Goal: Task Accomplishment & Management: Use online tool/utility

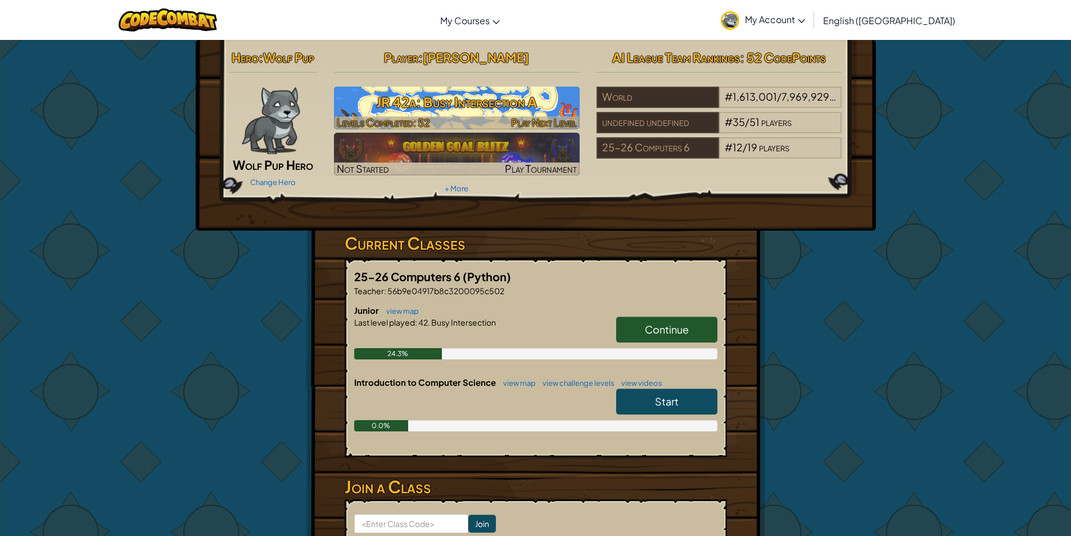
click at [421, 115] on h3 "JR 42a: Busy Intersection A" at bounding box center [457, 101] width 246 height 25
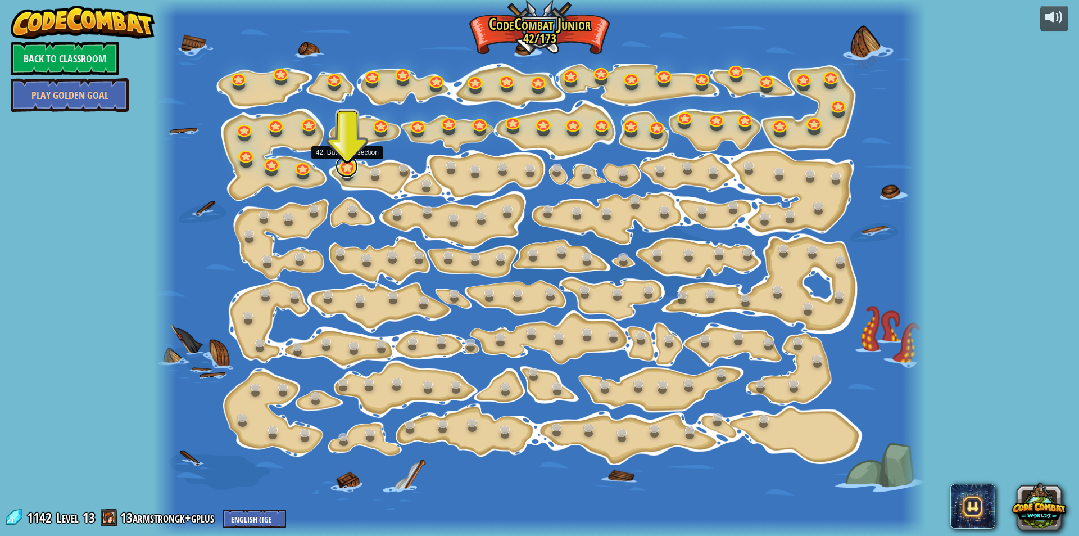
click at [342, 170] on link at bounding box center [347, 166] width 22 height 22
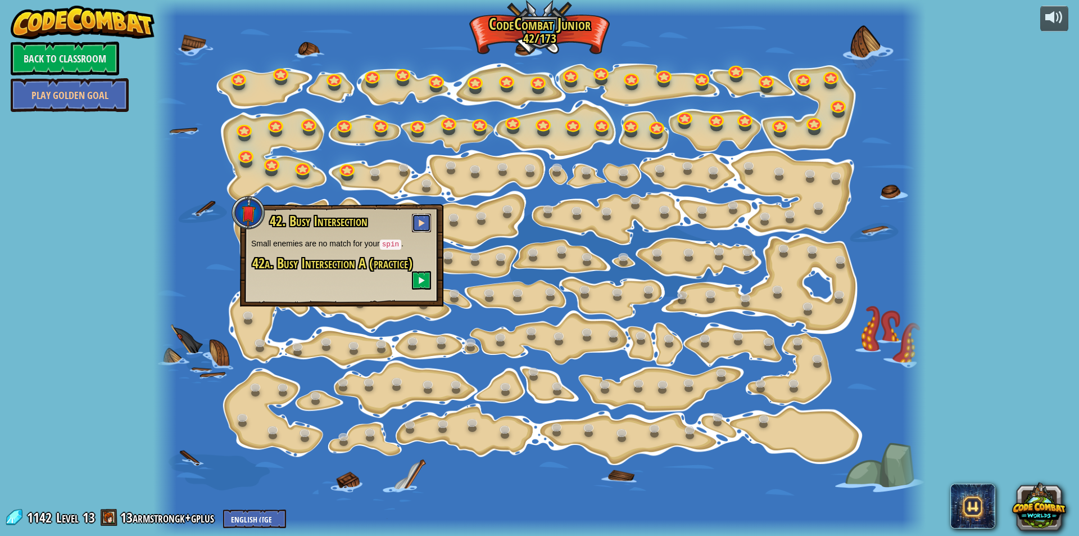
click at [416, 224] on button at bounding box center [421, 223] width 19 height 19
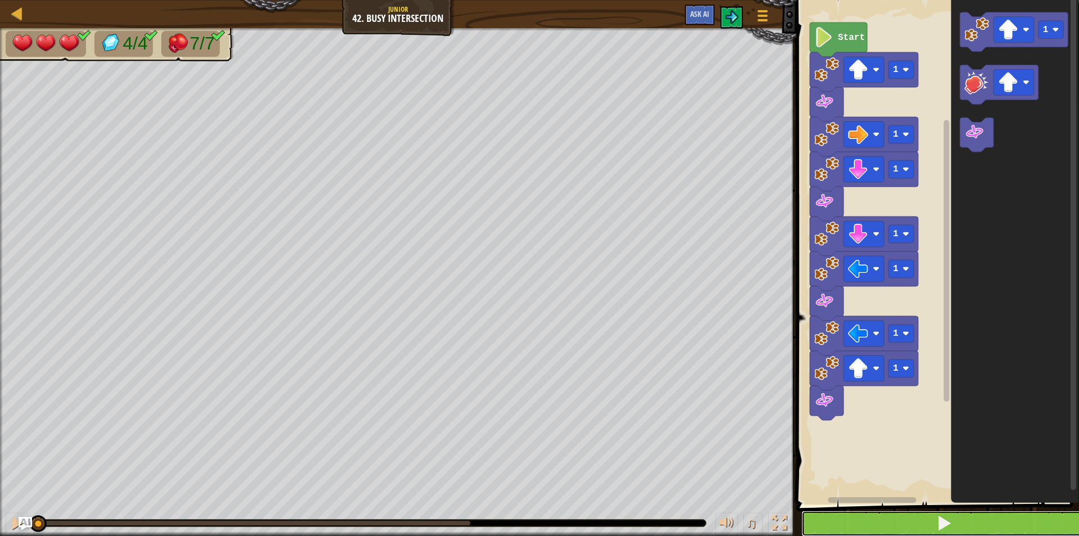
click at [883, 521] on button at bounding box center [945, 523] width 286 height 26
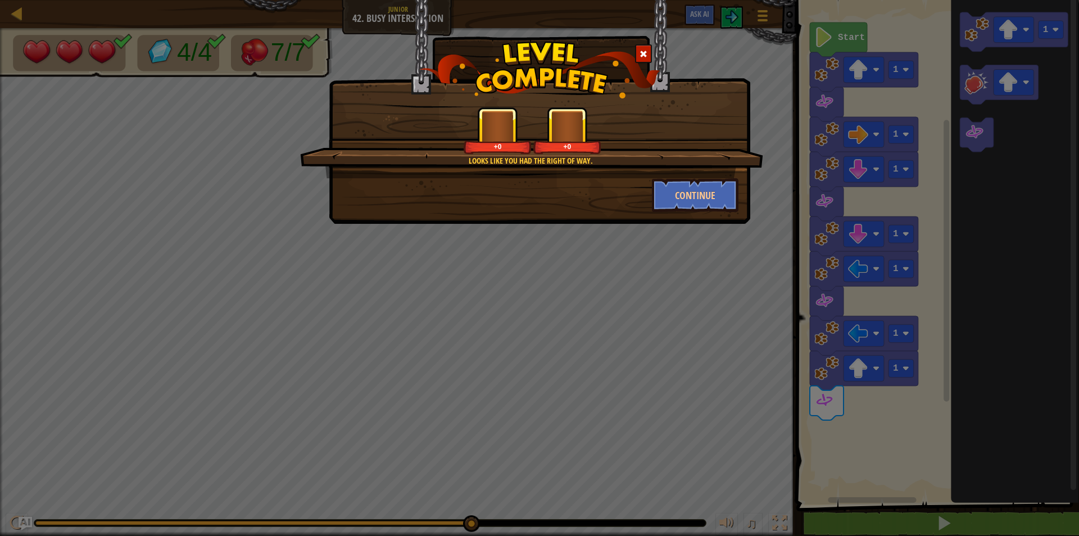
click at [706, 175] on div "Looks like you had the right of way. +0 +0" at bounding box center [531, 142] width 463 height 71
click at [703, 197] on button "Continue" at bounding box center [695, 195] width 87 height 34
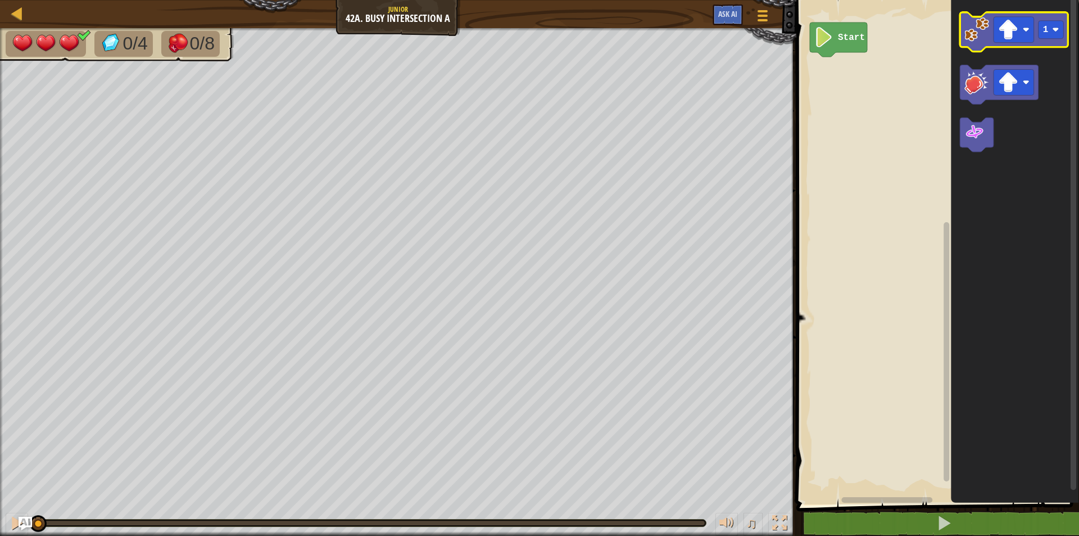
click at [979, 34] on image "Blockly Workspace" at bounding box center [977, 29] width 25 height 25
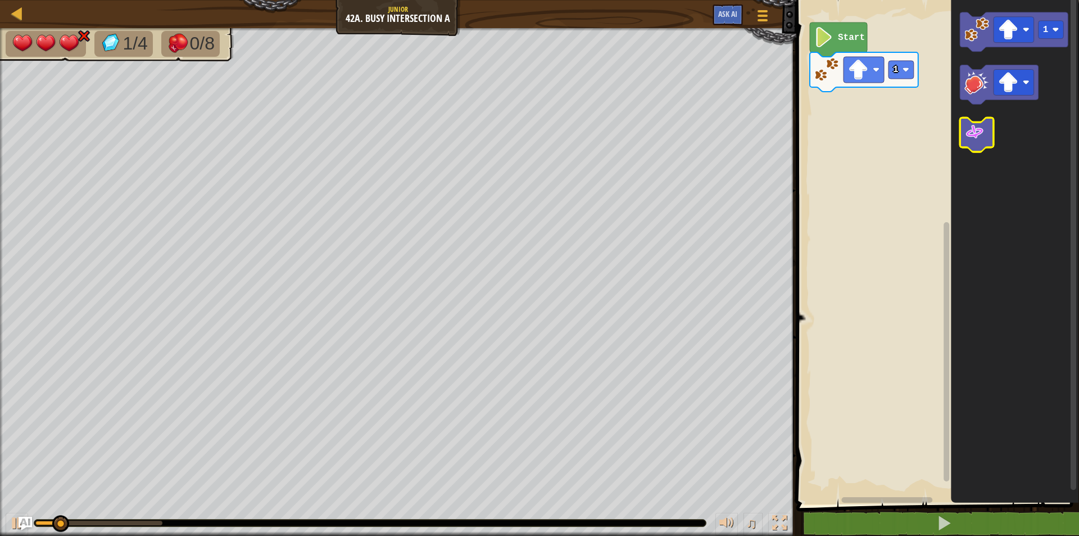
click at [985, 130] on icon "Blockly Workspace" at bounding box center [977, 135] width 34 height 34
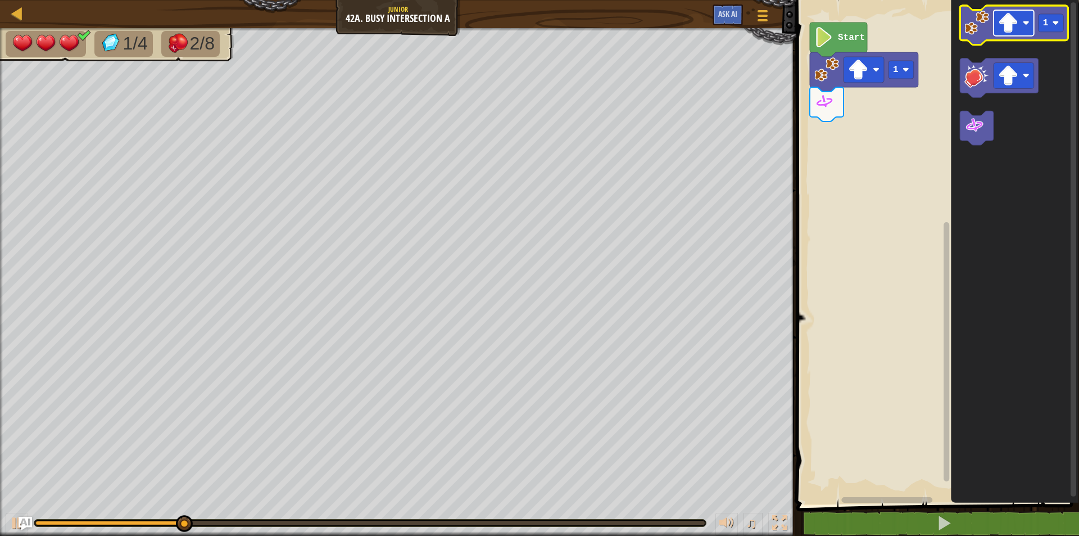
click at [1018, 28] on image "Blockly Workspace" at bounding box center [1009, 23] width 20 height 20
click at [984, 38] on icon "Blockly Workspace" at bounding box center [1014, 25] width 109 height 39
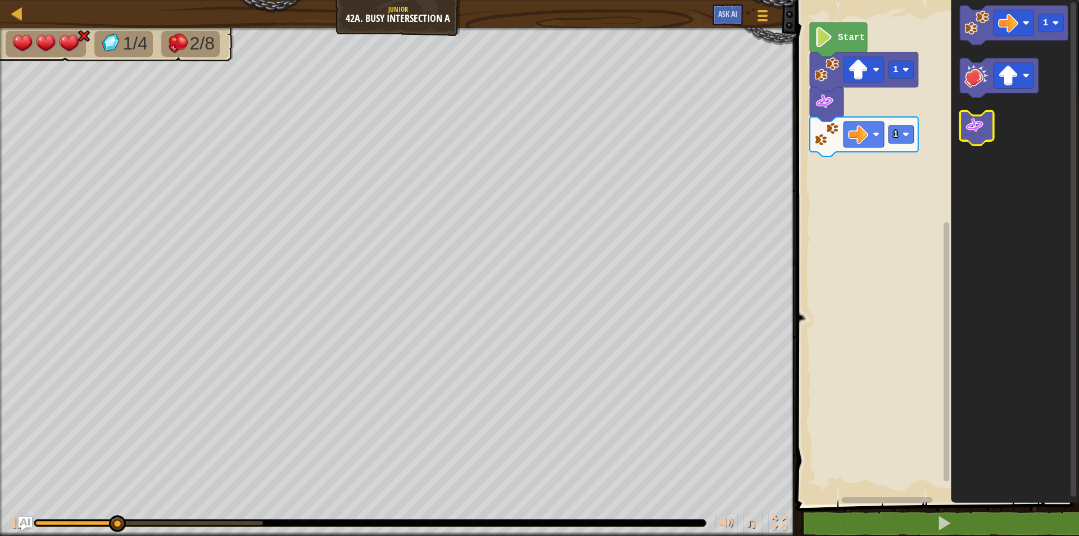
click at [977, 133] on image "Blockly Workspace" at bounding box center [975, 126] width 20 height 20
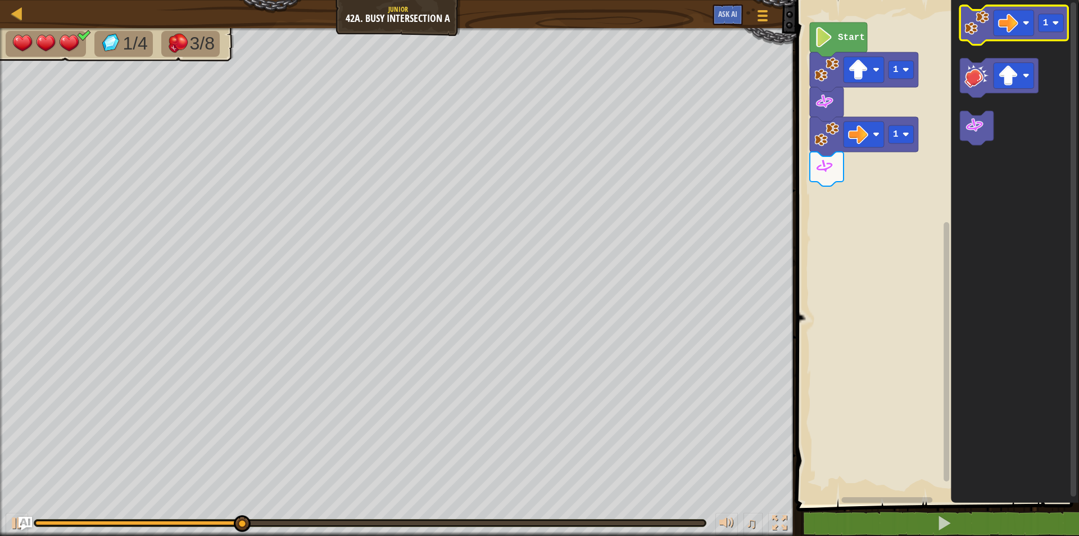
click at [979, 25] on image "Blockly Workspace" at bounding box center [977, 23] width 25 height 25
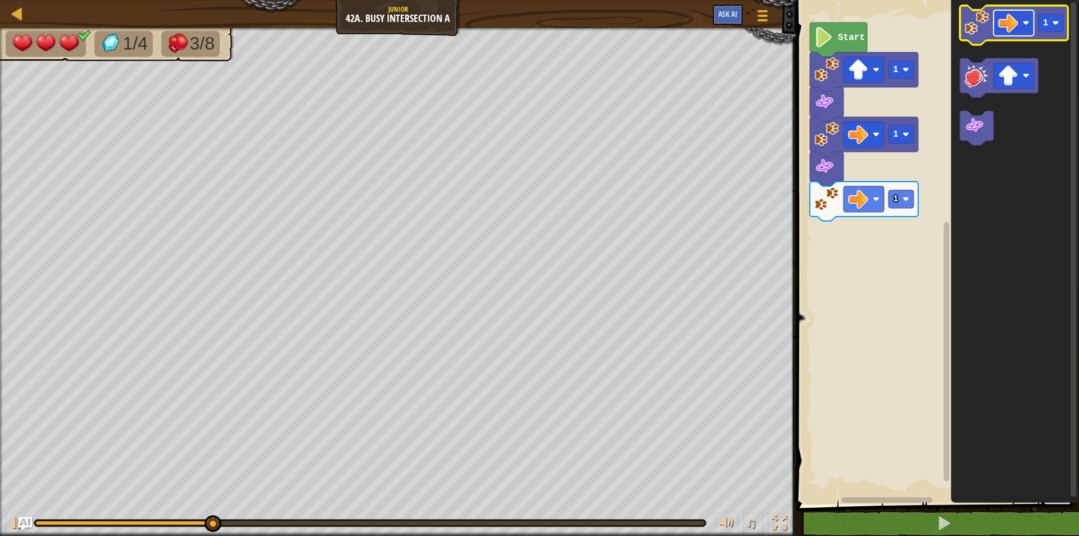
click at [1015, 25] on image "Blockly Workspace" at bounding box center [1009, 23] width 20 height 20
click at [974, 32] on image "Blockly Workspace" at bounding box center [977, 23] width 25 height 25
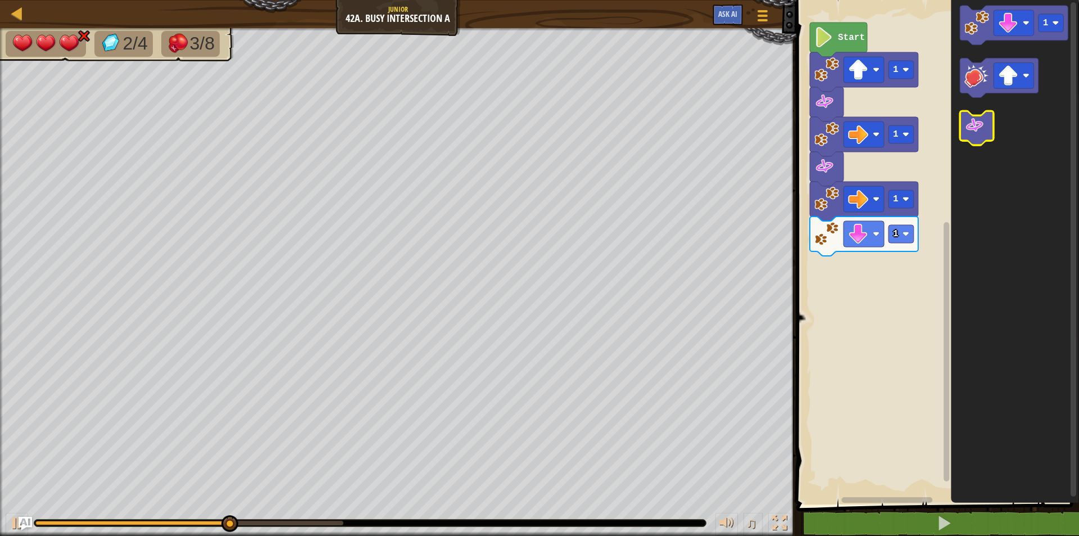
click at [972, 126] on image "Blockly Workspace" at bounding box center [975, 126] width 20 height 20
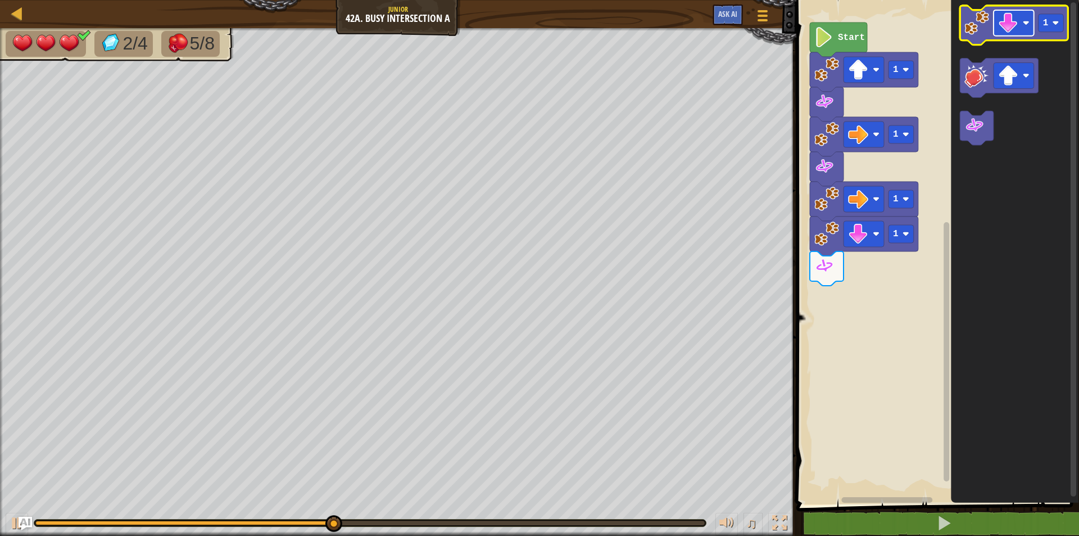
click at [1011, 17] on image "Blockly Workspace" at bounding box center [1009, 23] width 20 height 20
click at [968, 17] on image "Blockly Workspace" at bounding box center [977, 23] width 25 height 25
click at [1025, 22] on image "Blockly Workspace" at bounding box center [1026, 23] width 7 height 7
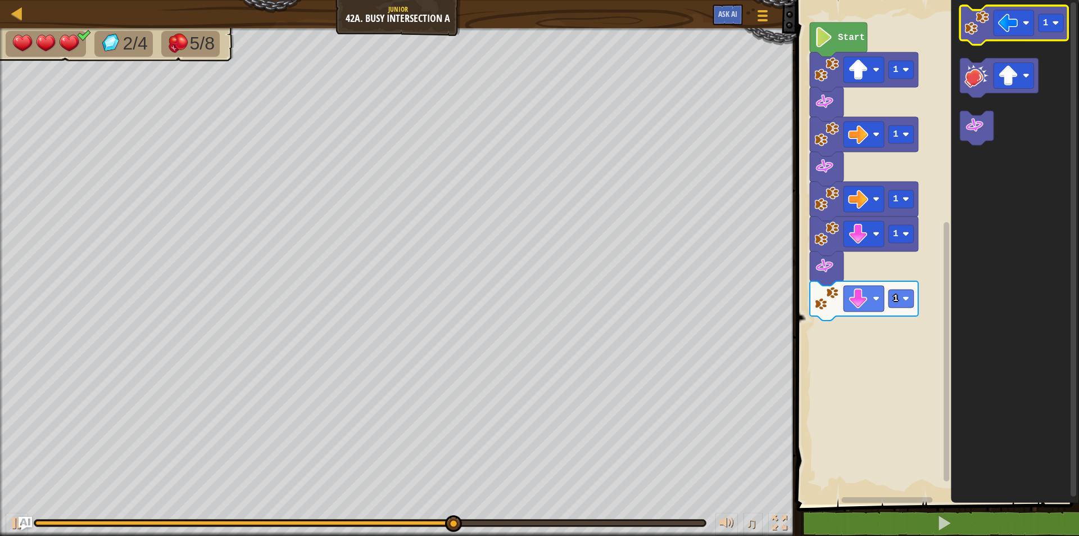
click at [979, 31] on image "Blockly Workspace" at bounding box center [977, 23] width 25 height 25
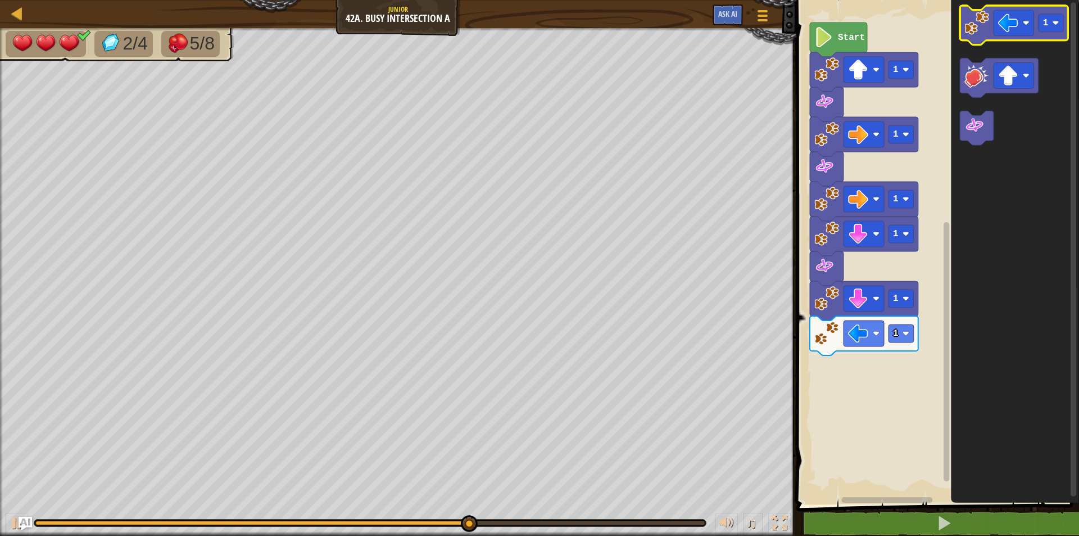
click at [980, 29] on image "Blockly Workspace" at bounding box center [977, 23] width 25 height 25
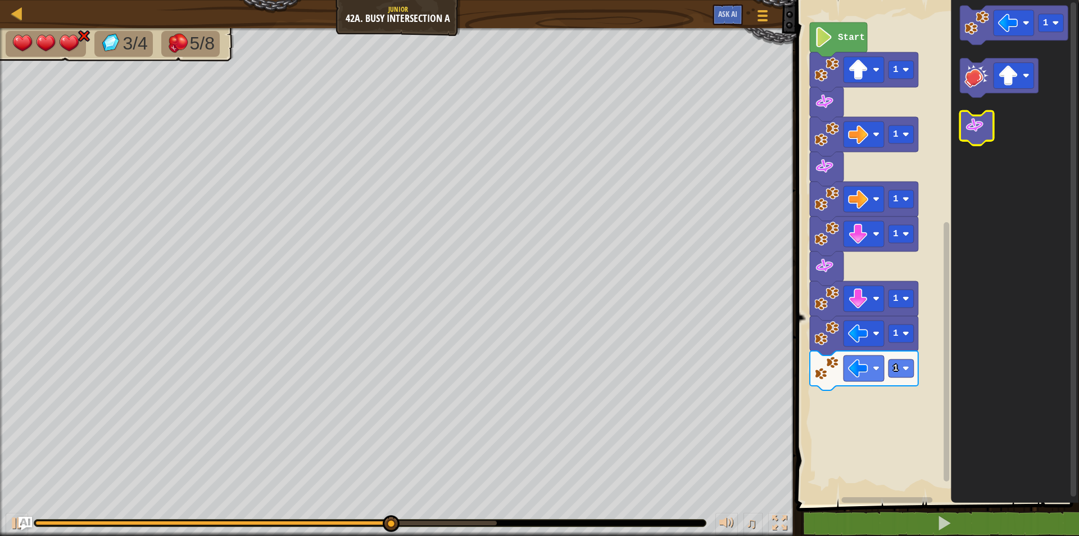
click at [978, 131] on image "Blockly Workspace" at bounding box center [975, 126] width 20 height 20
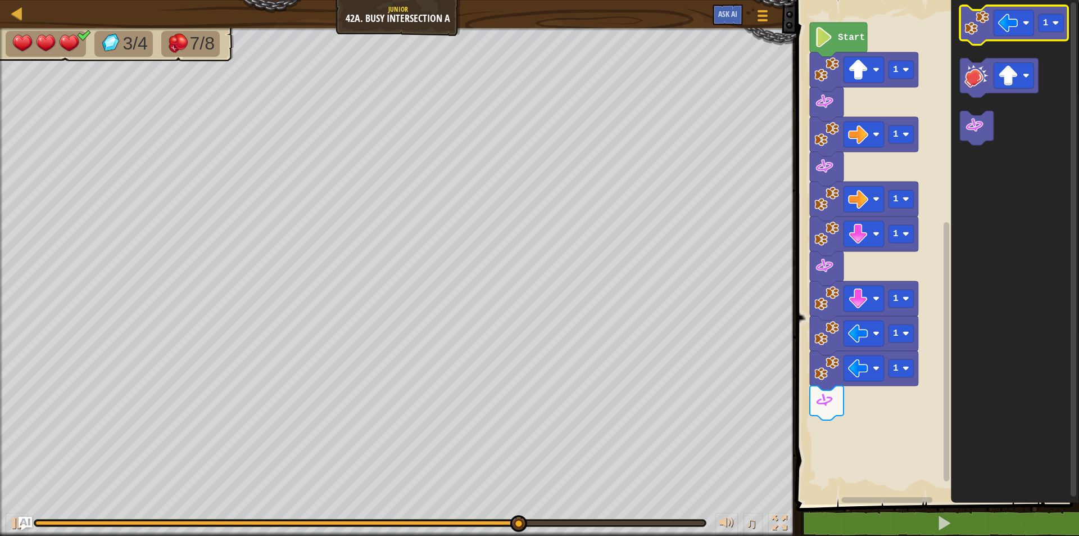
click at [968, 33] on image "Blockly Workspace" at bounding box center [977, 23] width 25 height 25
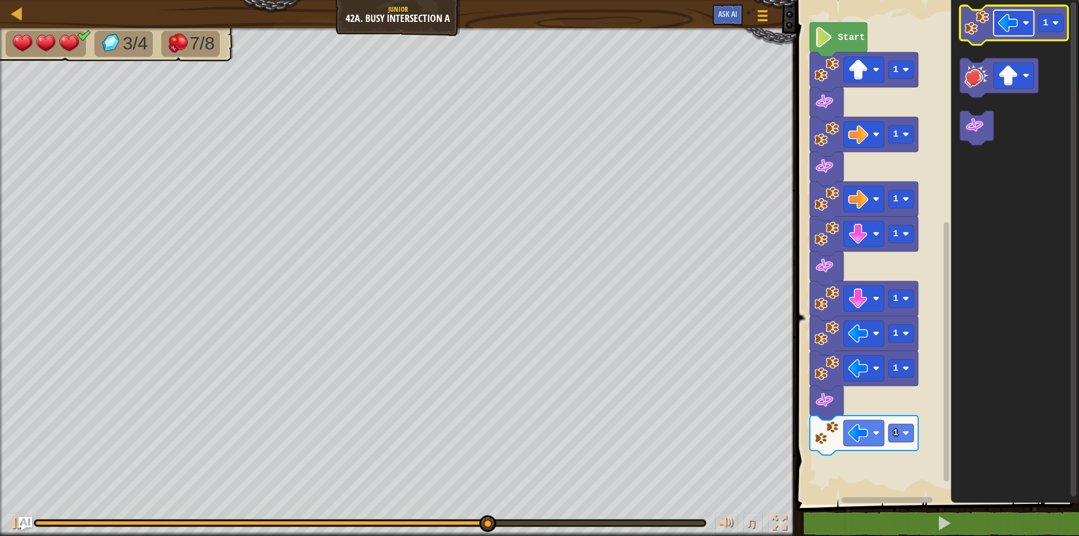
click at [1016, 26] on image "Blockly Workspace" at bounding box center [1009, 23] width 20 height 20
click at [970, 19] on image "Blockly Workspace" at bounding box center [977, 23] width 25 height 25
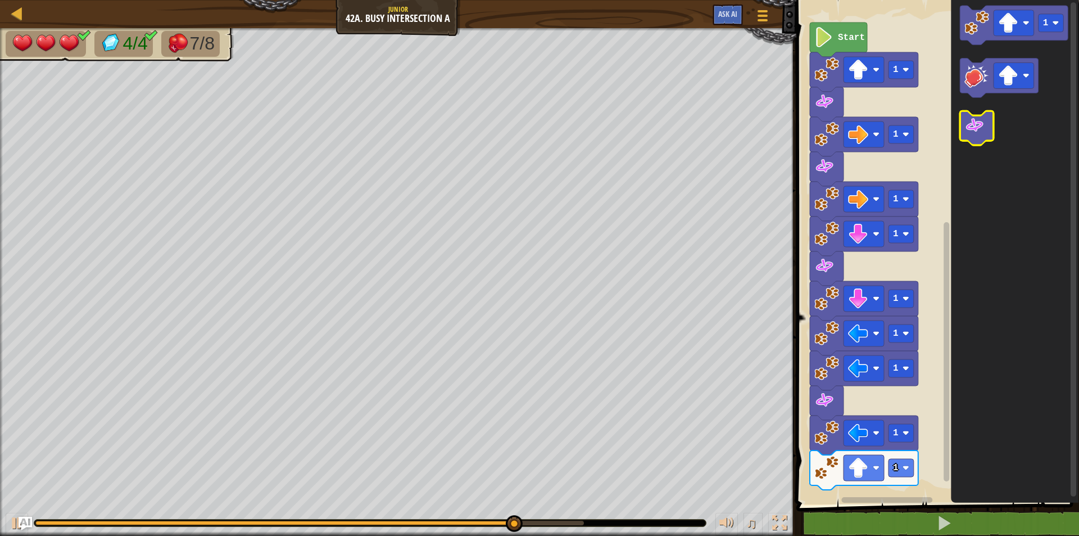
click at [969, 139] on icon "Blockly Workspace" at bounding box center [977, 128] width 34 height 34
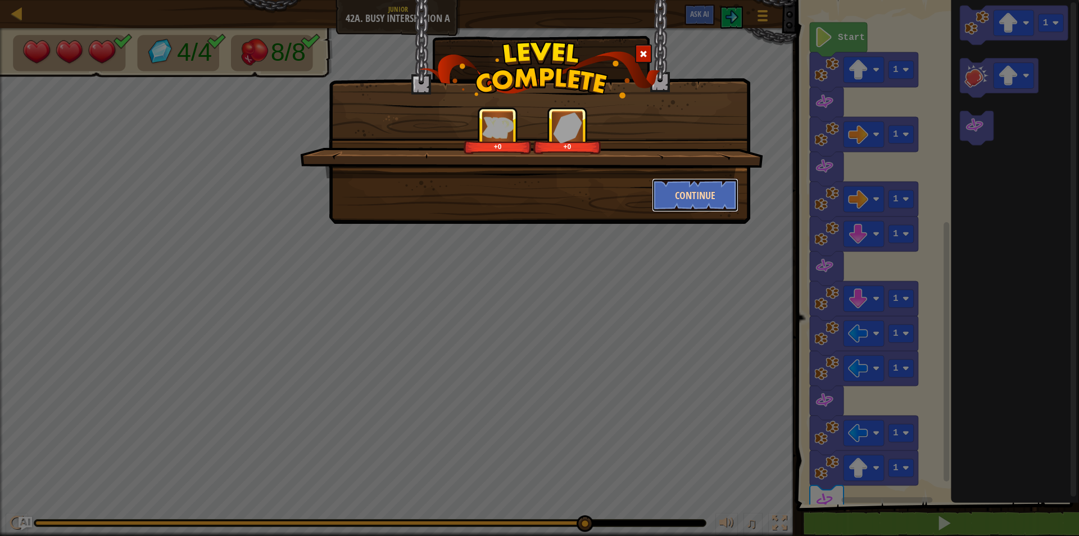
click at [707, 182] on button "Continue" at bounding box center [695, 195] width 87 height 34
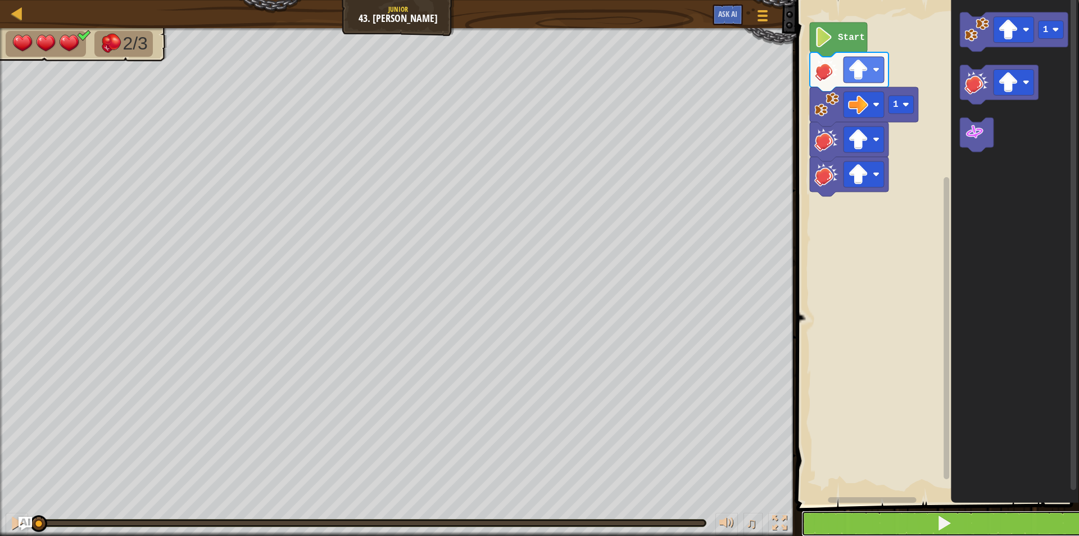
click at [905, 530] on button at bounding box center [945, 523] width 286 height 26
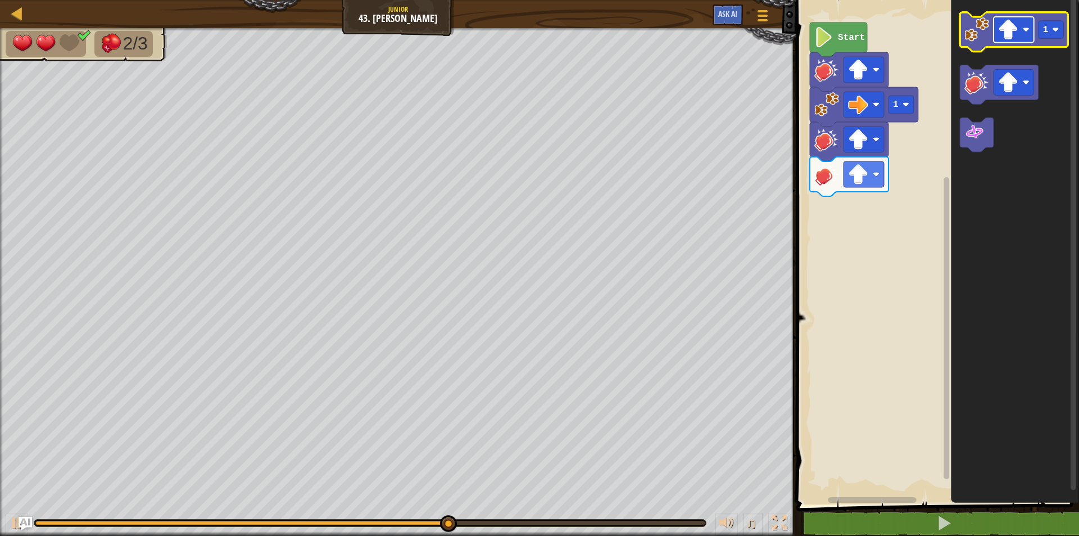
click at [1011, 26] on image "Blockly Workspace" at bounding box center [1009, 30] width 20 height 20
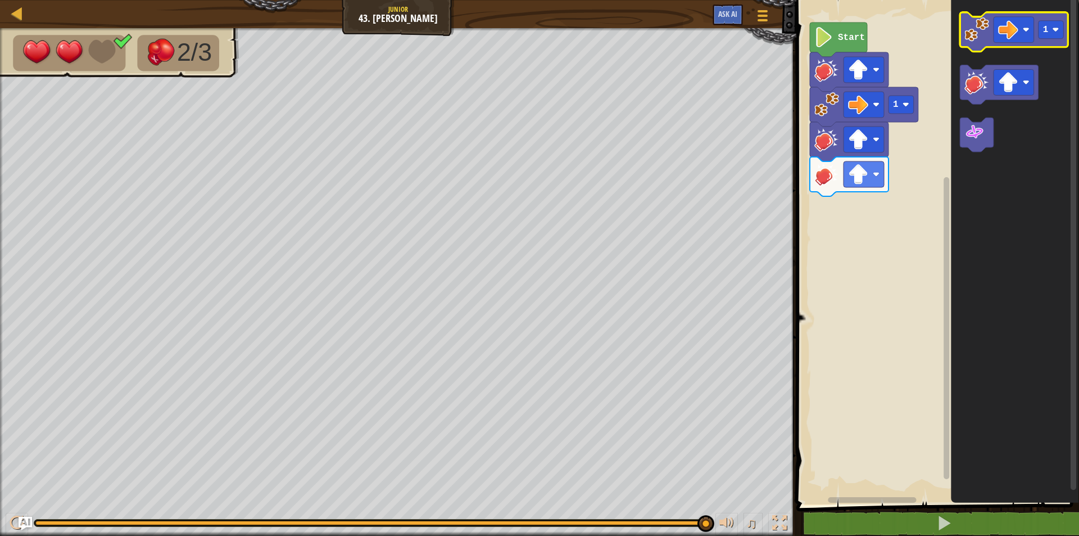
click at [985, 34] on image "Blockly Workspace" at bounding box center [977, 29] width 25 height 25
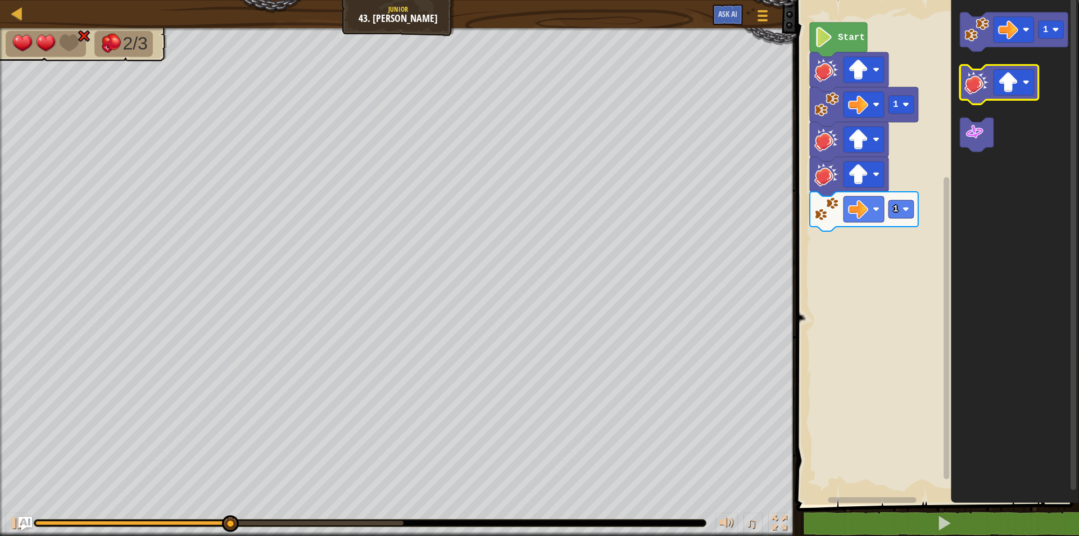
click at [982, 101] on icon "Blockly Workspace" at bounding box center [999, 84] width 79 height 39
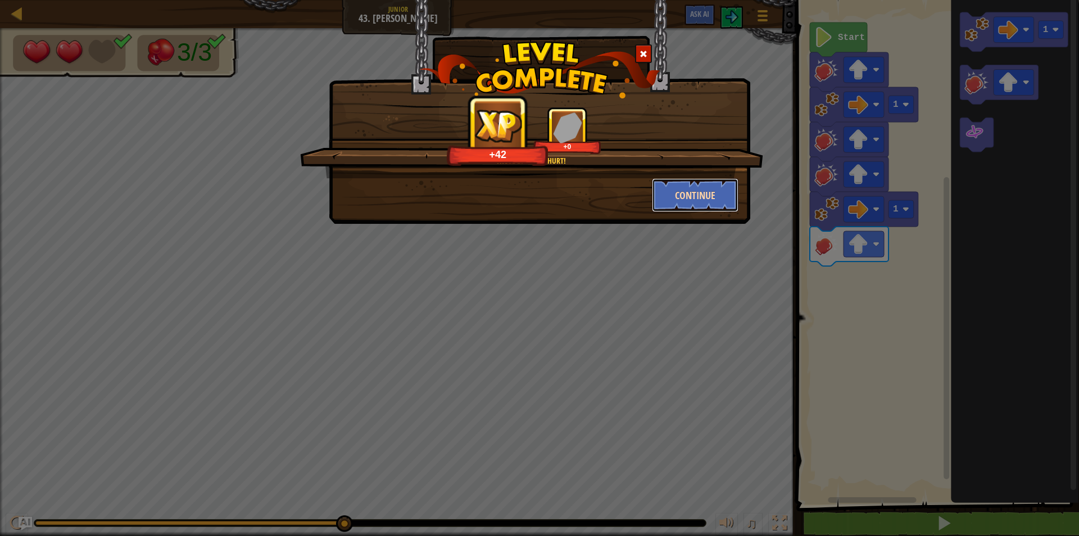
click at [659, 200] on button "Continue" at bounding box center [695, 195] width 87 height 34
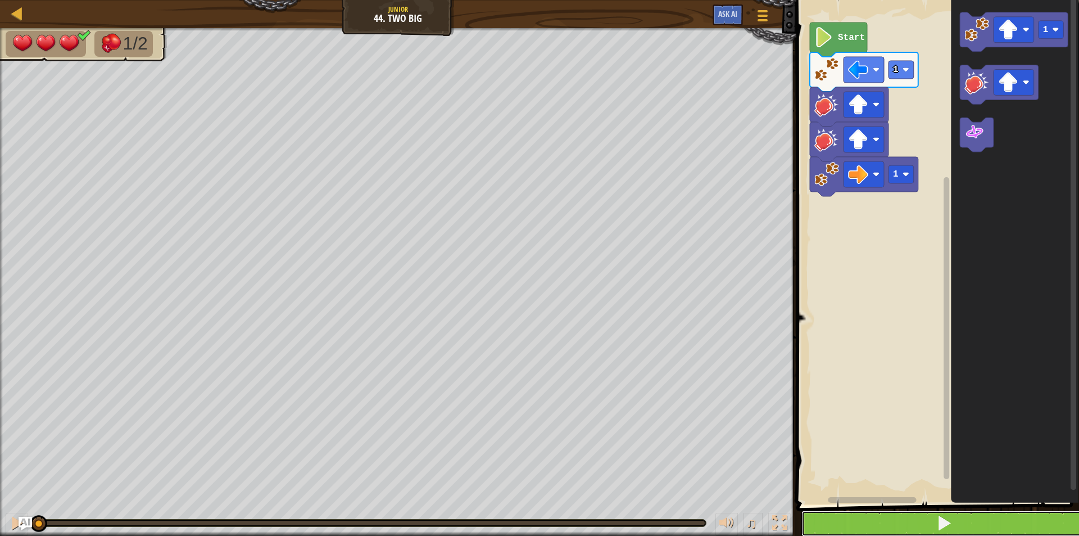
click at [970, 515] on button at bounding box center [945, 523] width 286 height 26
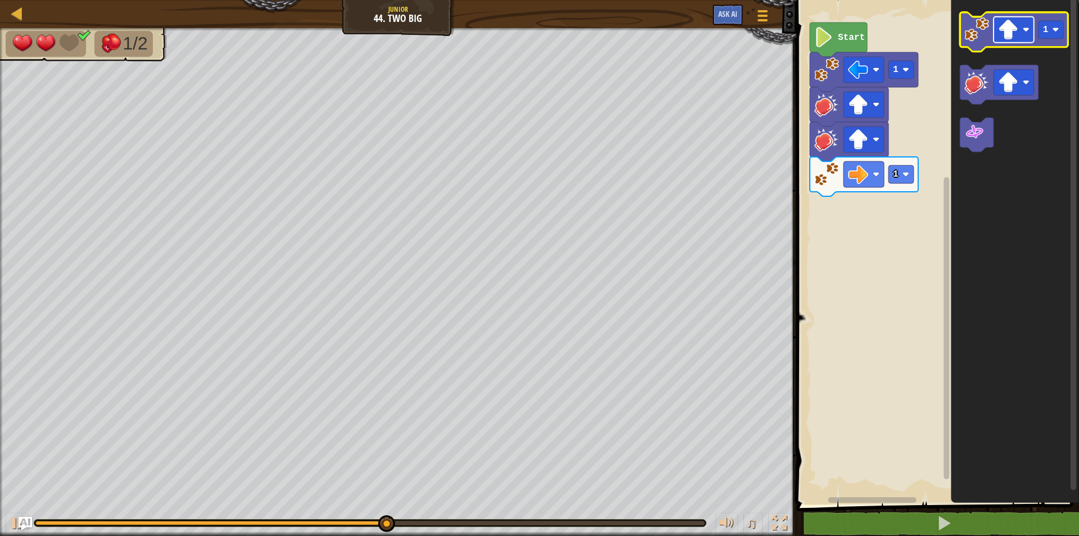
click at [1005, 38] on image "Blockly Workspace" at bounding box center [1009, 30] width 20 height 20
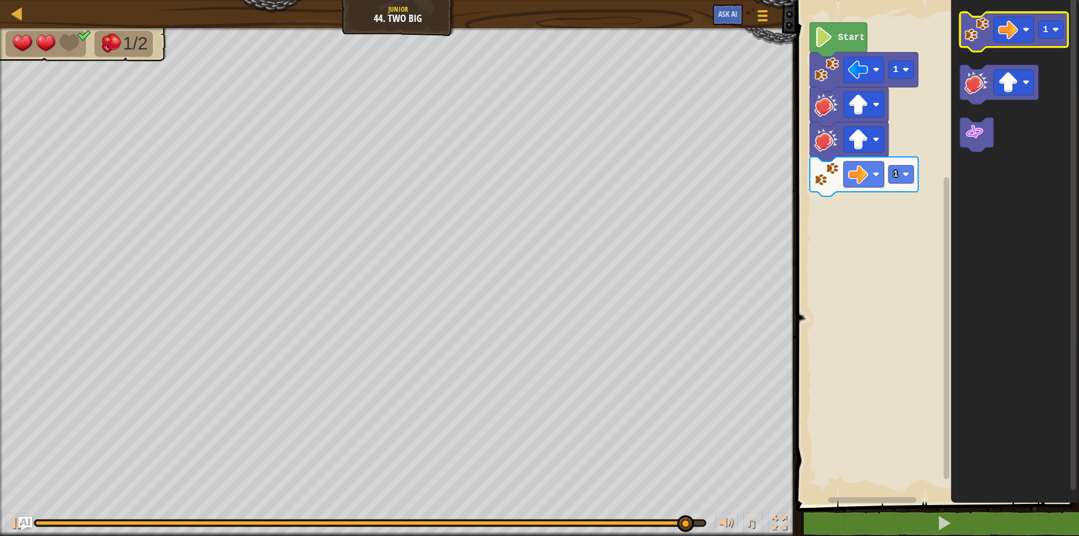
click at [986, 35] on image "Blockly Workspace" at bounding box center [977, 29] width 25 height 25
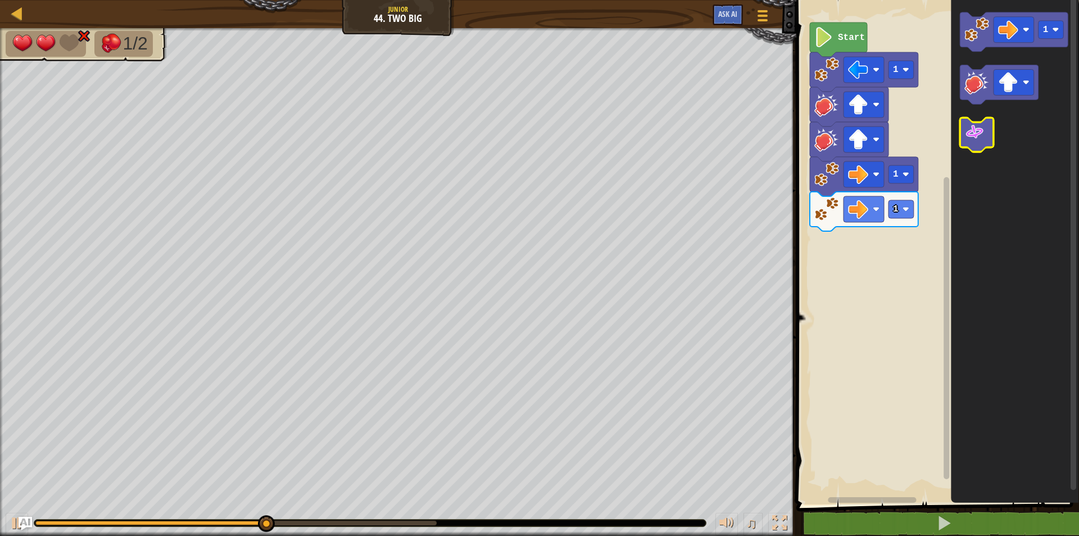
click at [979, 135] on image "Blockly Workspace" at bounding box center [975, 133] width 20 height 20
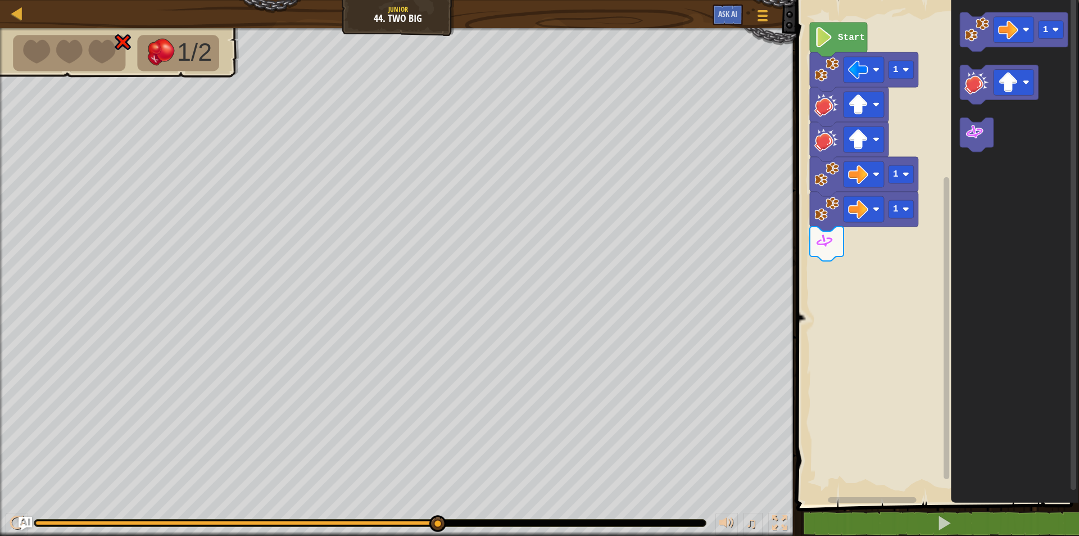
click at [836, 247] on icon "Blockly Workspace" at bounding box center [827, 244] width 34 height 34
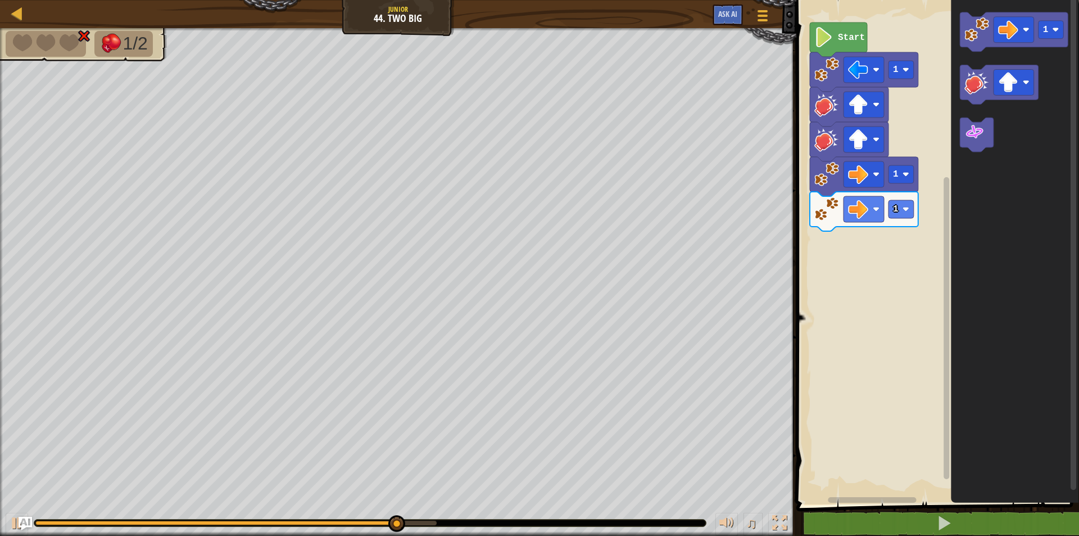
click at [969, 53] on icon "Blockly Workspace" at bounding box center [1015, 249] width 128 height 510
click at [976, 75] on image "Blockly Workspace" at bounding box center [977, 82] width 25 height 25
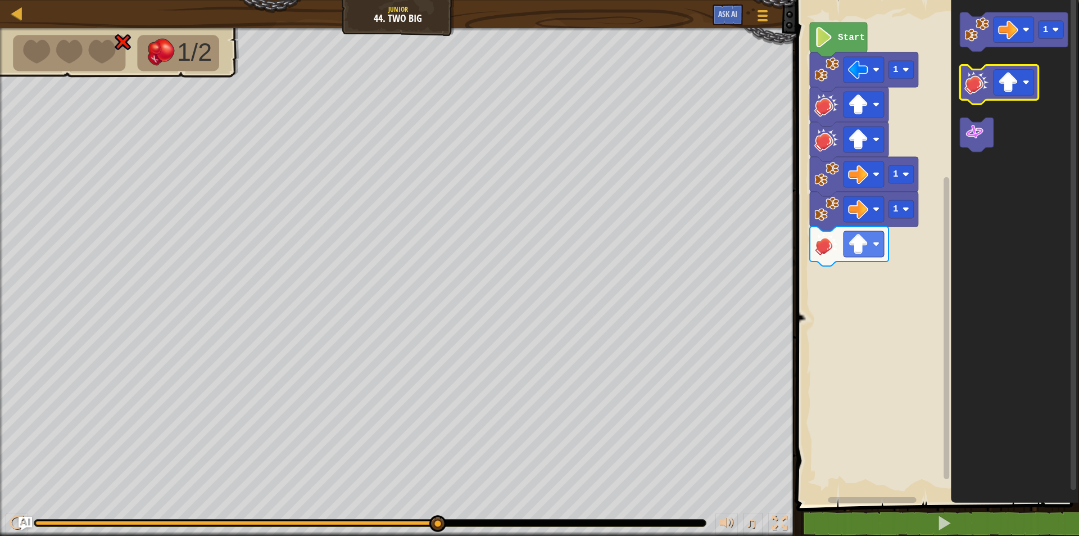
click at [971, 91] on image "Blockly Workspace" at bounding box center [977, 82] width 25 height 25
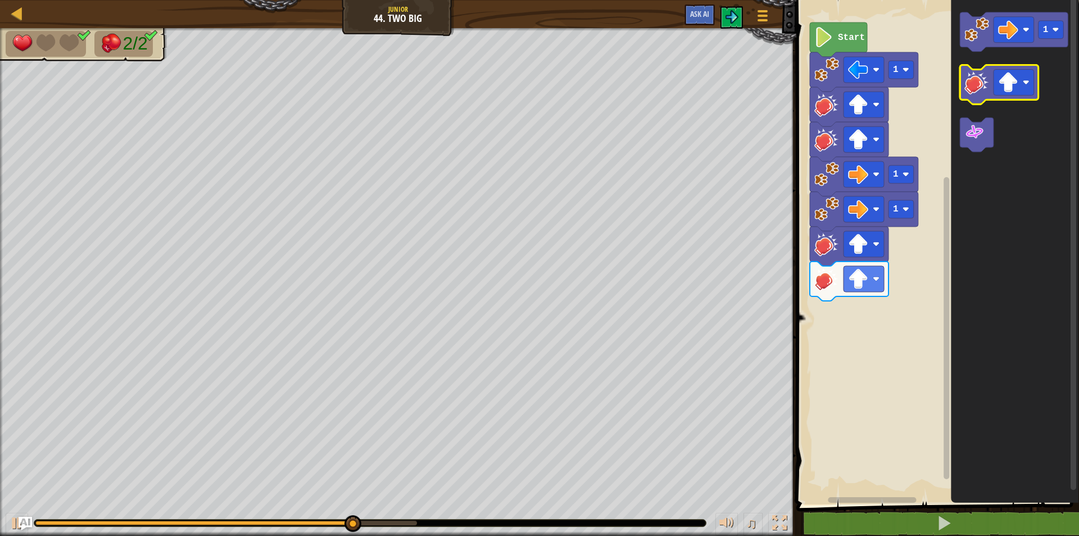
click at [971, 91] on image "Blockly Workspace" at bounding box center [977, 82] width 25 height 25
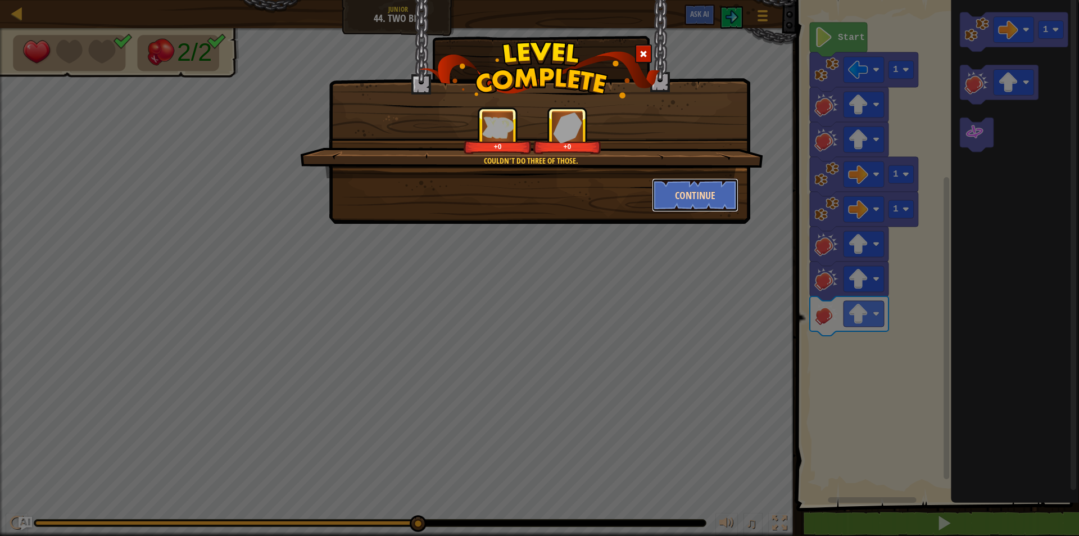
click at [694, 190] on button "Continue" at bounding box center [695, 195] width 87 height 34
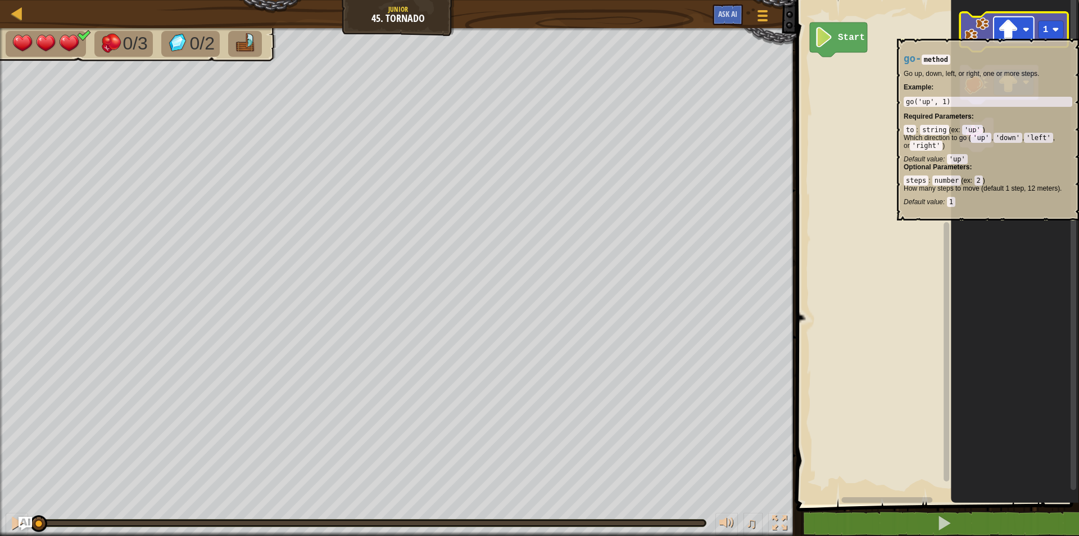
click at [1000, 33] on image "Blockly Workspace" at bounding box center [1009, 30] width 20 height 20
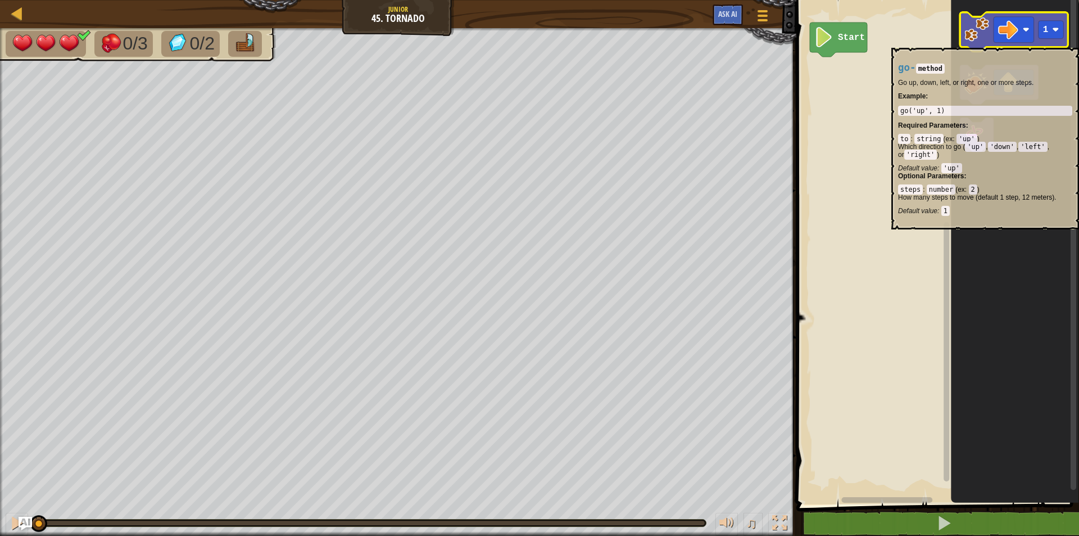
click at [979, 42] on icon "Blockly Workspace" at bounding box center [1014, 31] width 109 height 39
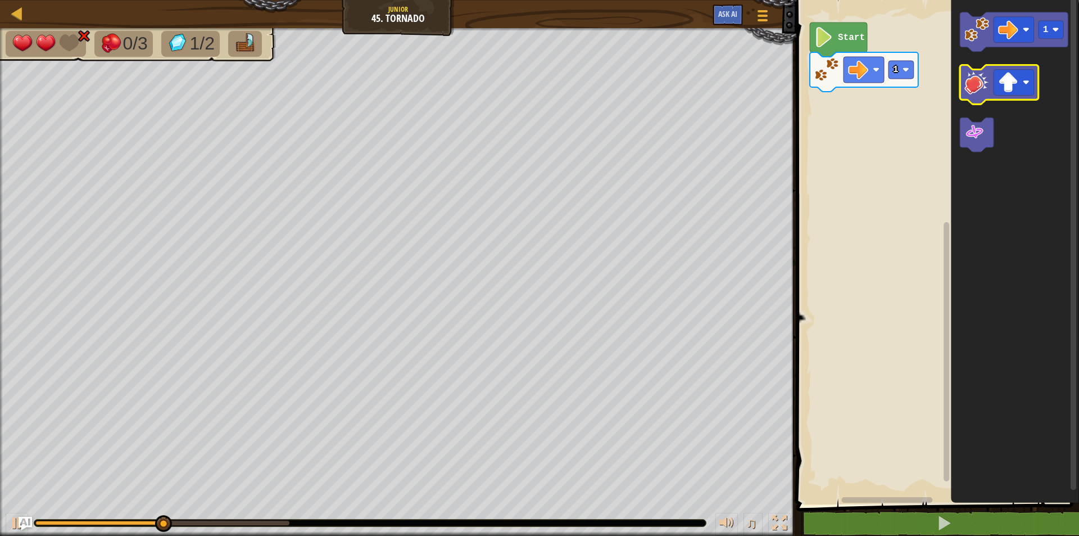
click at [982, 98] on icon "Blockly Workspace" at bounding box center [999, 84] width 79 height 39
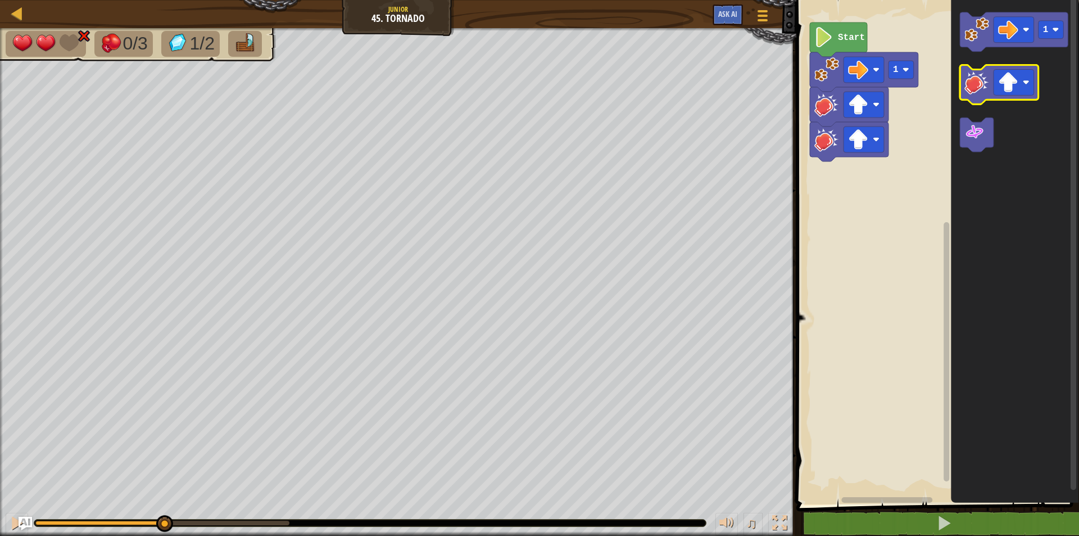
click at [982, 98] on icon "Blockly Workspace" at bounding box center [999, 84] width 79 height 39
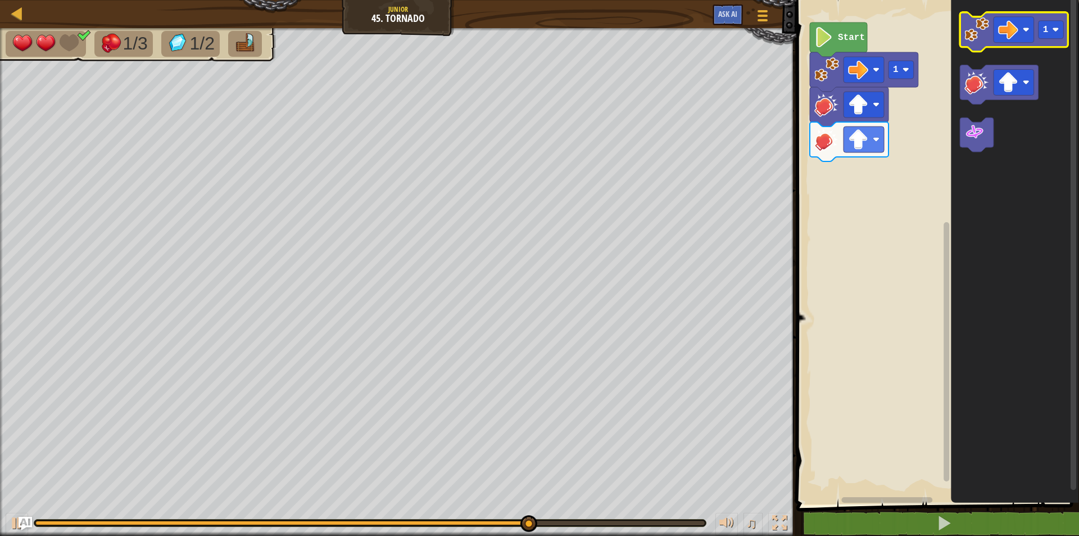
click at [966, 36] on image "Blockly Workspace" at bounding box center [977, 29] width 25 height 25
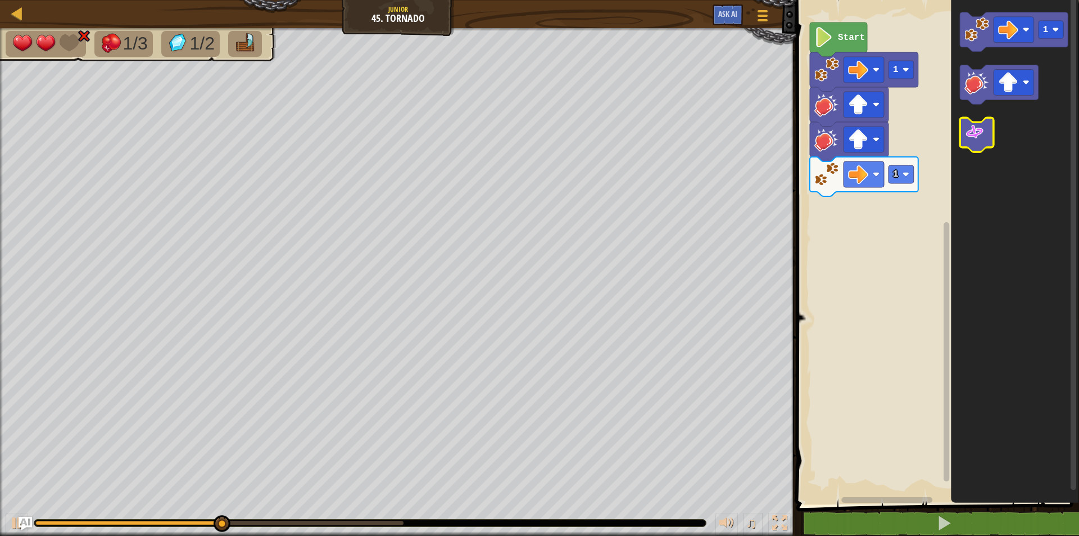
click at [970, 138] on image "Blockly Workspace" at bounding box center [975, 133] width 20 height 20
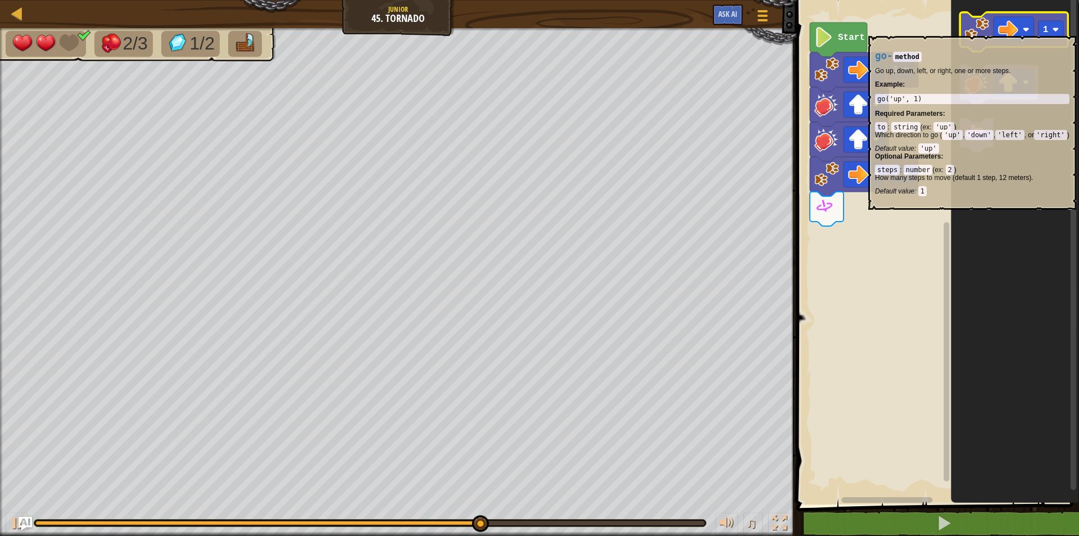
click at [975, 30] on image "Blockly Workspace" at bounding box center [977, 29] width 25 height 25
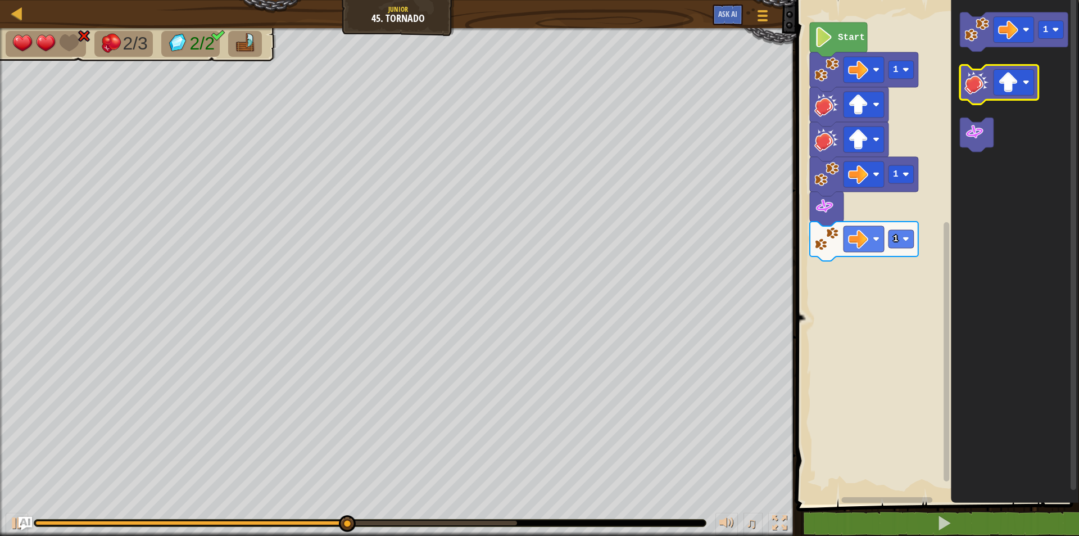
click at [969, 80] on image "Blockly Workspace" at bounding box center [977, 82] width 25 height 25
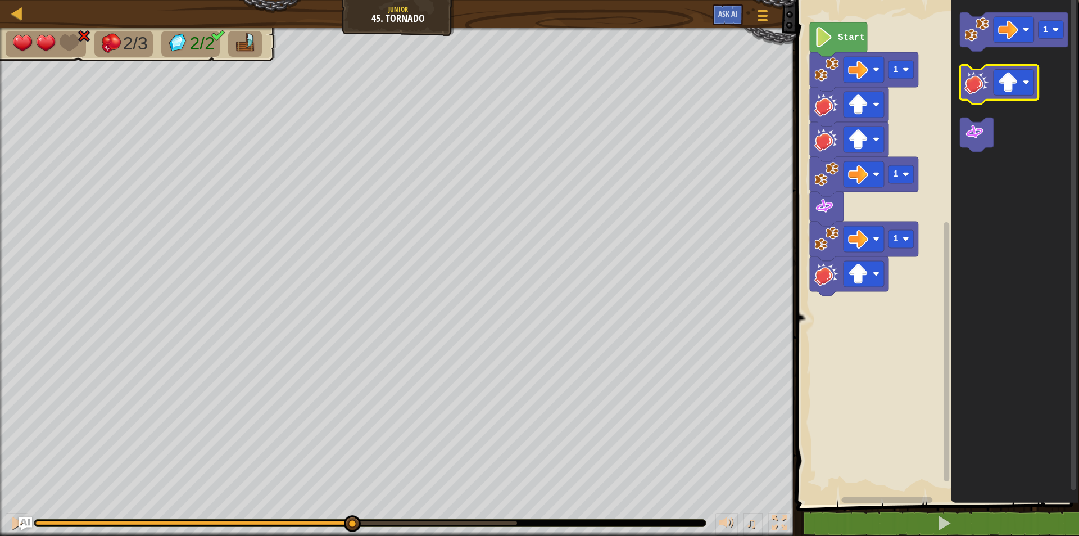
click at [969, 80] on image "Blockly Workspace" at bounding box center [977, 82] width 25 height 25
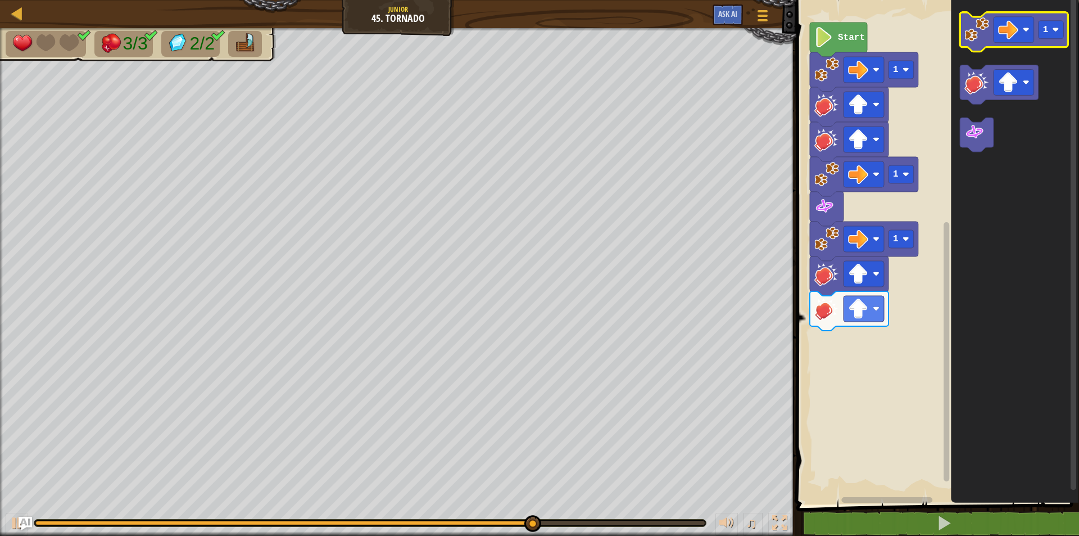
click at [983, 31] on image "Blockly Workspace" at bounding box center [977, 29] width 25 height 25
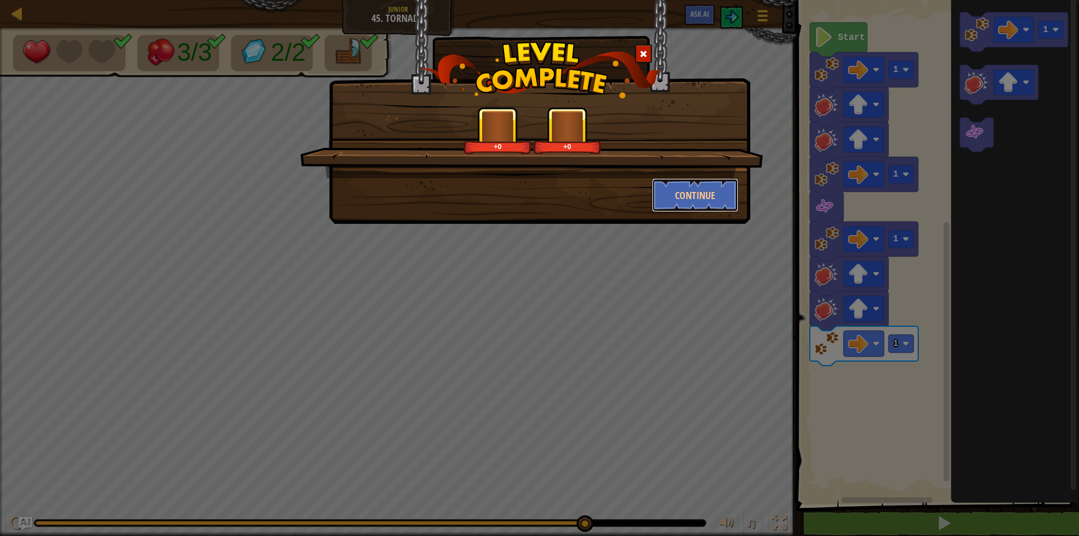
click at [672, 181] on button "Continue" at bounding box center [695, 195] width 87 height 34
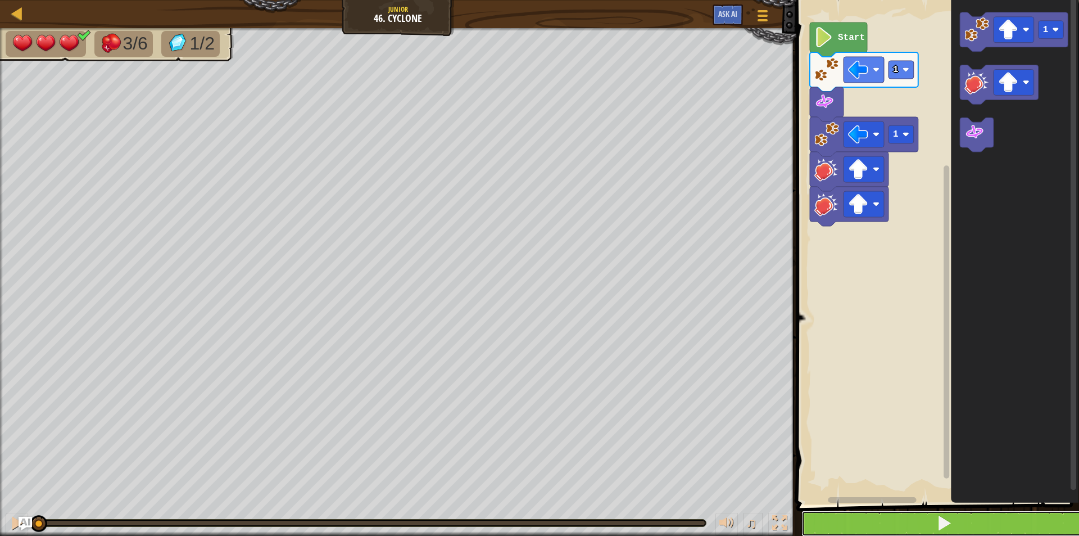
click at [889, 523] on button at bounding box center [945, 523] width 286 height 26
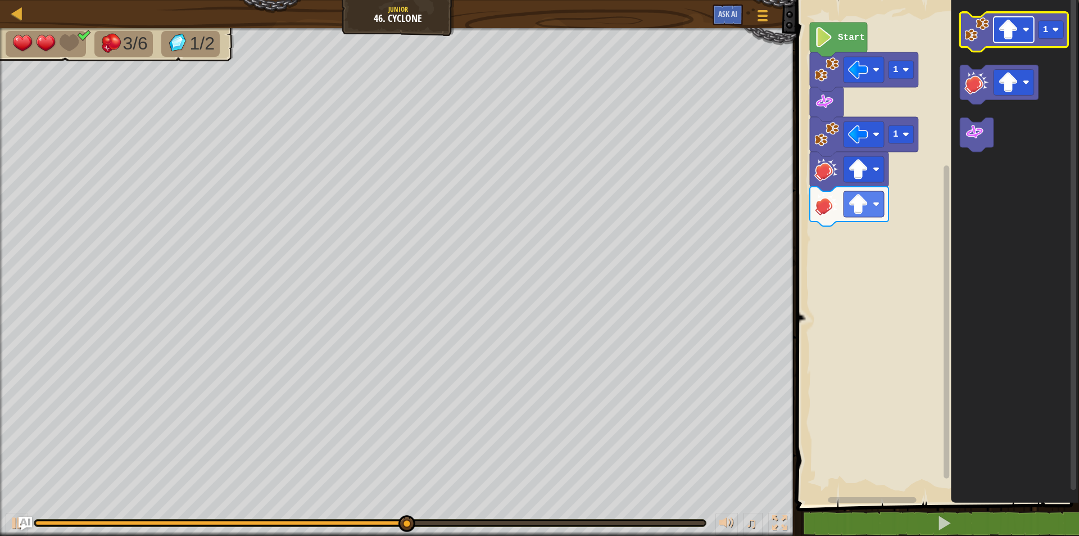
click at [1008, 29] on image "Blockly Workspace" at bounding box center [1009, 30] width 20 height 20
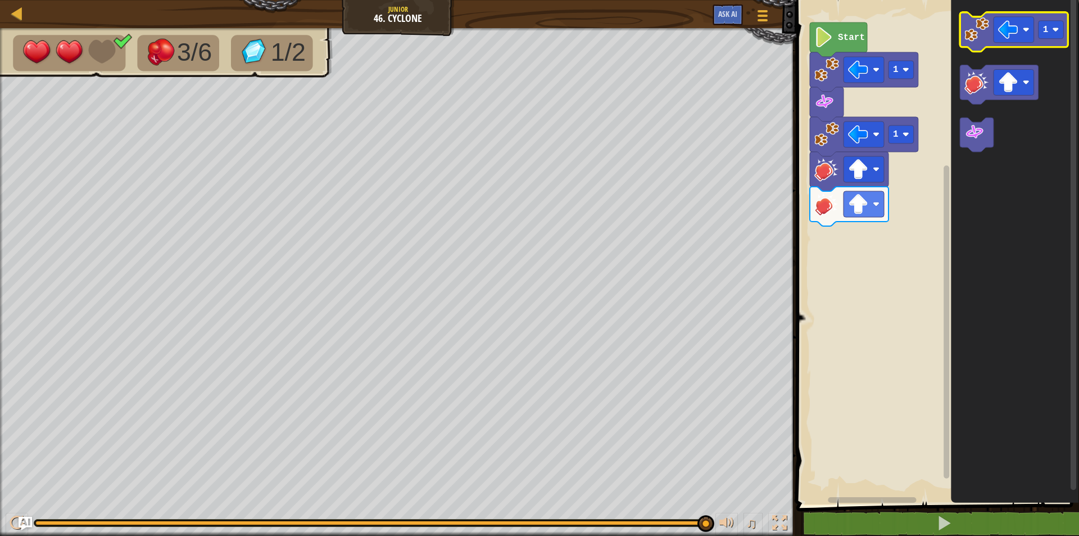
click at [977, 39] on image "Blockly Workspace" at bounding box center [977, 29] width 25 height 25
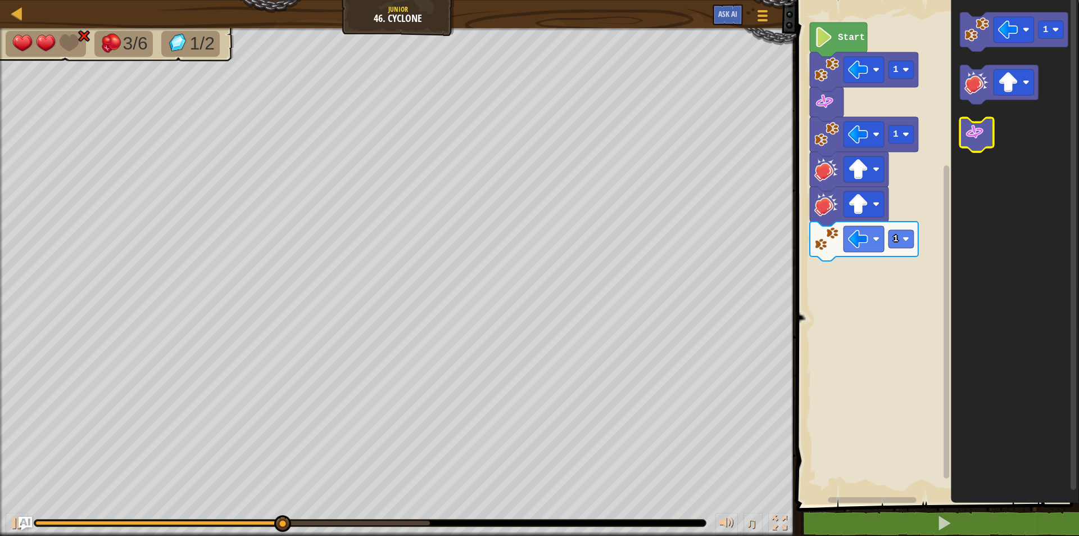
click at [983, 141] on image "Blockly Workspace" at bounding box center [975, 133] width 20 height 20
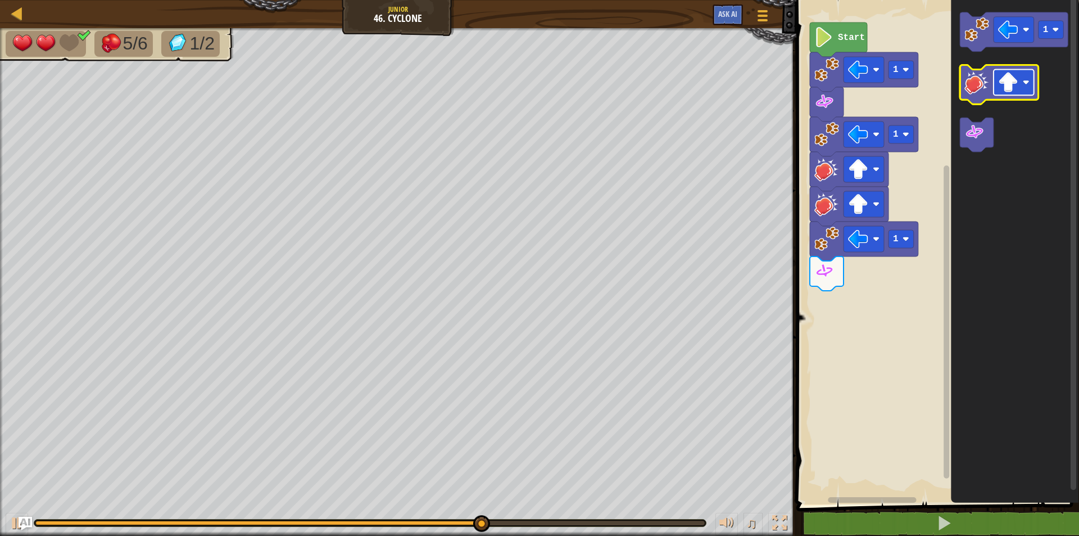
click at [1000, 80] on image "Blockly Workspace" at bounding box center [1009, 83] width 20 height 20
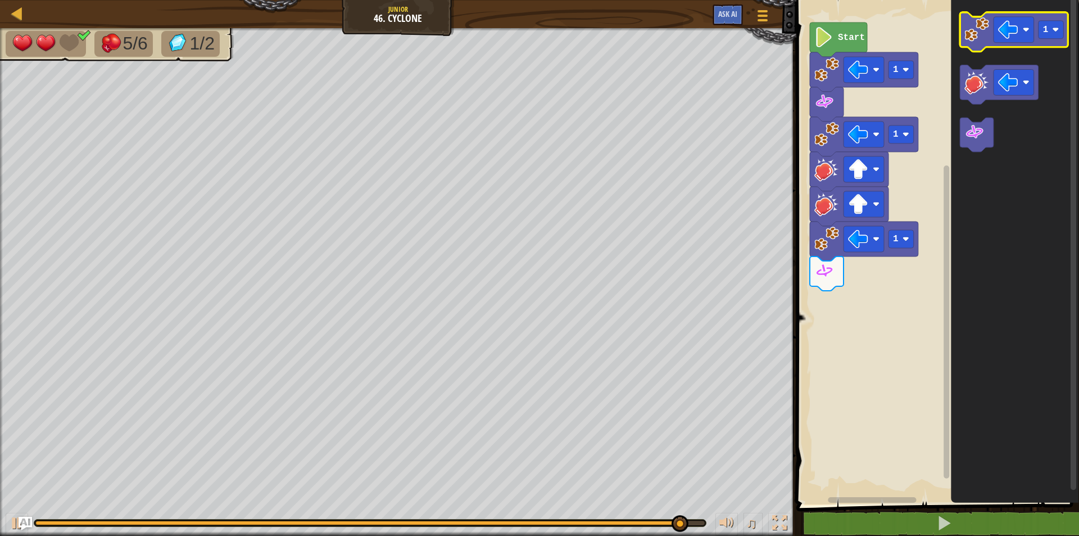
click at [972, 35] on image "Blockly Workspace" at bounding box center [977, 29] width 25 height 25
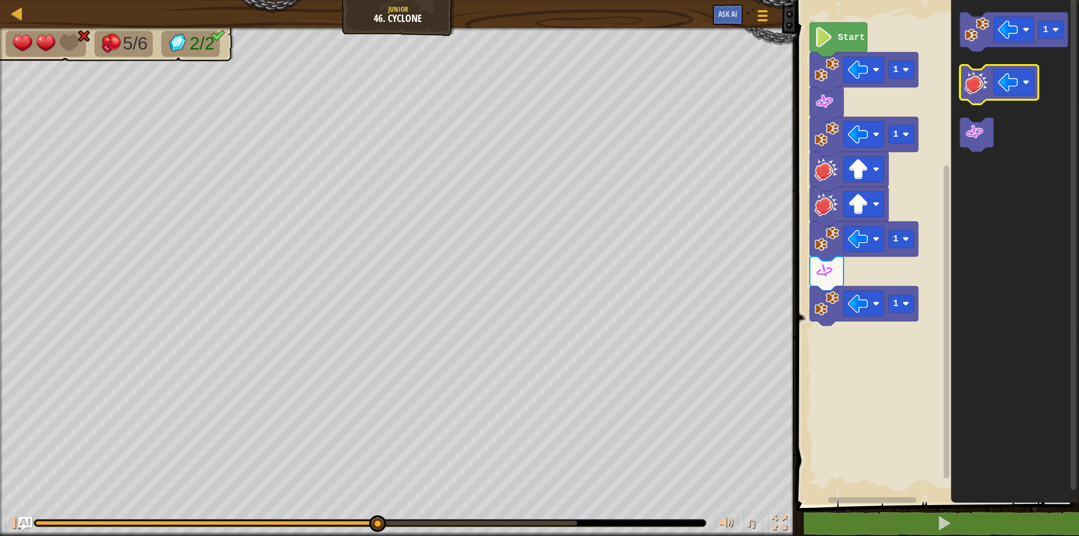
click at [977, 75] on image "Blockly Workspace" at bounding box center [977, 82] width 25 height 25
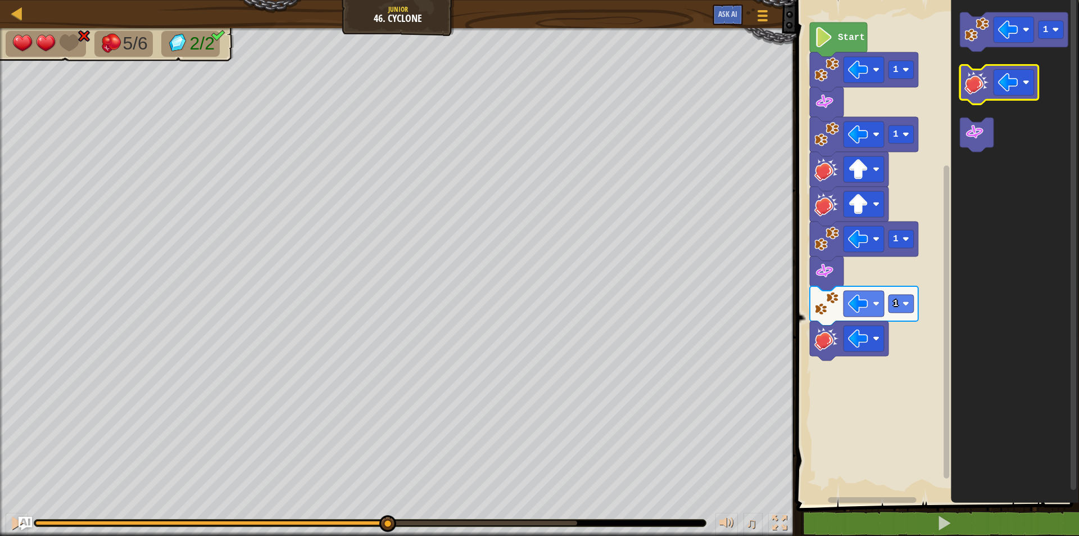
click at [977, 75] on image "Blockly Workspace" at bounding box center [977, 82] width 25 height 25
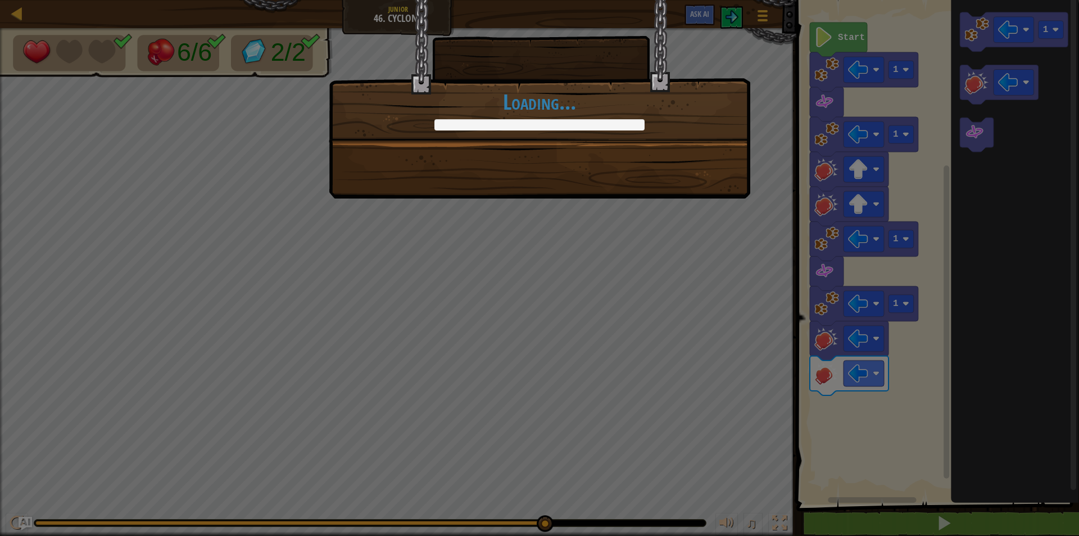
click at [700, 176] on div "+1 +0 Continue Loading..." at bounding box center [540, 99] width 422 height 198
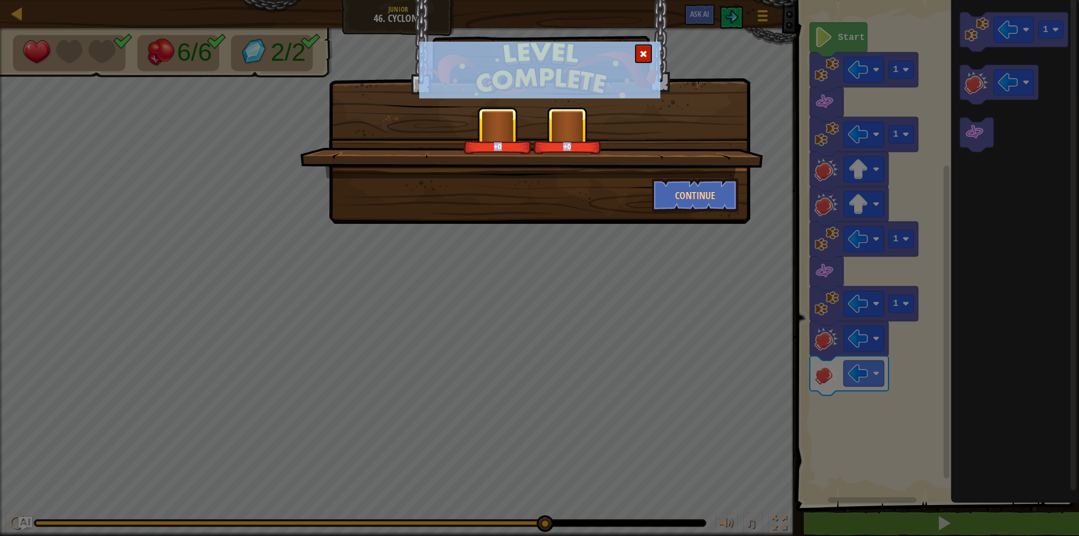
click at [700, 176] on div "+0 +0 Continue" at bounding box center [540, 112] width 422 height 224
click at [704, 192] on button "Continue" at bounding box center [695, 195] width 87 height 34
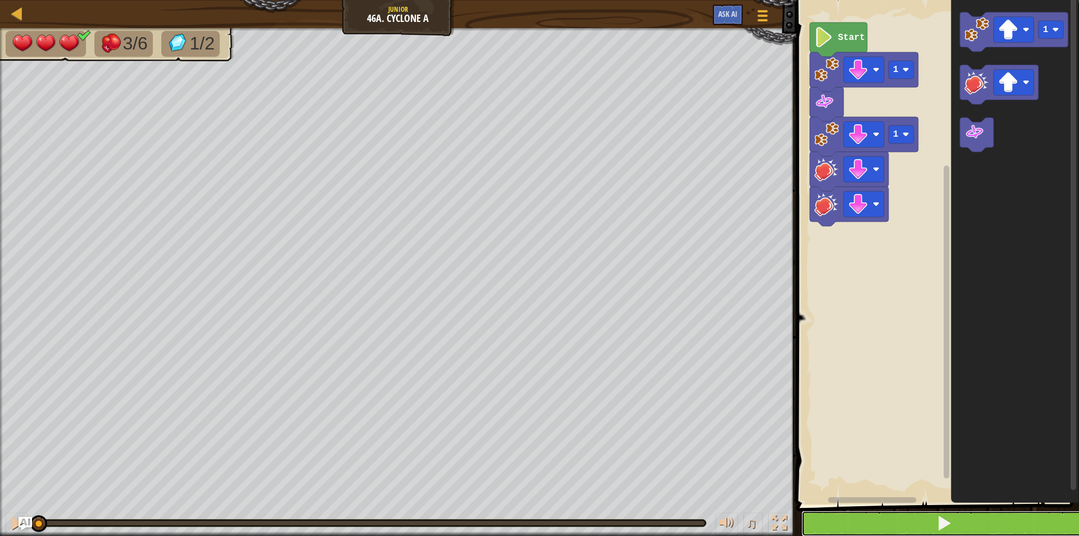
click at [893, 527] on button at bounding box center [945, 523] width 286 height 26
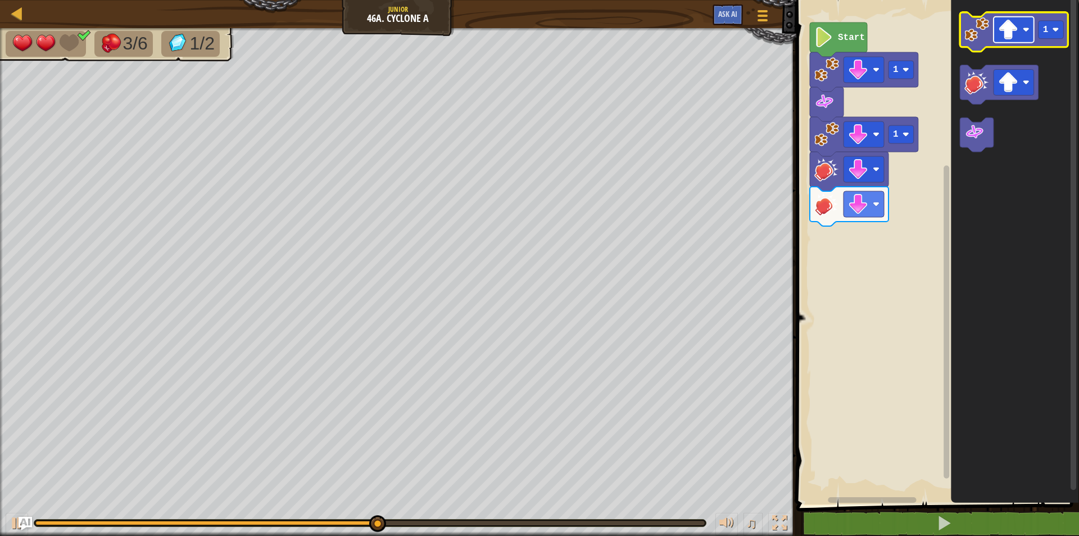
click at [1020, 30] on rect "Blockly Workspace" at bounding box center [1014, 30] width 40 height 26
click at [964, 32] on icon "Blockly Workspace" at bounding box center [1014, 31] width 109 height 39
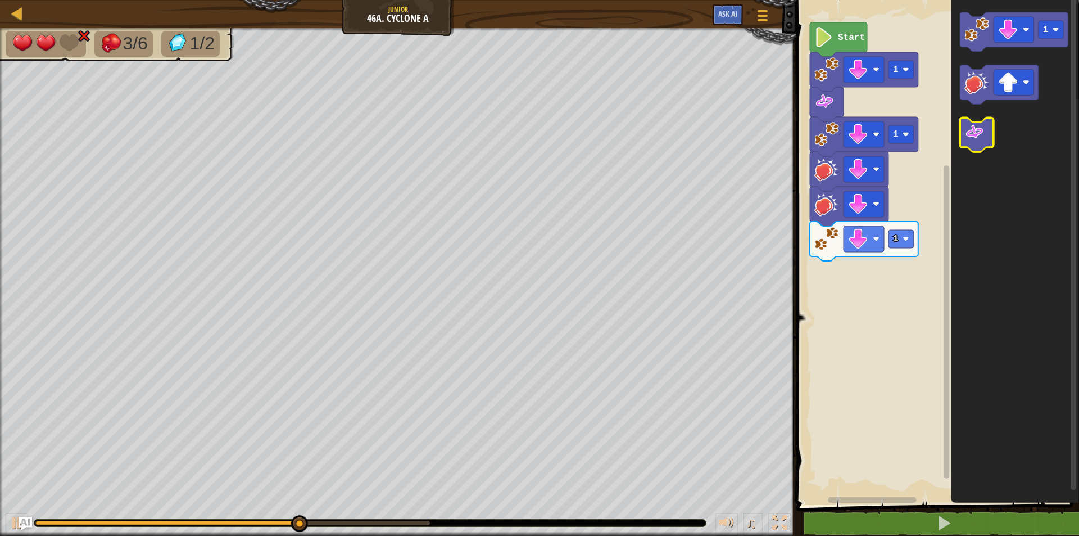
click at [986, 135] on icon "Blockly Workspace" at bounding box center [977, 135] width 34 height 34
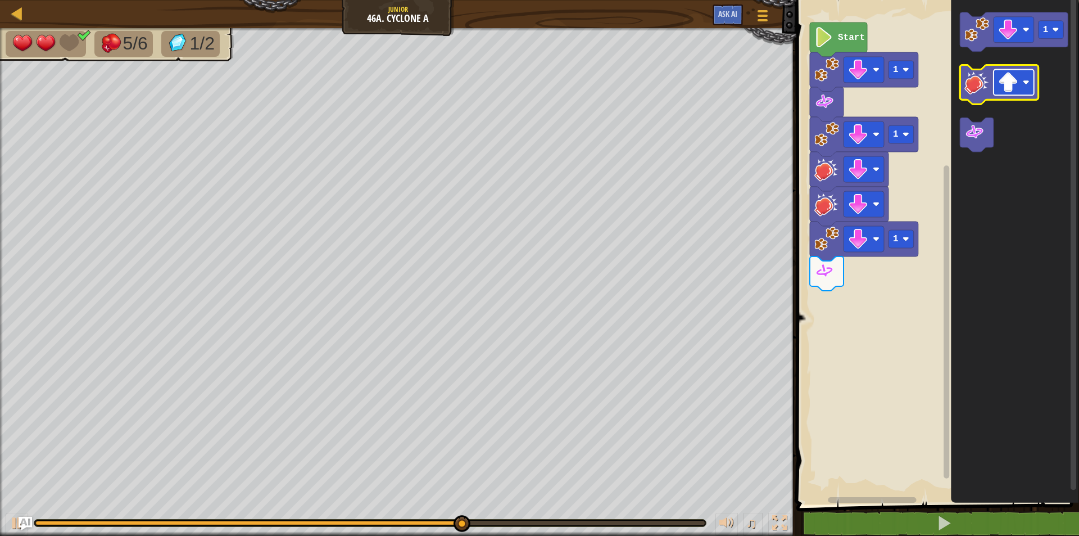
click at [1006, 87] on image "Blockly Workspace" at bounding box center [1009, 83] width 20 height 20
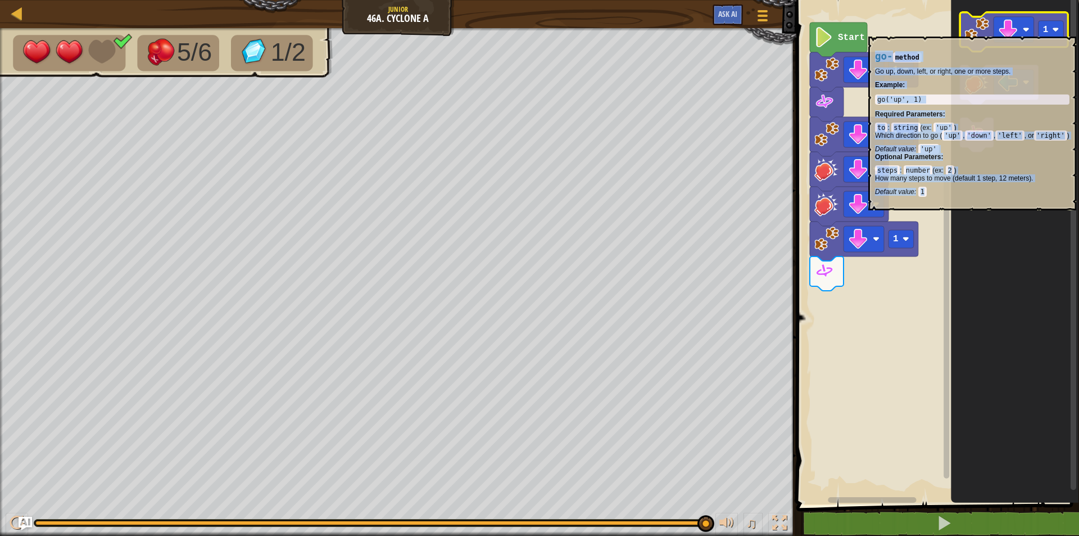
click at [979, 31] on image "Blockly Workspace" at bounding box center [977, 29] width 25 height 25
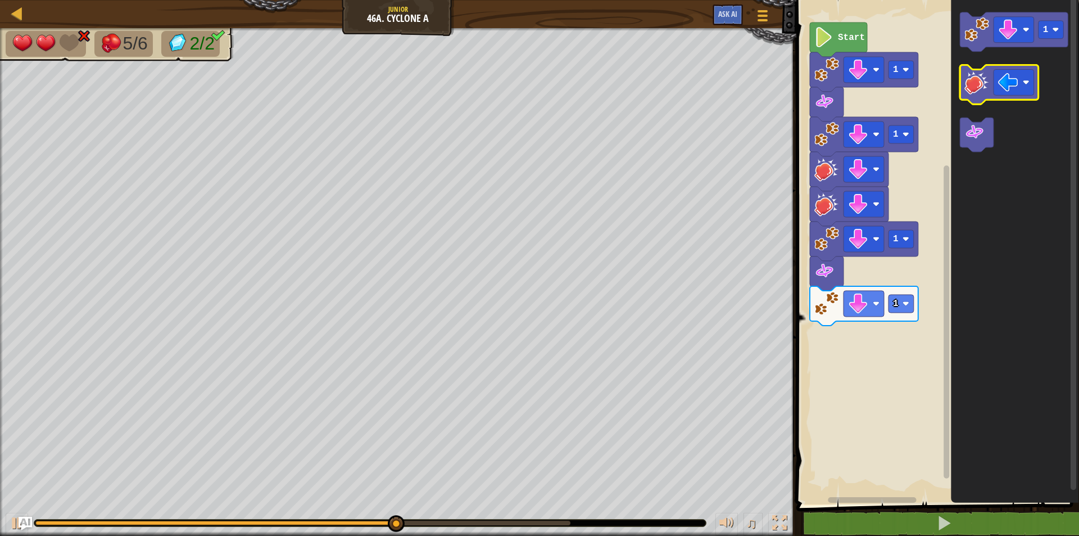
click at [990, 85] on icon "Blockly Workspace" at bounding box center [999, 84] width 79 height 39
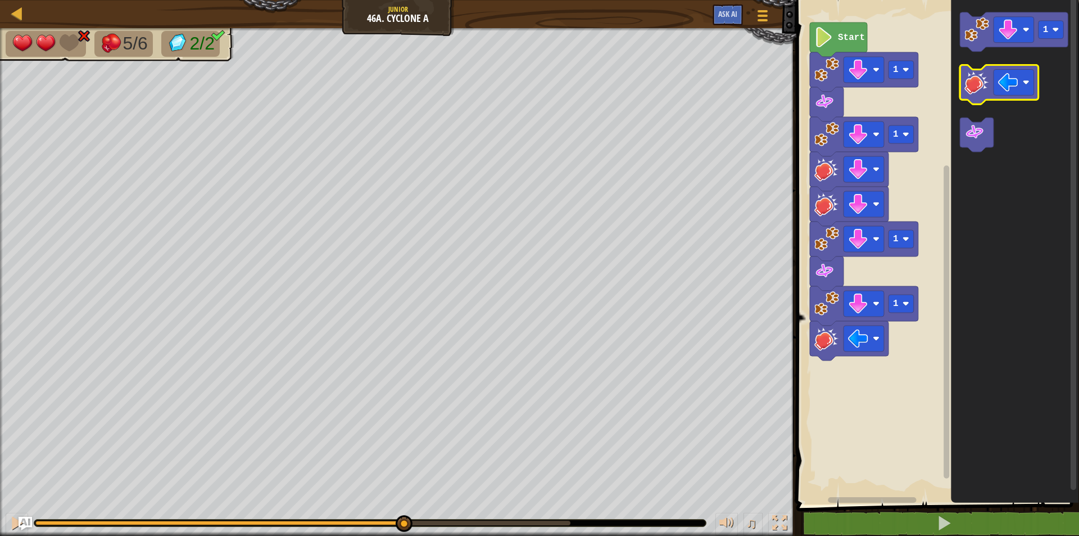
click at [990, 85] on icon "Blockly Workspace" at bounding box center [999, 84] width 79 height 39
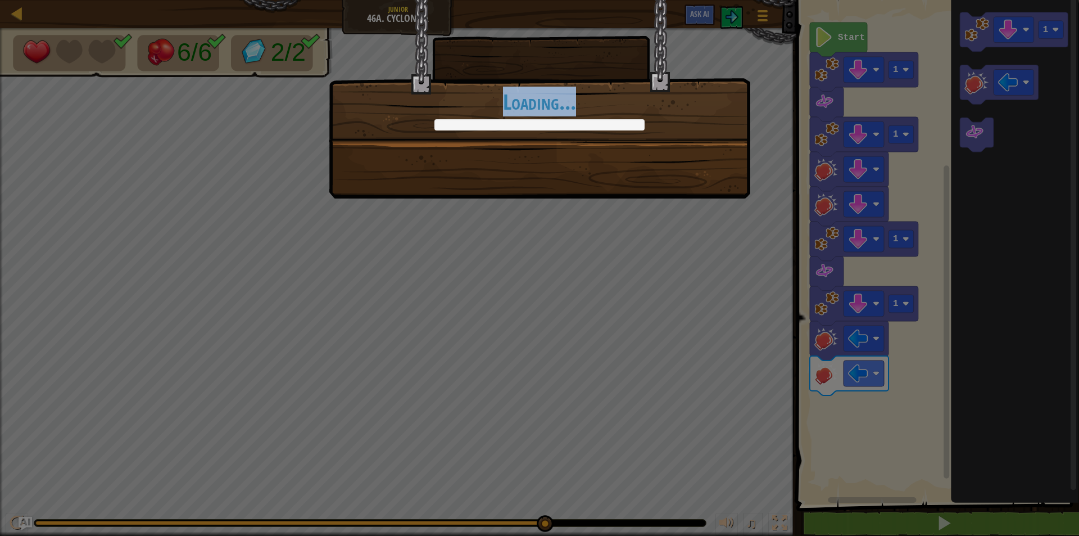
click at [698, 185] on div "+0 +0 Continue Loading..." at bounding box center [540, 99] width 422 height 198
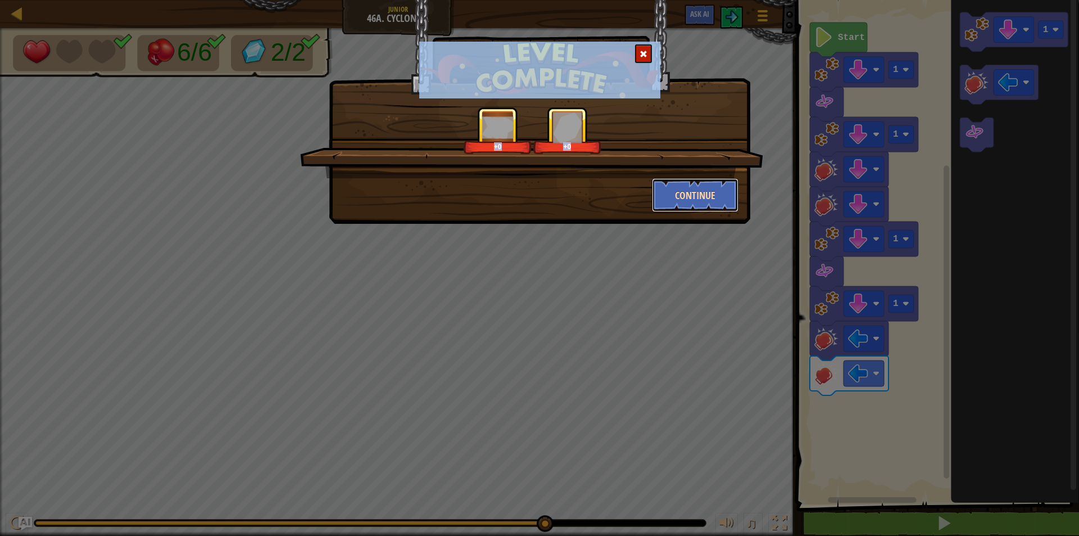
click at [696, 196] on button "Continue" at bounding box center [695, 195] width 87 height 34
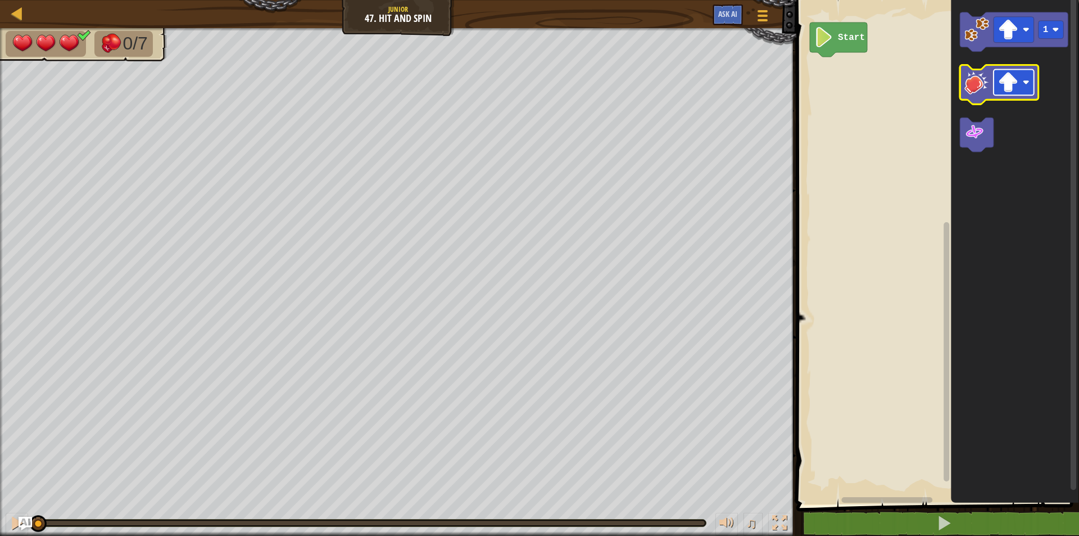
click at [998, 83] on rect "Blockly Workspace" at bounding box center [1014, 83] width 40 height 26
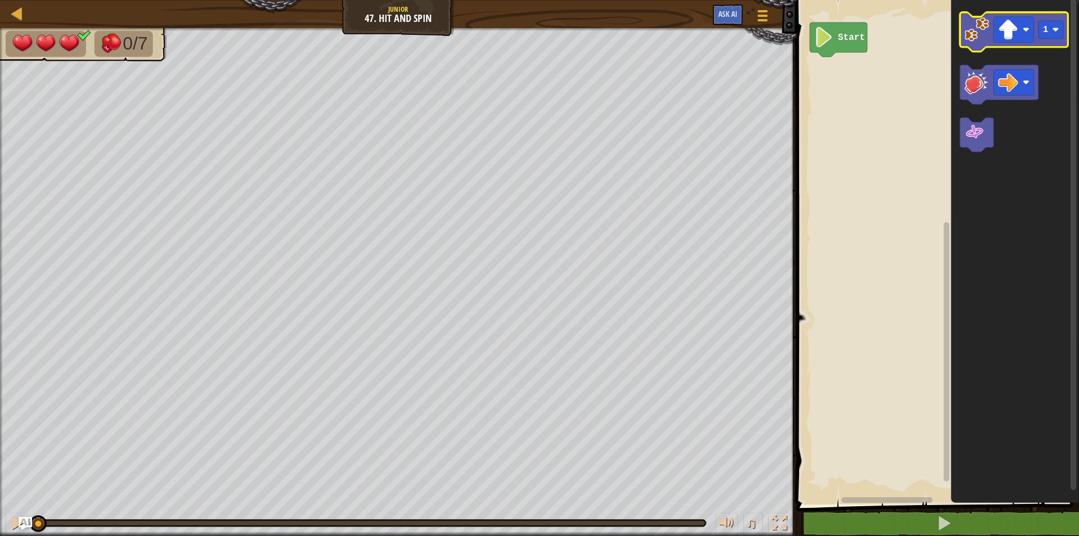
click at [975, 33] on image "Blockly Workspace" at bounding box center [977, 29] width 25 height 25
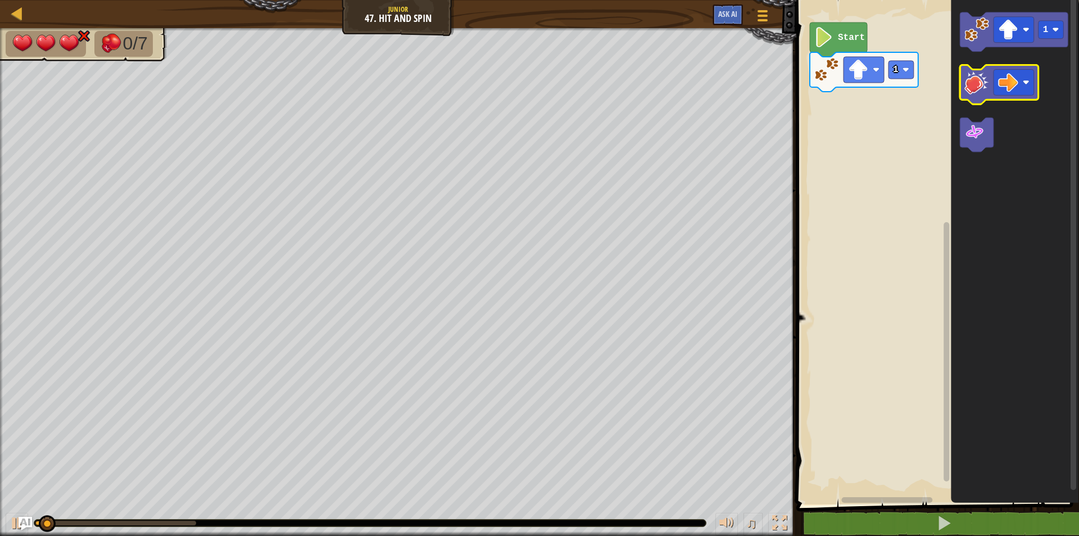
click at [974, 78] on image "Blockly Workspace" at bounding box center [977, 82] width 25 height 25
click at [975, 78] on image "Blockly Workspace" at bounding box center [977, 82] width 25 height 25
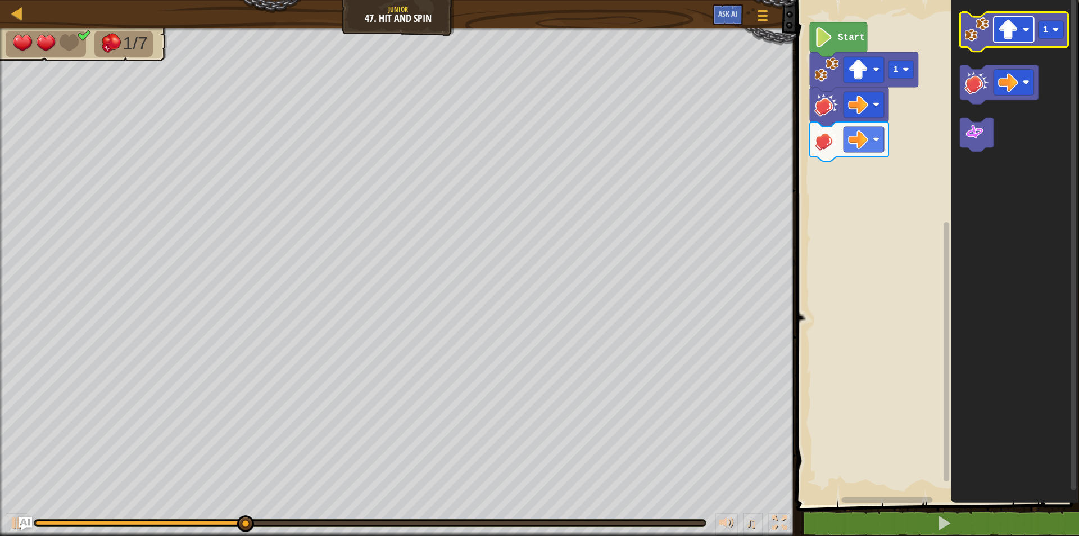
click at [1011, 34] on image "Blockly Workspace" at bounding box center [1009, 30] width 20 height 20
click at [987, 31] on image "Blockly Workspace" at bounding box center [977, 29] width 25 height 25
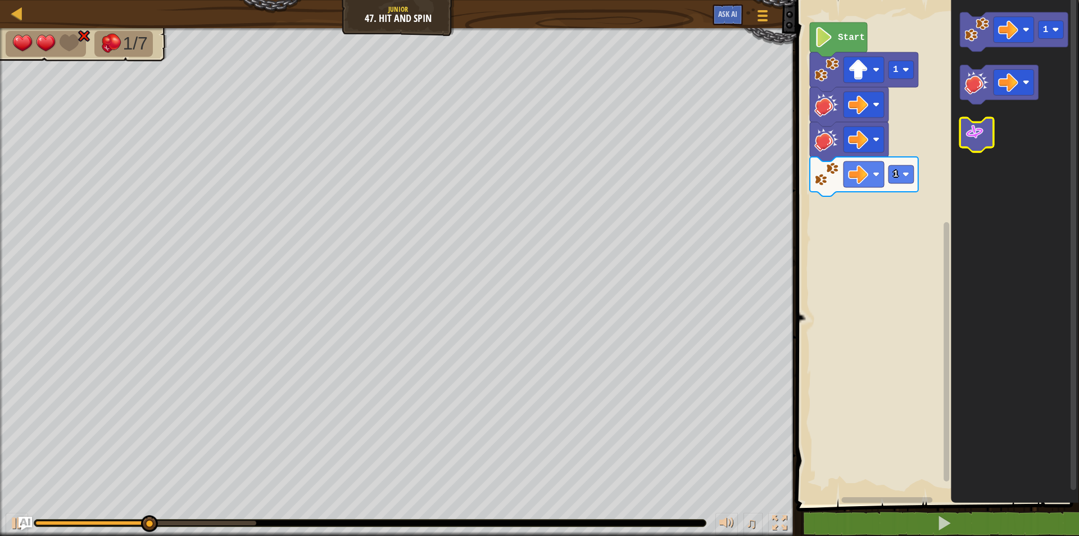
click at [985, 141] on icon "Blockly Workspace" at bounding box center [977, 135] width 34 height 34
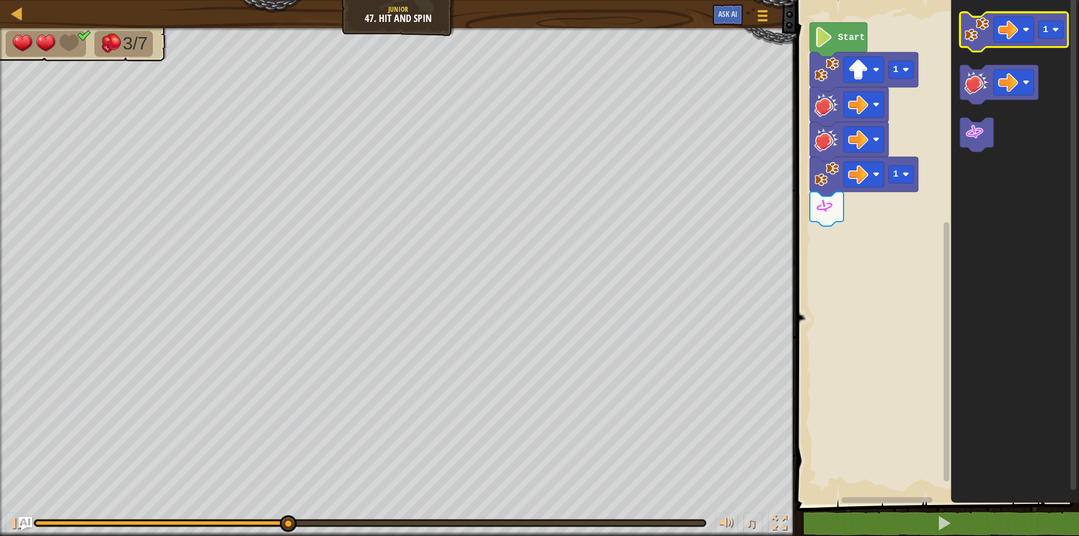
click at [974, 18] on image "Blockly Workspace" at bounding box center [977, 29] width 25 height 25
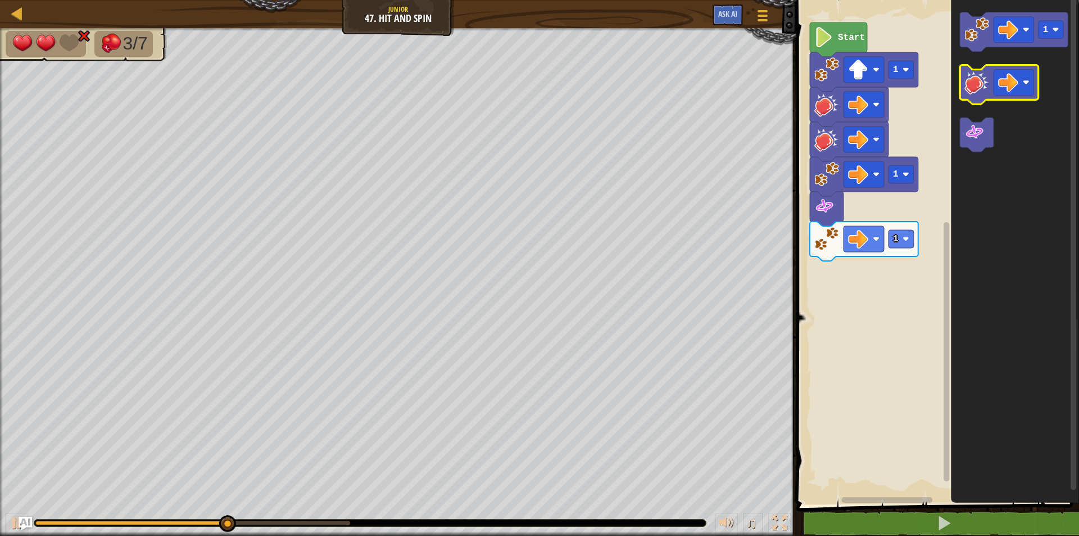
click at [975, 80] on image "Blockly Workspace" at bounding box center [977, 82] width 25 height 25
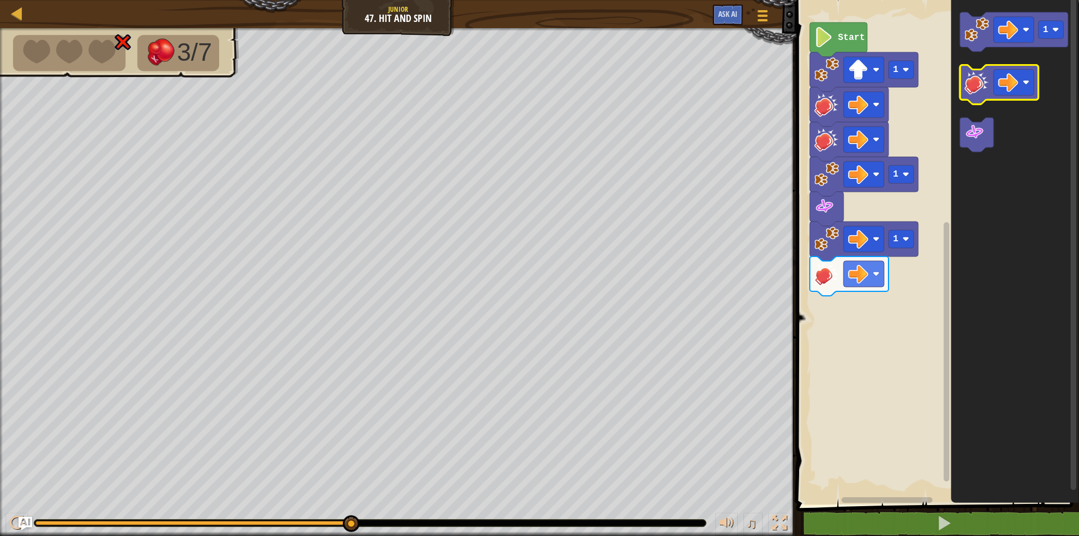
click at [977, 84] on image "Blockly Workspace" at bounding box center [977, 82] width 25 height 25
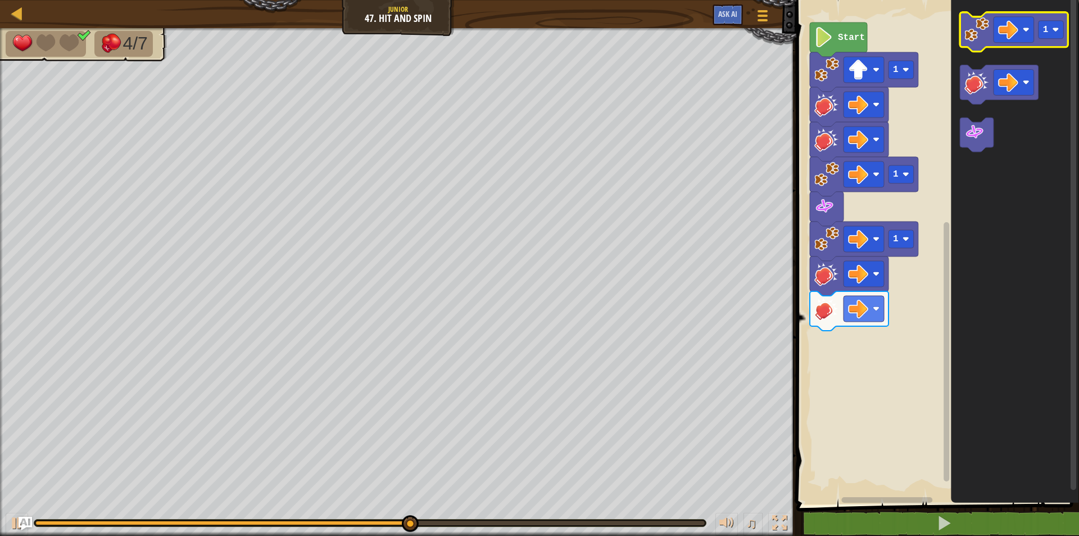
click at [980, 41] on image "Blockly Workspace" at bounding box center [977, 29] width 25 height 25
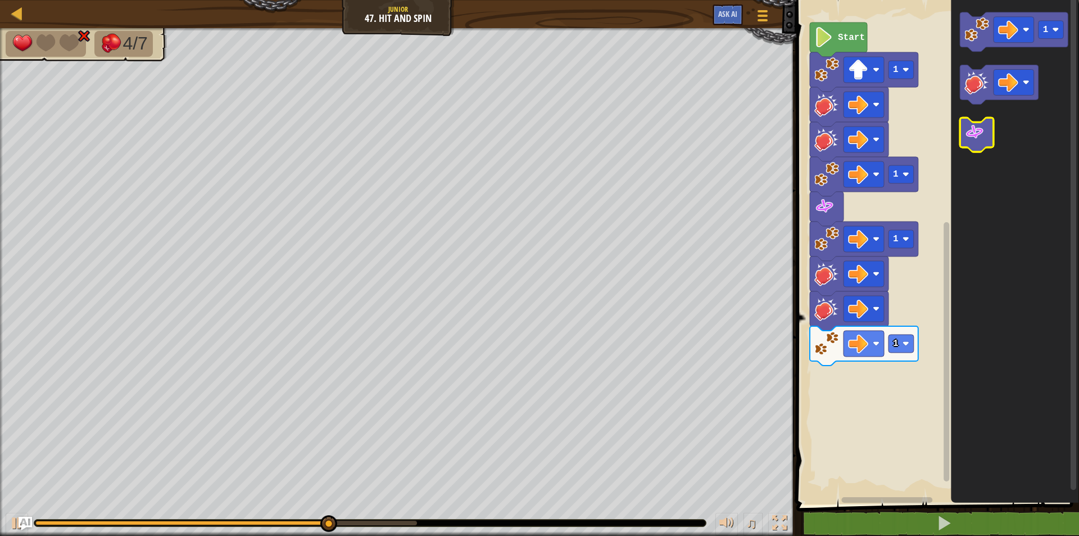
click at [978, 131] on image "Blockly Workspace" at bounding box center [975, 133] width 20 height 20
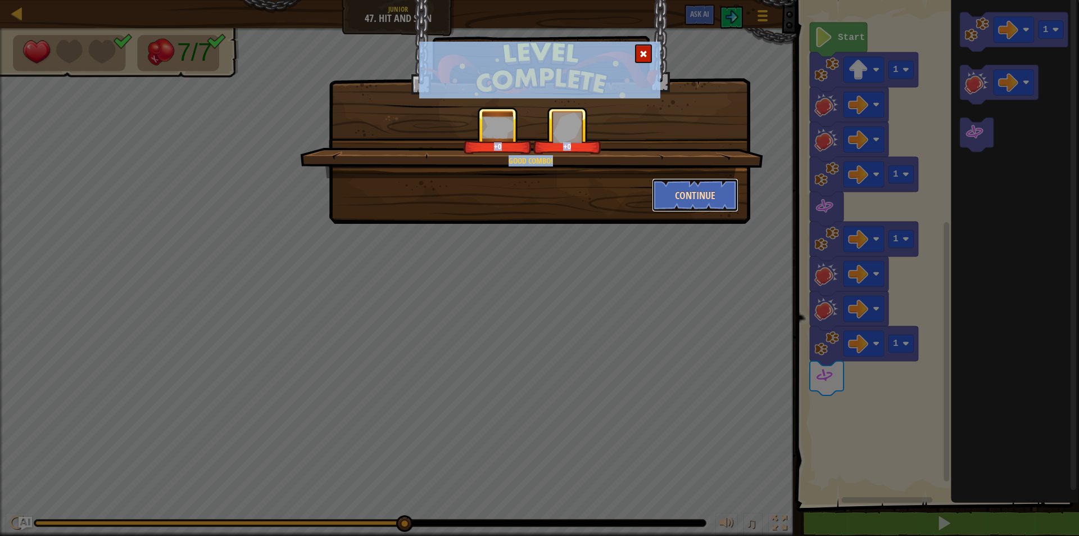
click at [715, 184] on button "Continue" at bounding box center [695, 195] width 87 height 34
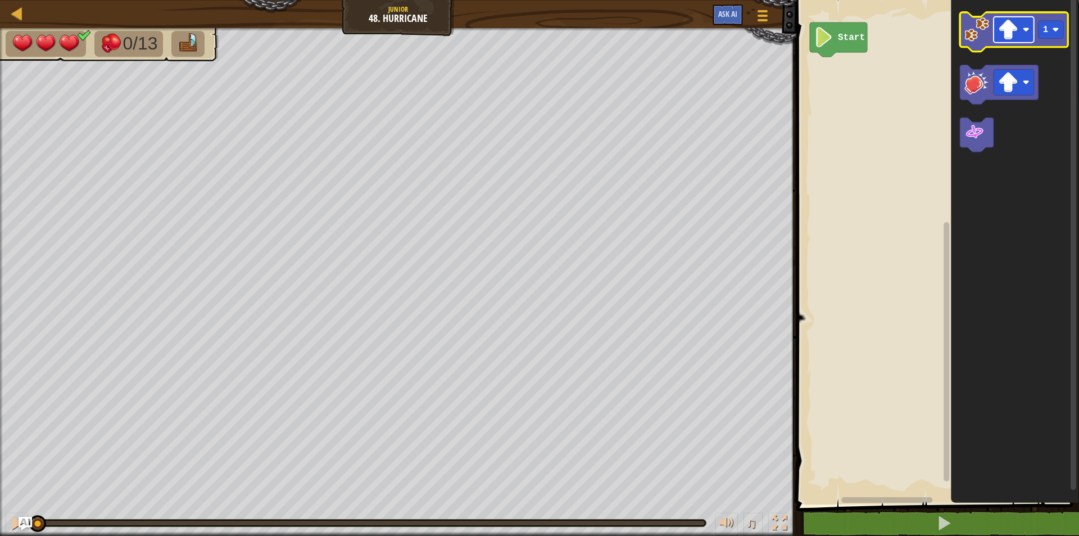
click at [1002, 22] on image "Blockly Workspace" at bounding box center [1009, 30] width 20 height 20
click at [983, 36] on image "Blockly Workspace" at bounding box center [977, 29] width 25 height 25
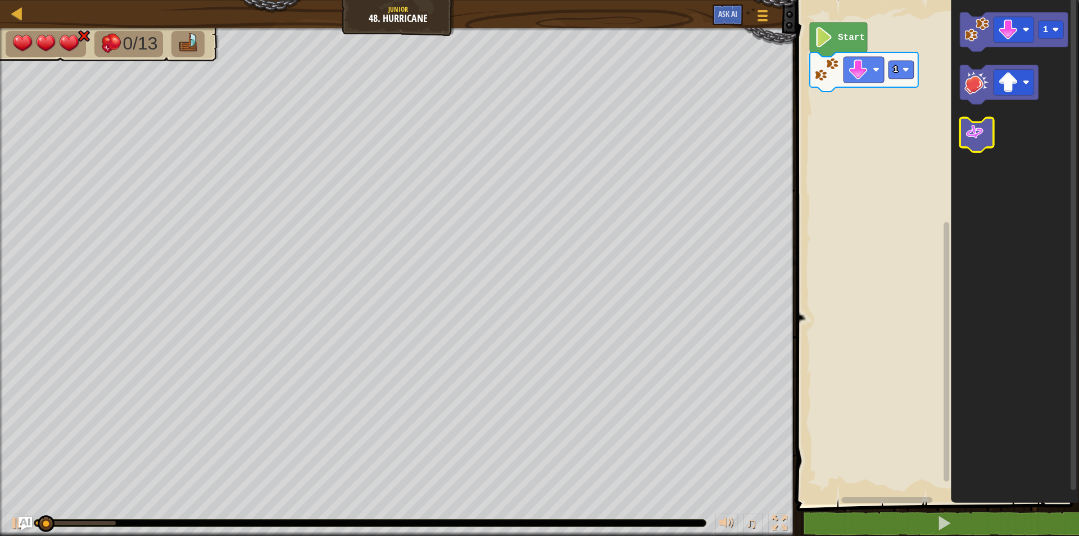
click at [964, 136] on icon "Blockly Workspace" at bounding box center [977, 135] width 34 height 34
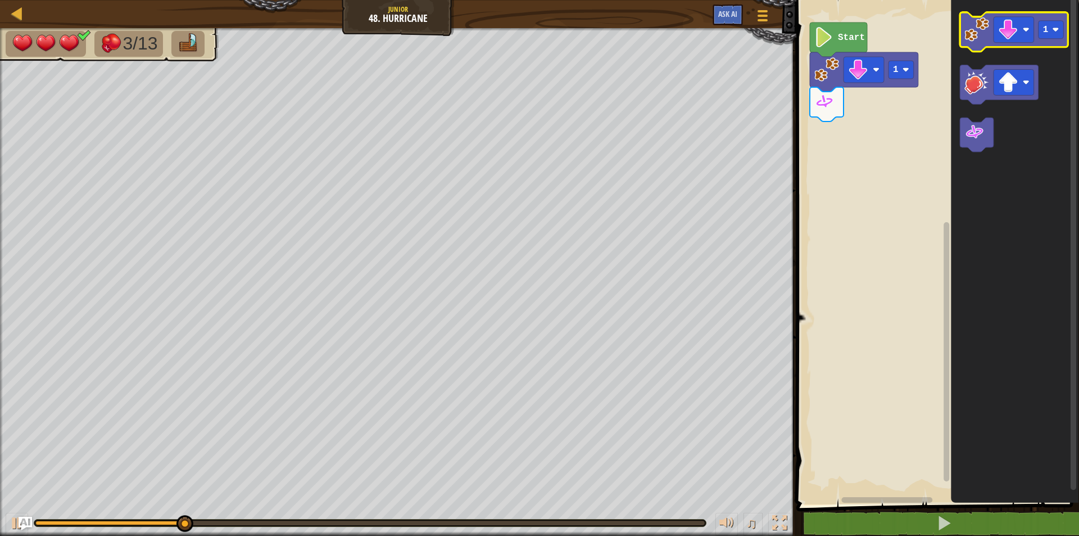
click at [973, 34] on image "Blockly Workspace" at bounding box center [977, 29] width 25 height 25
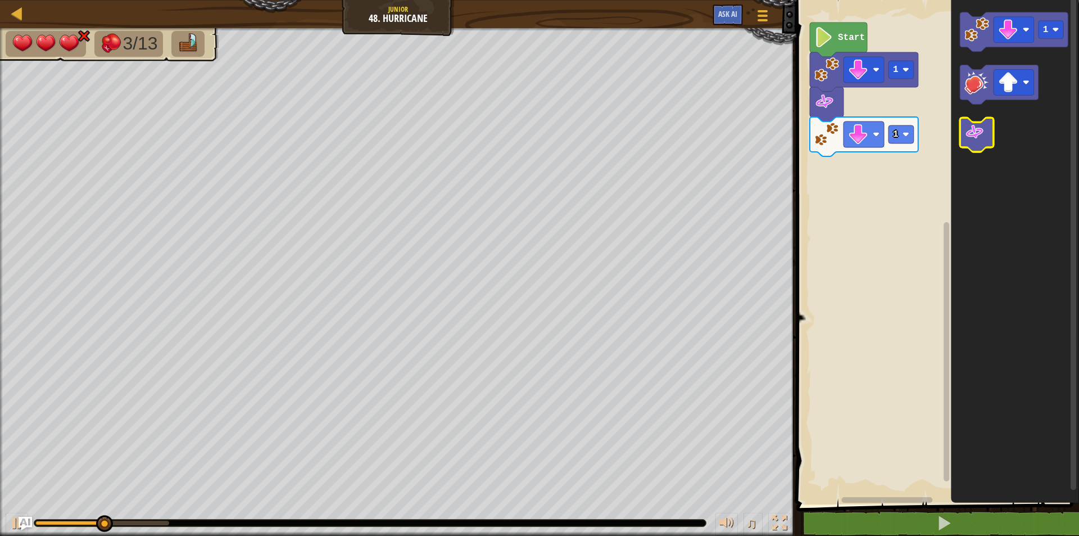
click at [965, 127] on image "Blockly Workspace" at bounding box center [975, 133] width 20 height 20
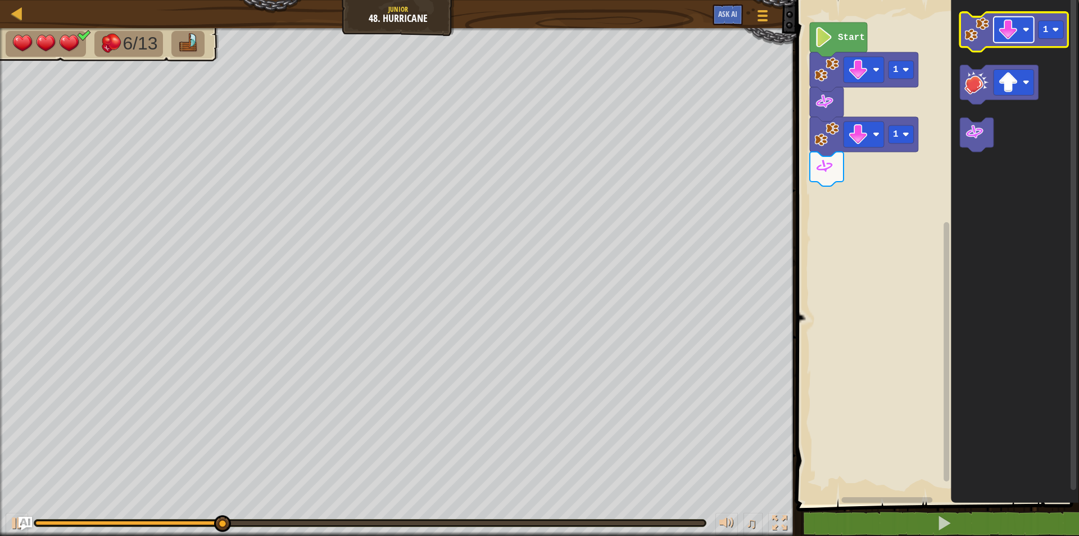
click at [1009, 38] on image "Blockly Workspace" at bounding box center [1009, 30] width 20 height 20
click at [974, 30] on image "Blockly Workspace" at bounding box center [977, 29] width 25 height 25
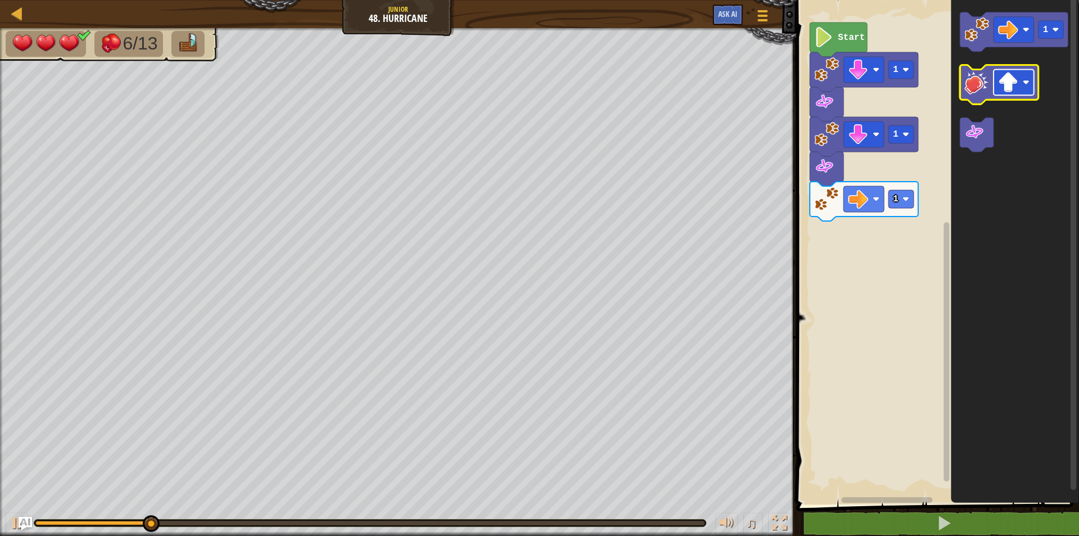
click at [1007, 86] on image "Blockly Workspace" at bounding box center [1009, 83] width 20 height 20
click at [973, 72] on image "Blockly Workspace" at bounding box center [977, 82] width 25 height 25
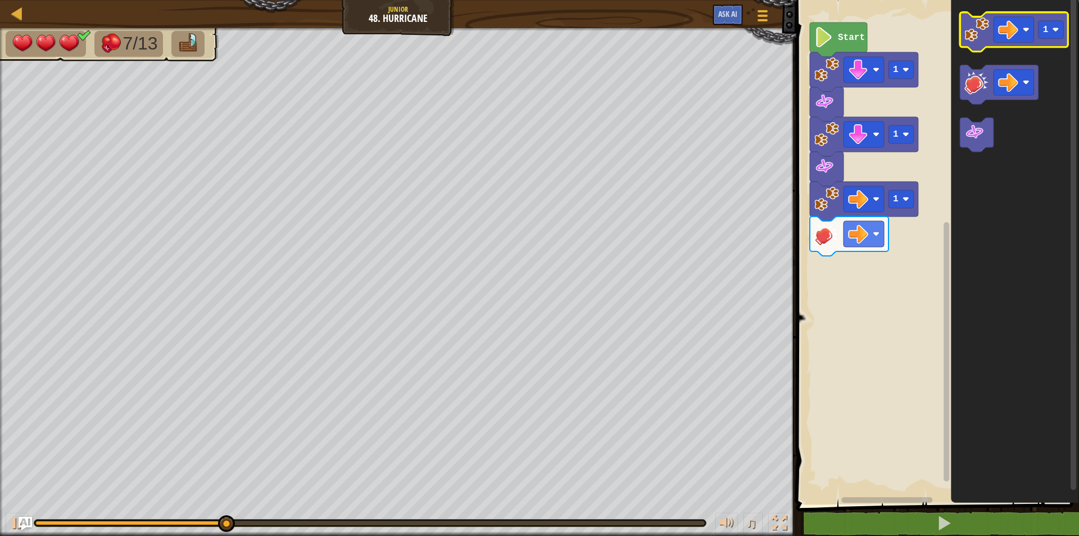
click at [978, 30] on image "Blockly Workspace" at bounding box center [977, 29] width 25 height 25
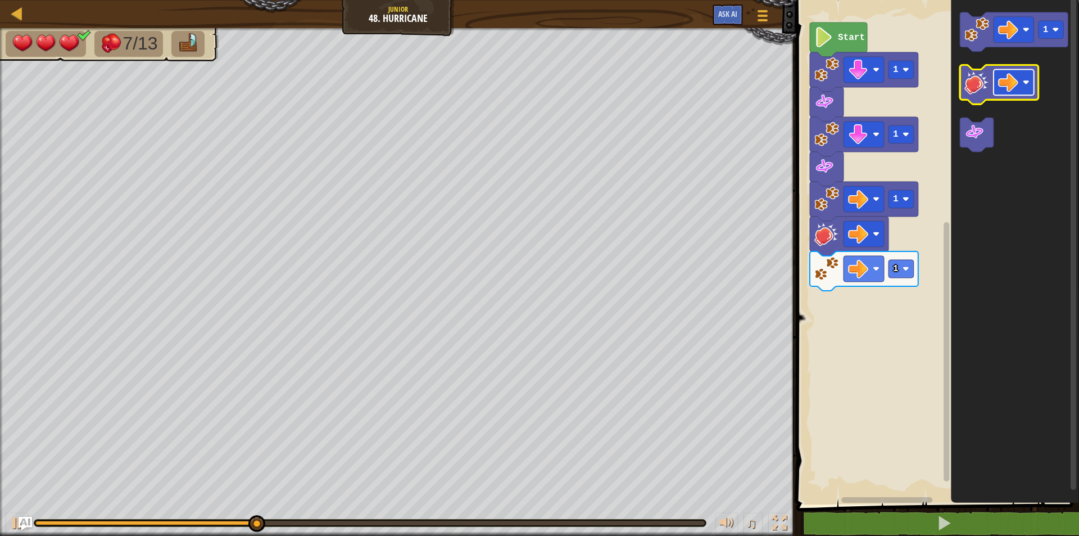
click at [1007, 91] on image "Blockly Workspace" at bounding box center [1009, 83] width 20 height 20
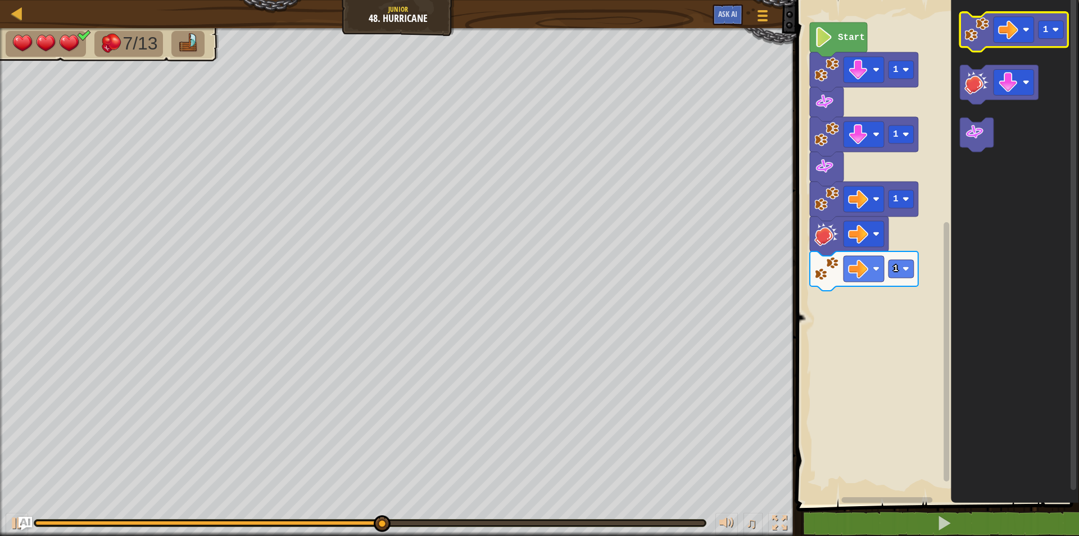
click at [973, 31] on image "Blockly Workspace" at bounding box center [977, 29] width 25 height 25
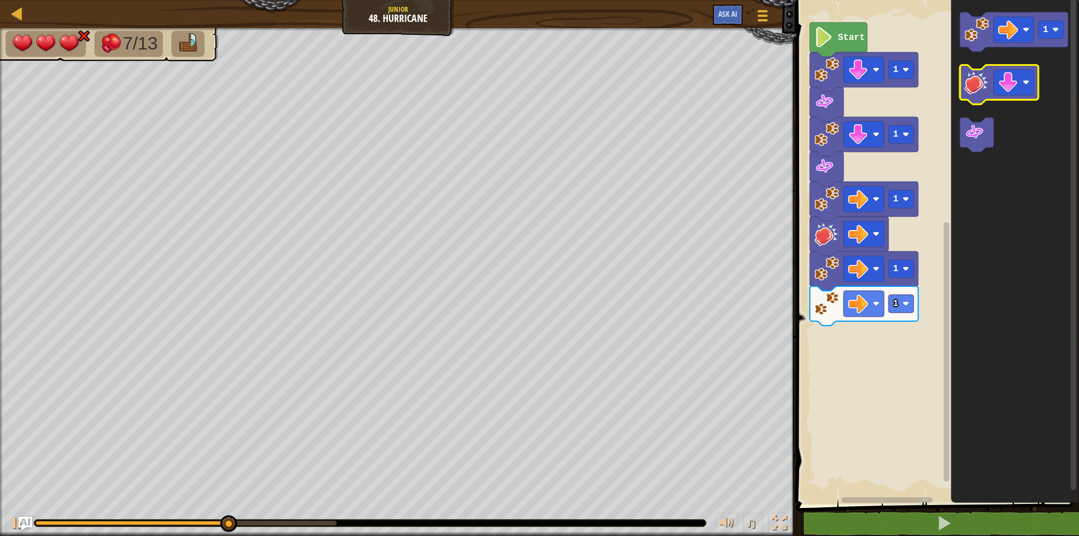
click at [977, 78] on image "Blockly Workspace" at bounding box center [977, 82] width 25 height 25
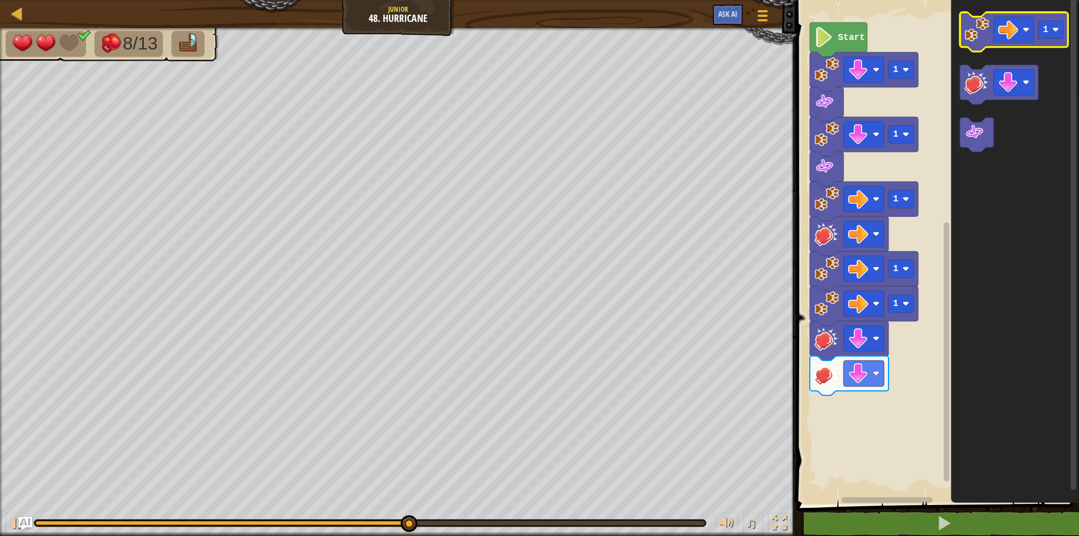
click at [970, 26] on image "Blockly Workspace" at bounding box center [977, 29] width 25 height 25
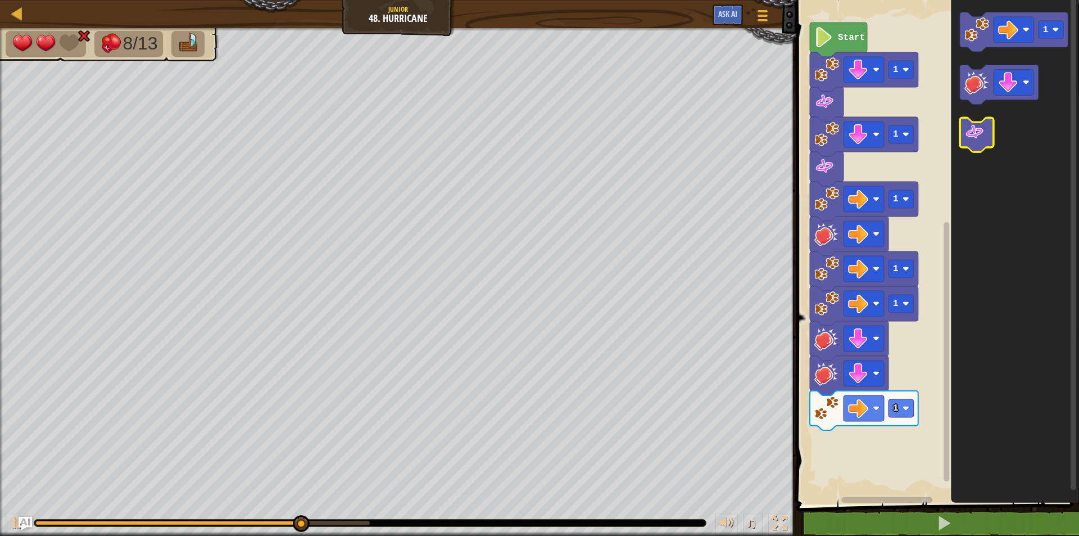
click at [972, 129] on image "Blockly Workspace" at bounding box center [975, 133] width 20 height 20
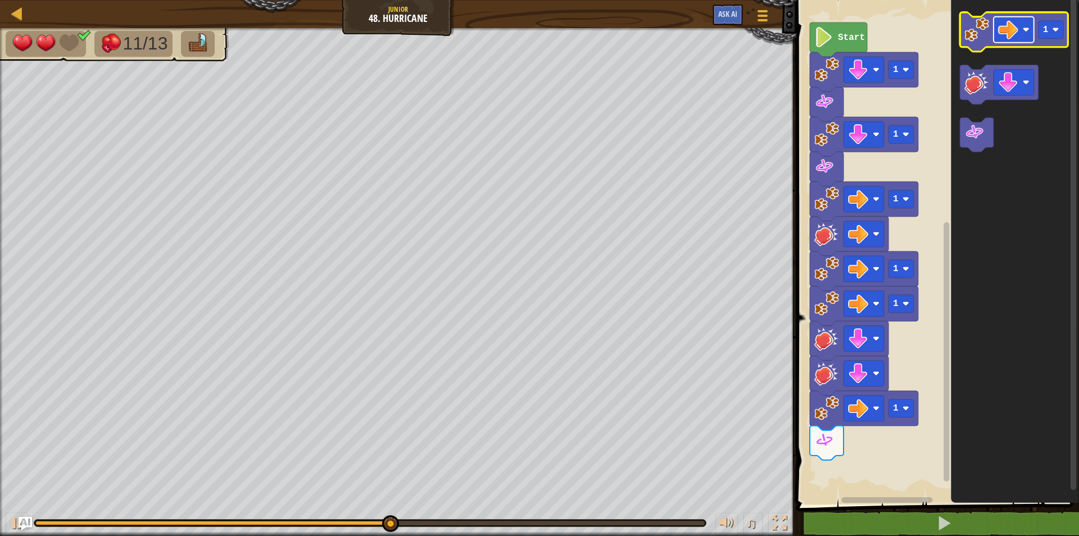
click at [1013, 22] on image "Blockly Workspace" at bounding box center [1009, 30] width 20 height 20
click at [972, 28] on image "Blockly Workspace" at bounding box center [977, 29] width 25 height 25
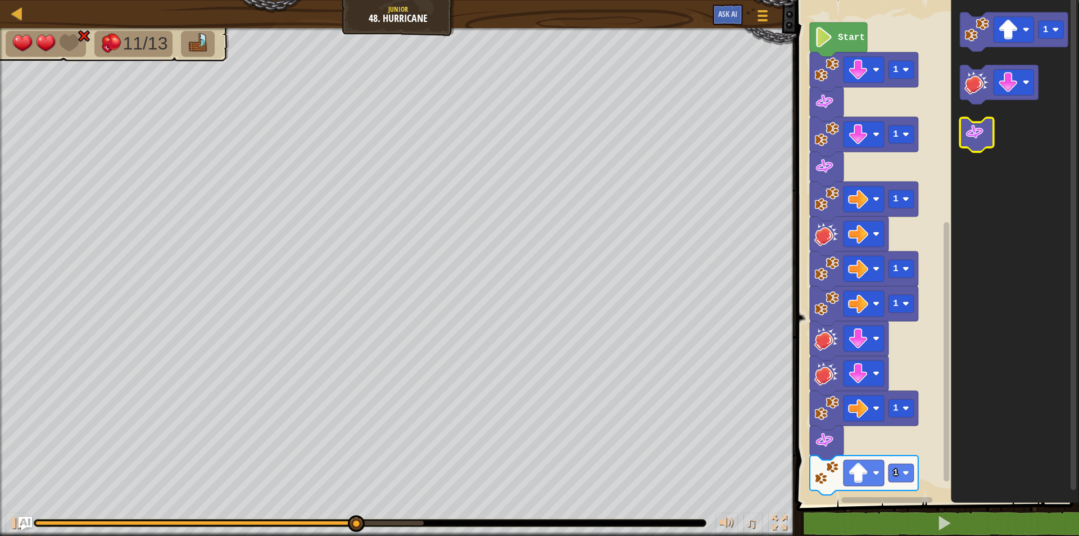
click at [982, 132] on image "Blockly Workspace" at bounding box center [975, 133] width 20 height 20
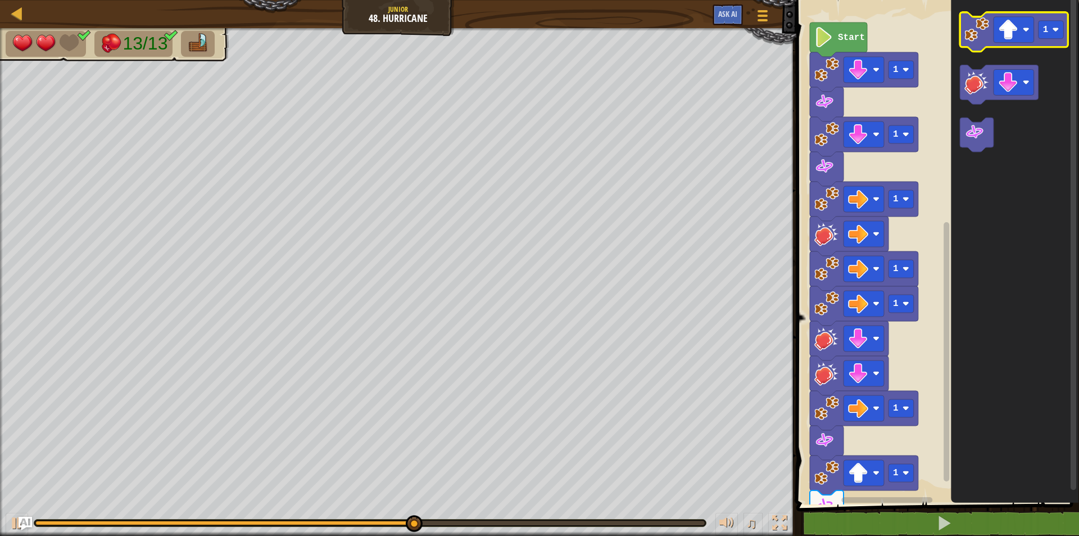
click at [979, 29] on image "Blockly Workspace" at bounding box center [977, 29] width 25 height 25
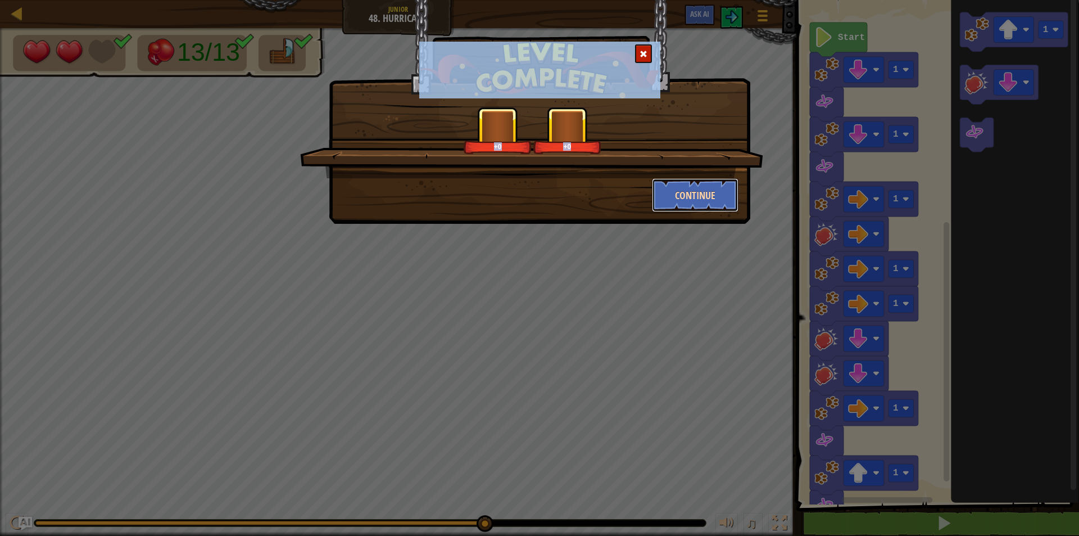
click at [708, 191] on button "Continue" at bounding box center [695, 195] width 87 height 34
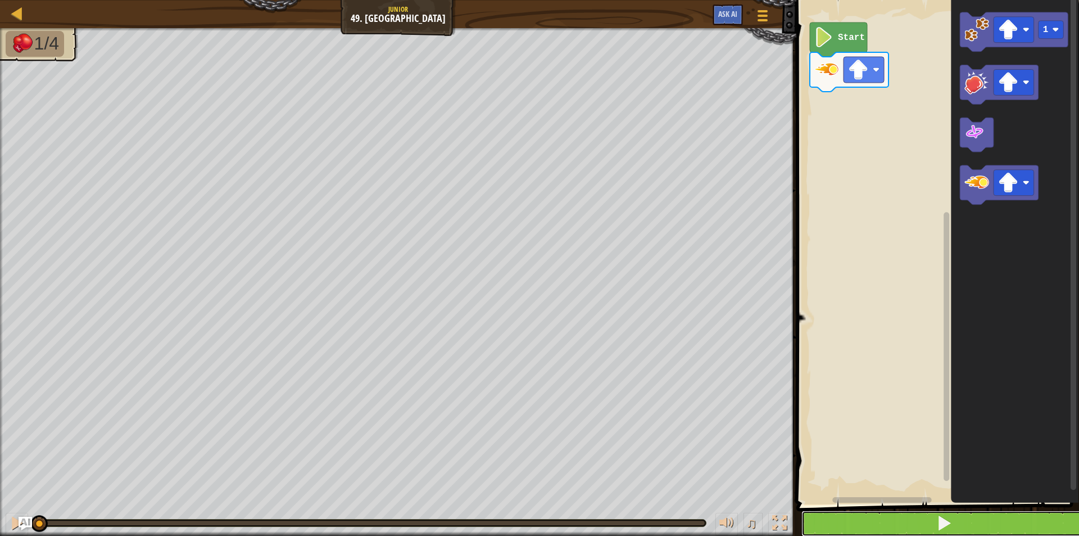
click at [1018, 523] on button at bounding box center [945, 523] width 286 height 26
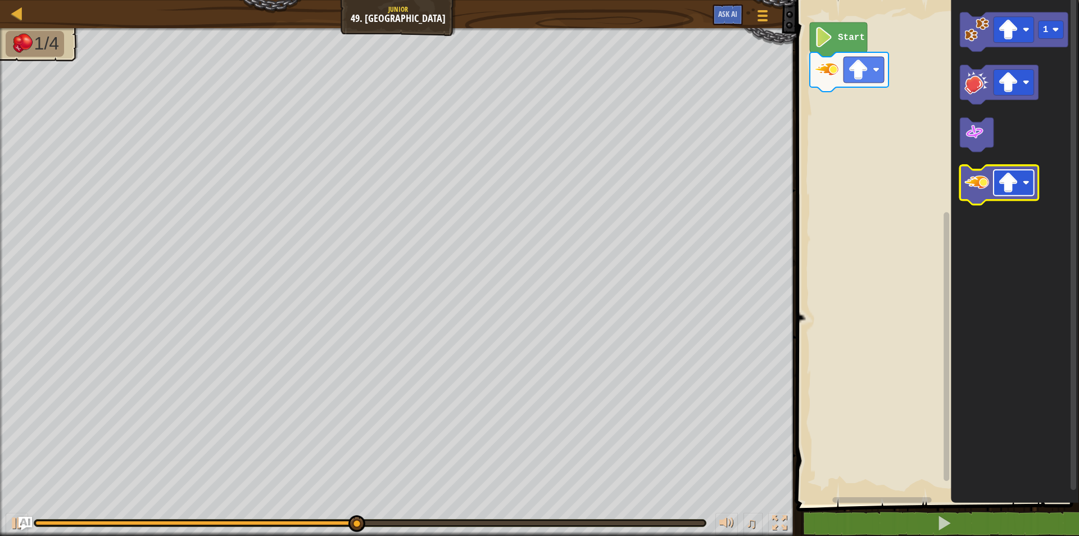
click at [1013, 187] on image "Blockly Workspace" at bounding box center [1009, 183] width 20 height 20
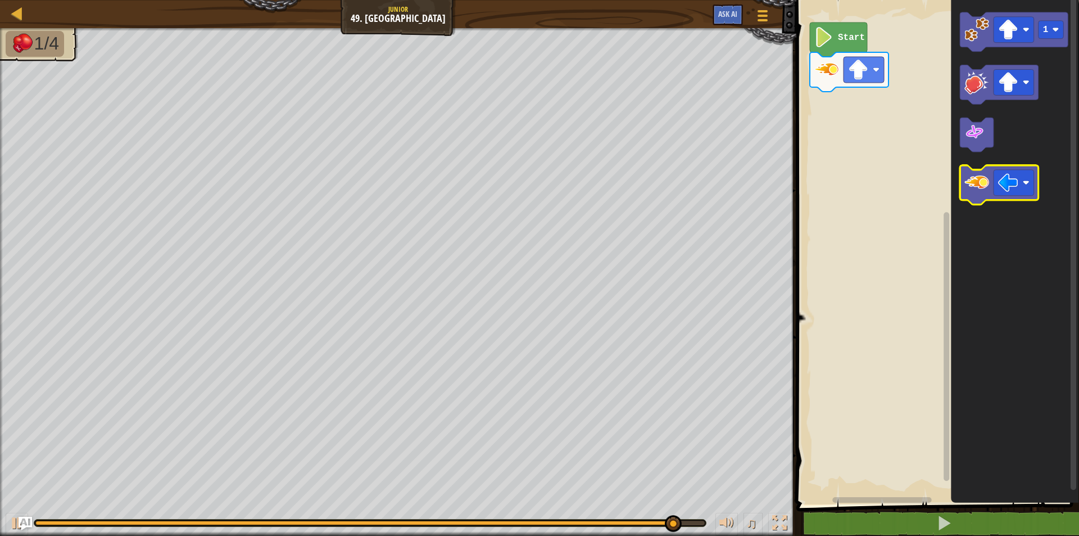
click at [977, 175] on image "Blockly Workspace" at bounding box center [977, 183] width 25 height 25
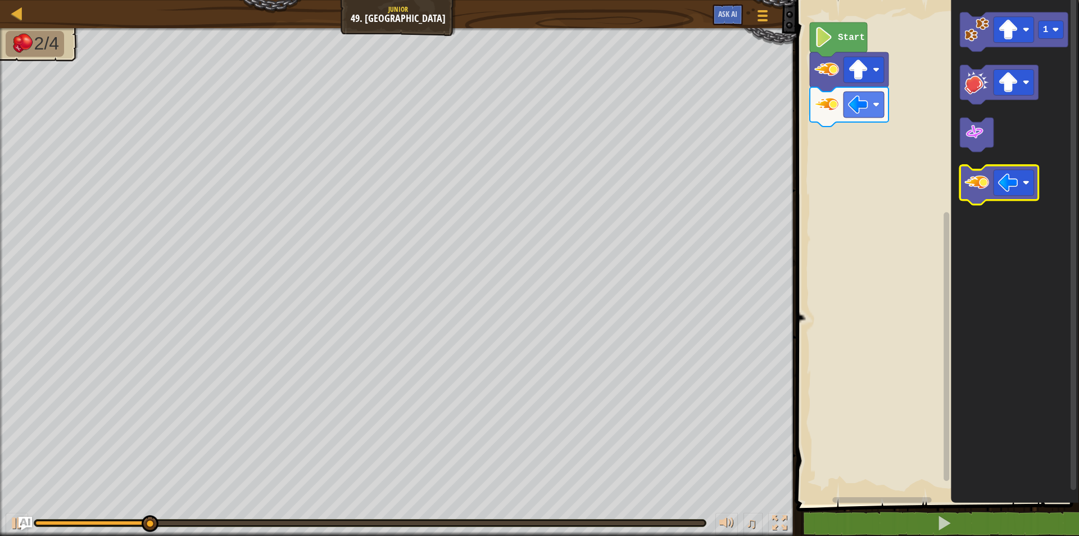
click at [1012, 201] on icon "Blockly Workspace" at bounding box center [999, 185] width 79 height 39
click at [1023, 192] on rect "Blockly Workspace" at bounding box center [1014, 183] width 40 height 26
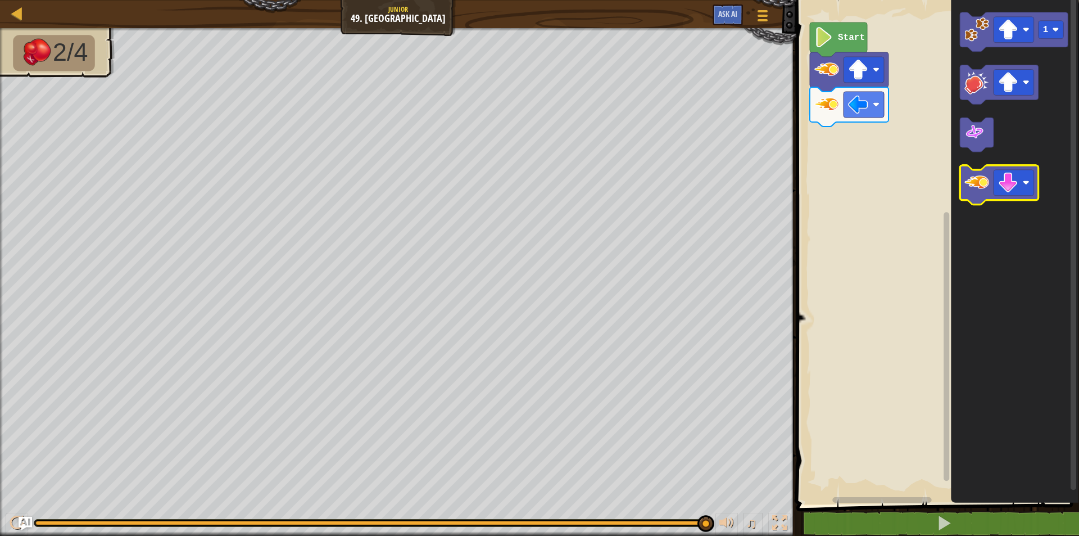
click at [970, 193] on image "Blockly Workspace" at bounding box center [977, 183] width 25 height 25
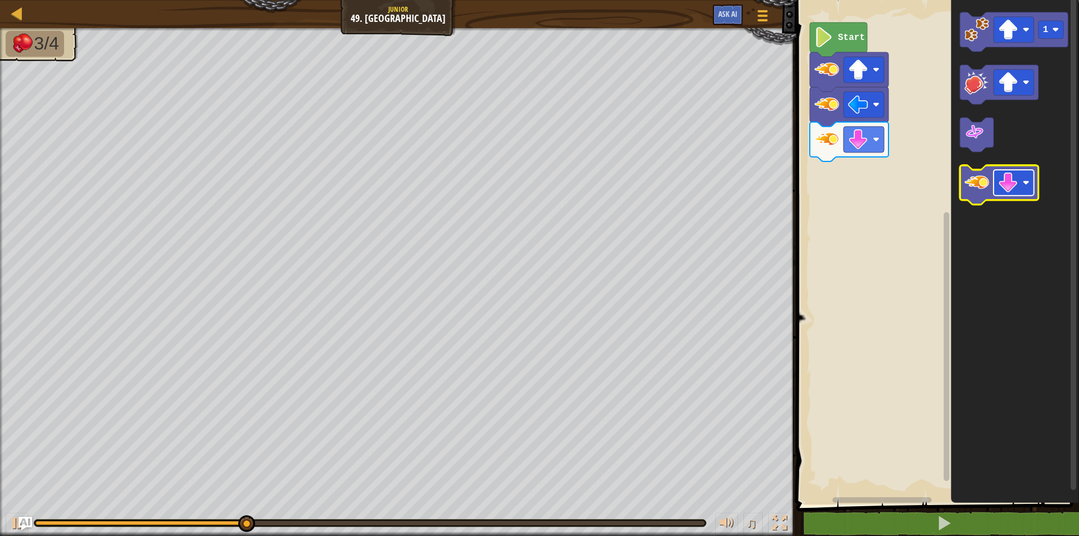
click at [1009, 182] on image "Blockly Workspace" at bounding box center [1009, 183] width 20 height 20
click at [985, 193] on image "Blockly Workspace" at bounding box center [977, 183] width 25 height 25
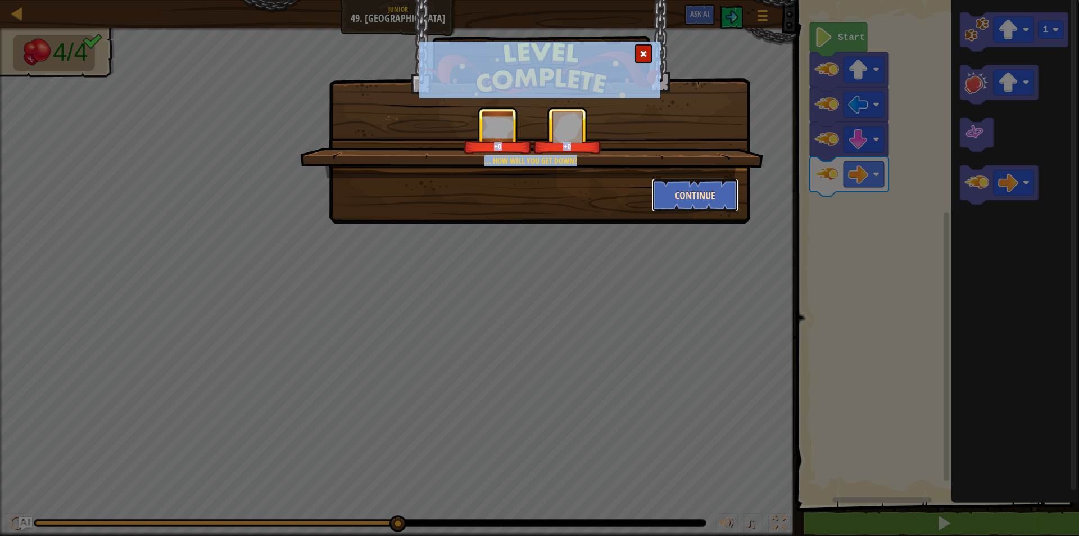
click at [689, 183] on button "Continue" at bounding box center [695, 195] width 87 height 34
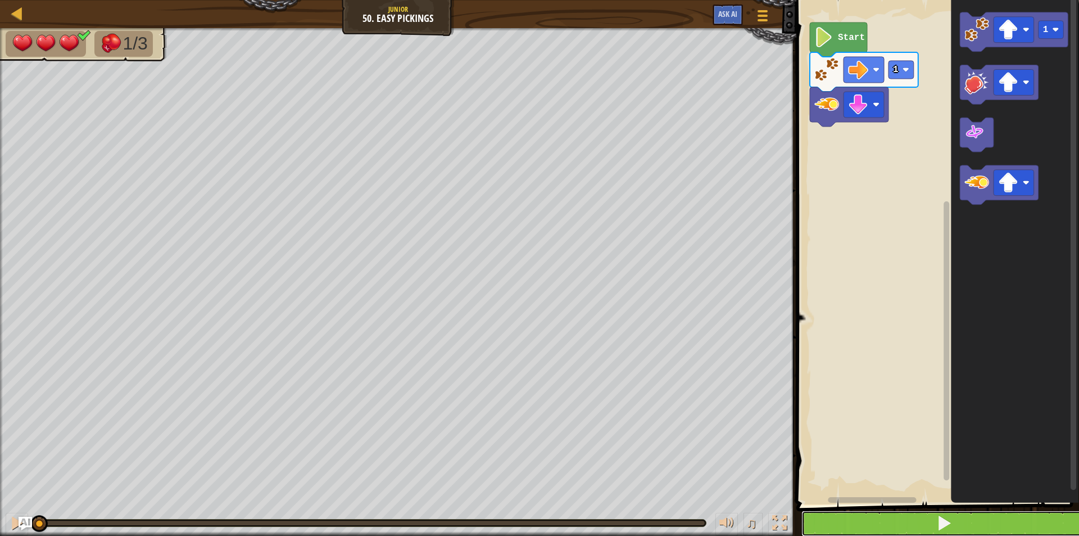
click at [960, 527] on button at bounding box center [945, 523] width 286 height 26
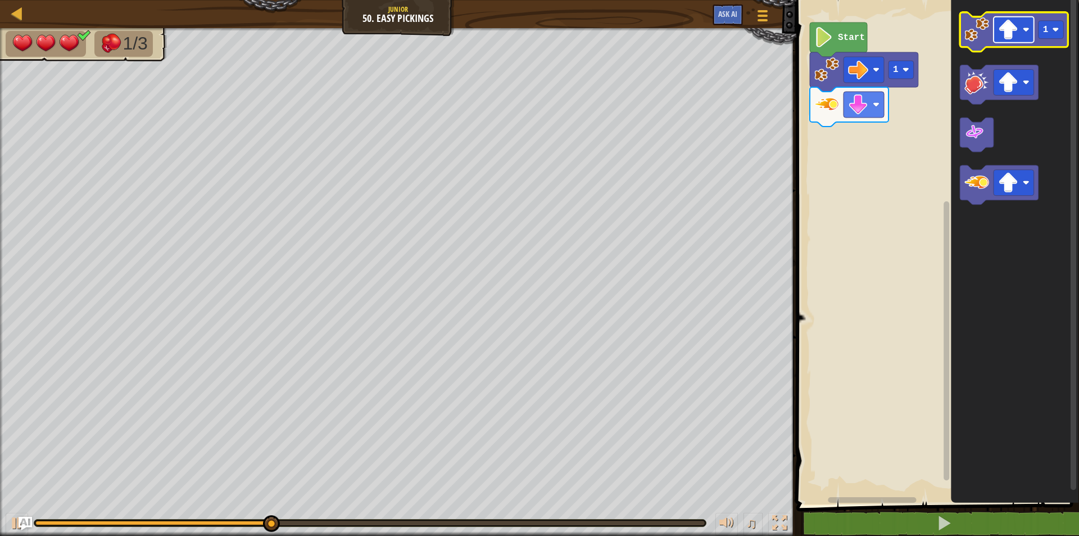
click at [1006, 30] on image "Blockly Workspace" at bounding box center [1009, 30] width 20 height 20
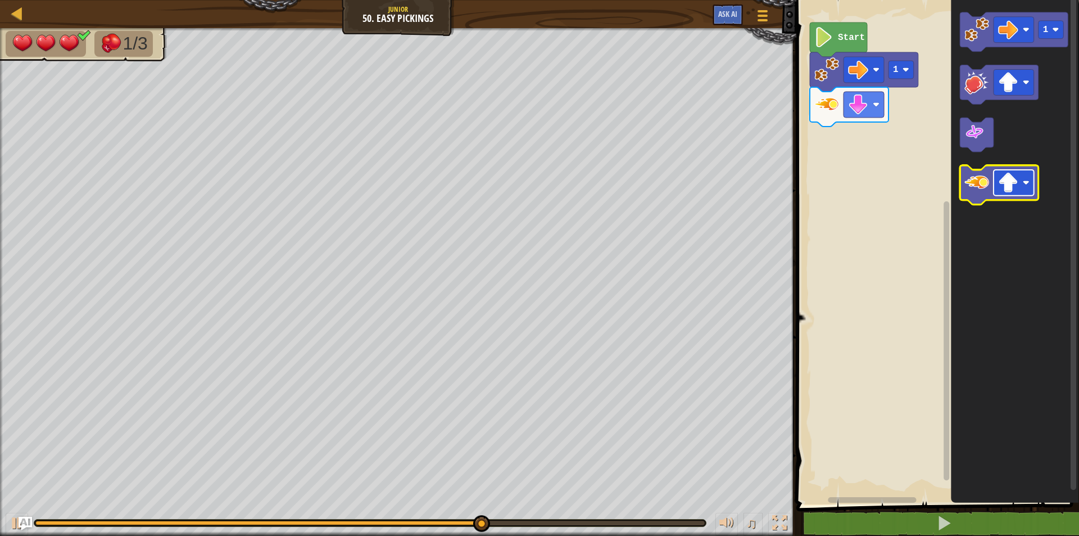
click at [1015, 186] on image "Blockly Workspace" at bounding box center [1009, 183] width 20 height 20
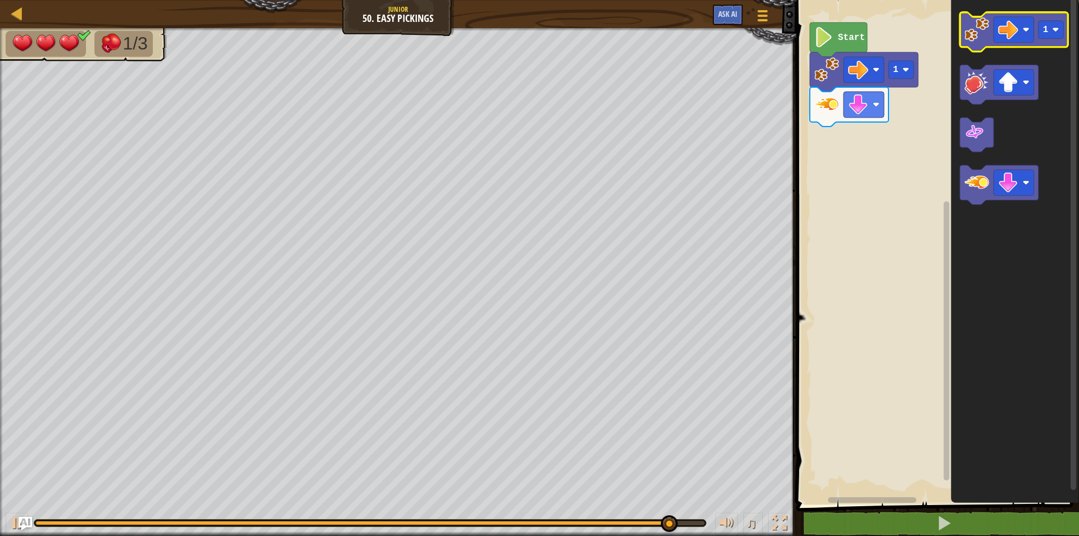
click at [965, 40] on image "Blockly Workspace" at bounding box center [977, 29] width 25 height 25
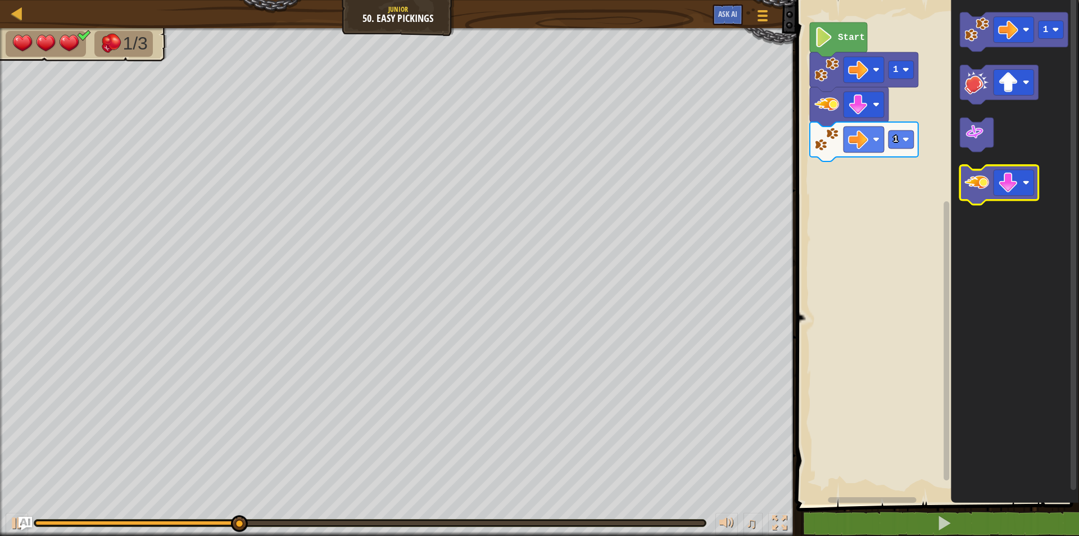
click at [980, 184] on image "Blockly Workspace" at bounding box center [977, 183] width 25 height 25
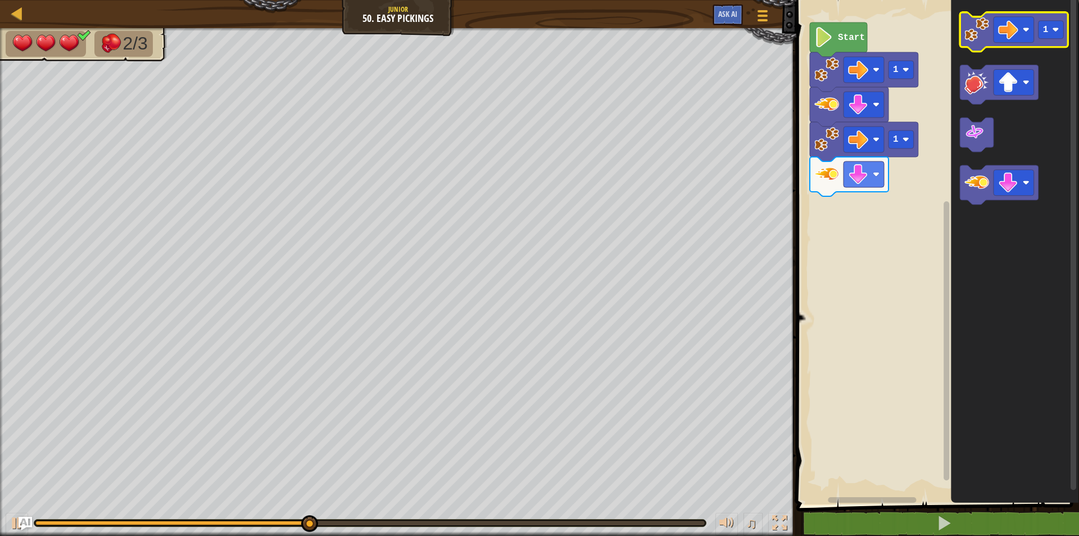
click at [966, 29] on image "Blockly Workspace" at bounding box center [977, 29] width 25 height 25
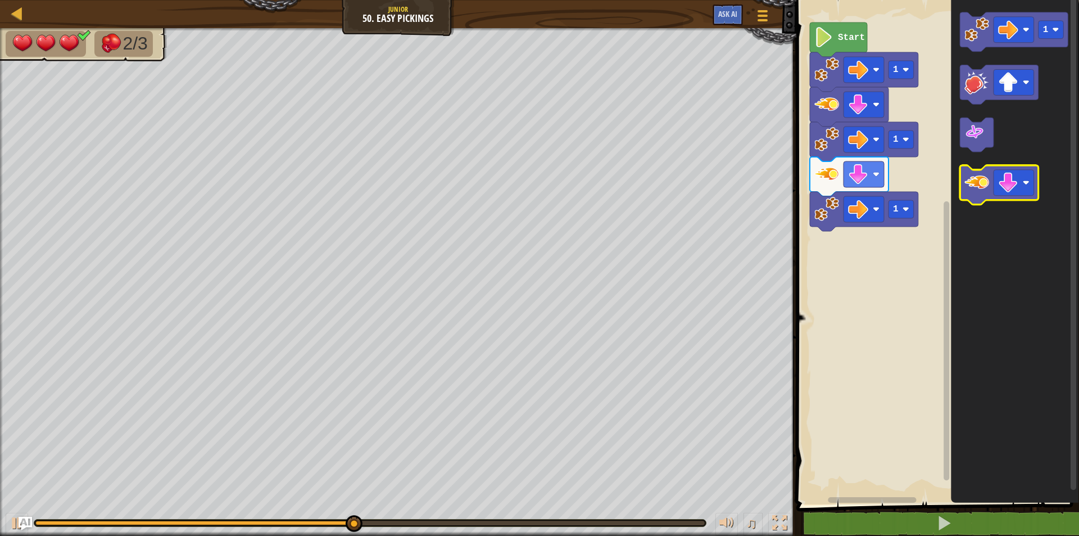
click at [984, 170] on icon "Blockly Workspace" at bounding box center [999, 185] width 79 height 39
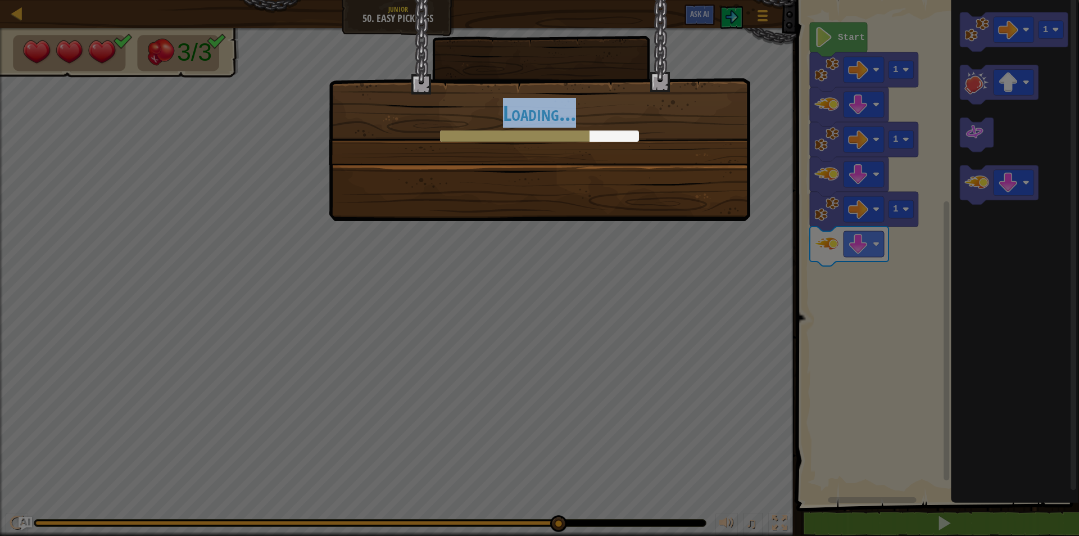
click at [686, 187] on div "Loading..." at bounding box center [540, 110] width 422 height 221
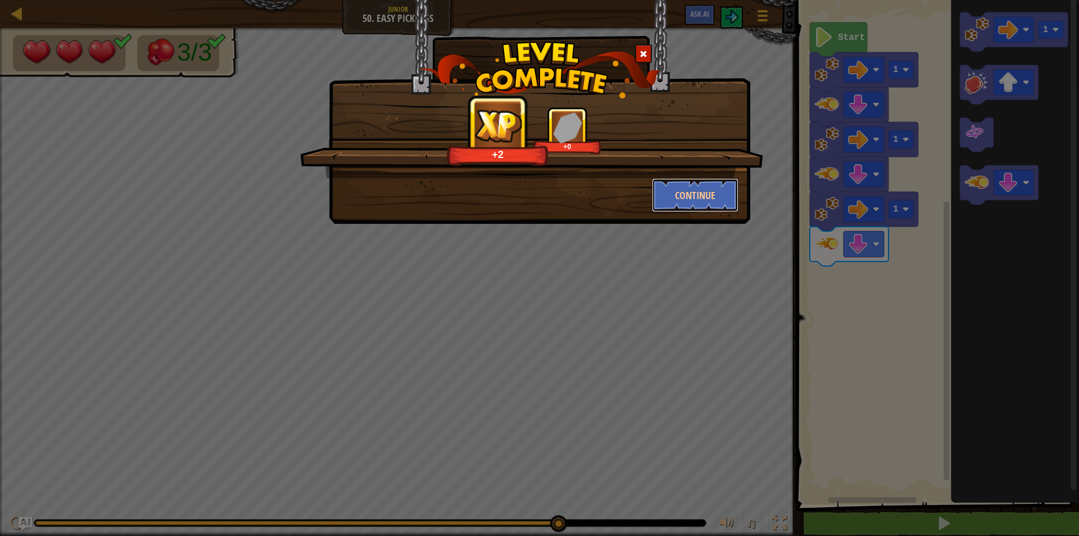
click at [689, 204] on button "Continue" at bounding box center [695, 195] width 87 height 34
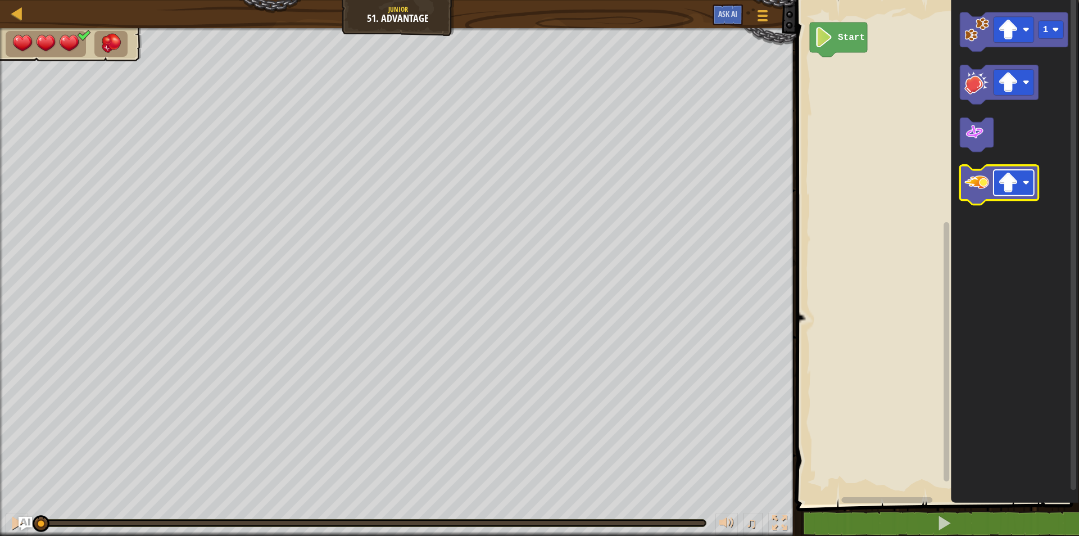
click at [1003, 191] on image "Blockly Workspace" at bounding box center [1009, 183] width 20 height 20
click at [976, 192] on image "Blockly Workspace" at bounding box center [977, 183] width 25 height 25
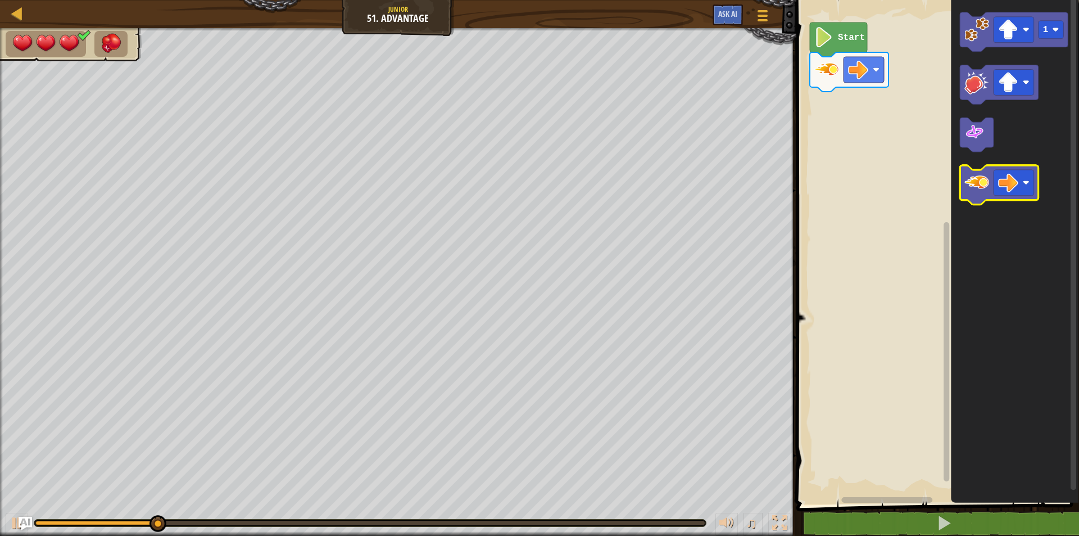
click at [971, 193] on image "Blockly Workspace" at bounding box center [977, 183] width 25 height 25
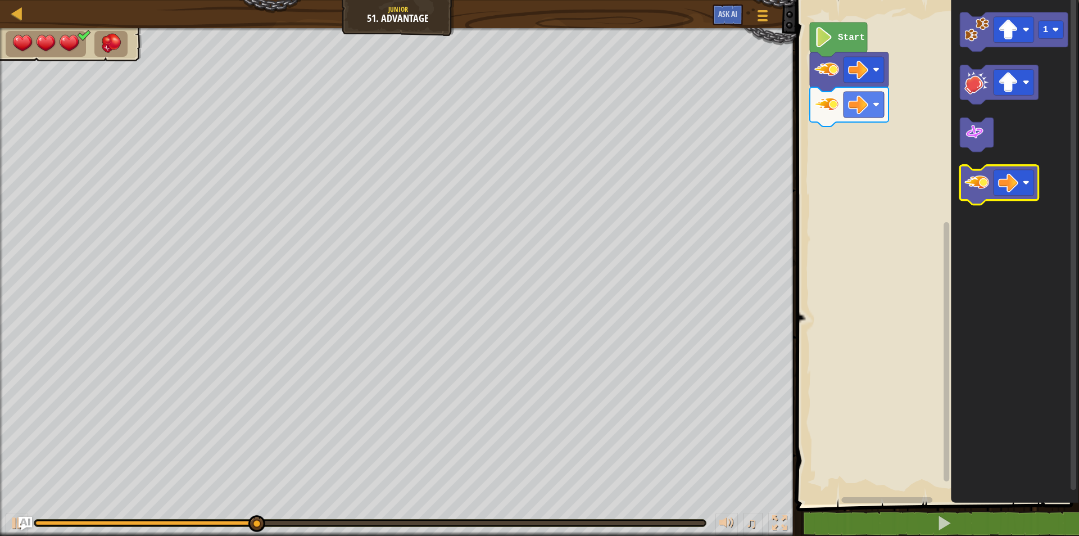
click at [980, 193] on image "Blockly Workspace" at bounding box center [977, 183] width 25 height 25
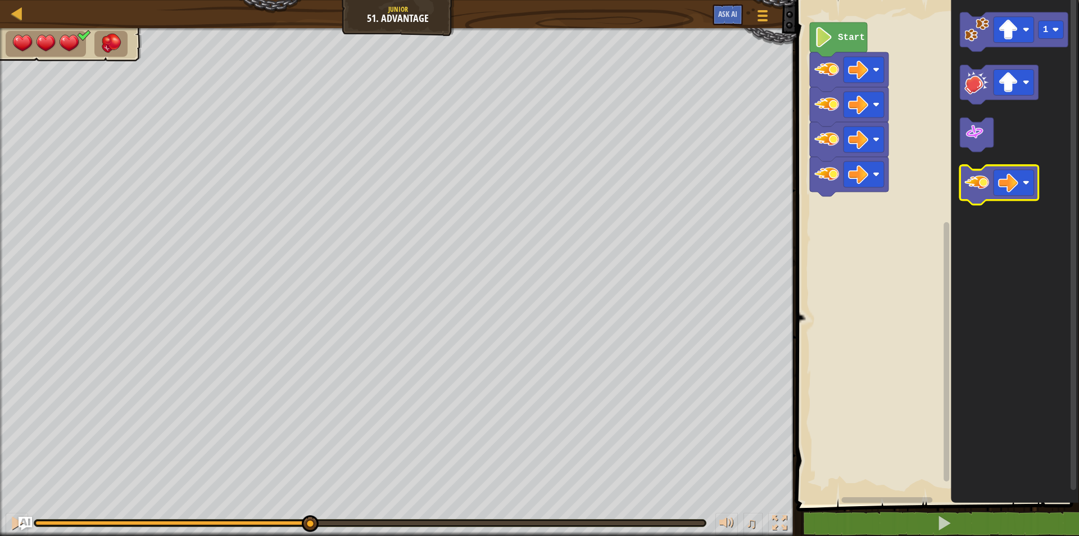
click at [980, 193] on image "Blockly Workspace" at bounding box center [977, 183] width 25 height 25
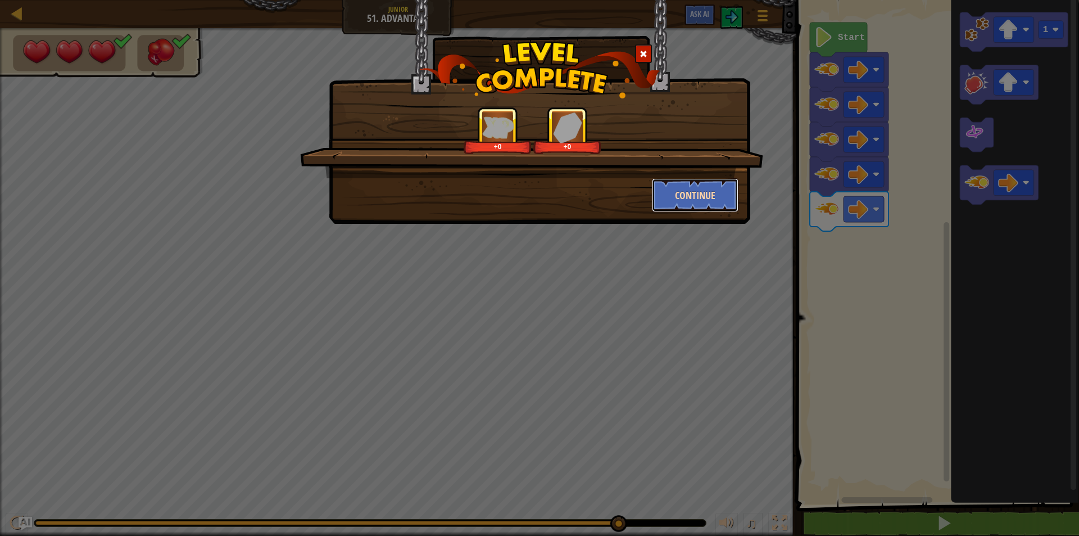
click at [699, 197] on button "Continue" at bounding box center [695, 195] width 87 height 34
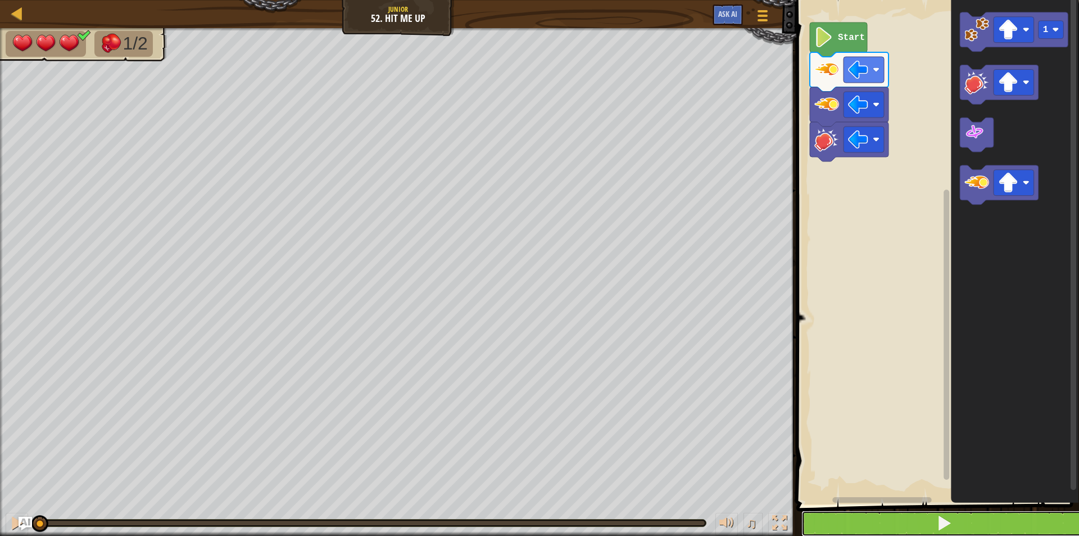
click at [891, 514] on button at bounding box center [945, 523] width 286 height 26
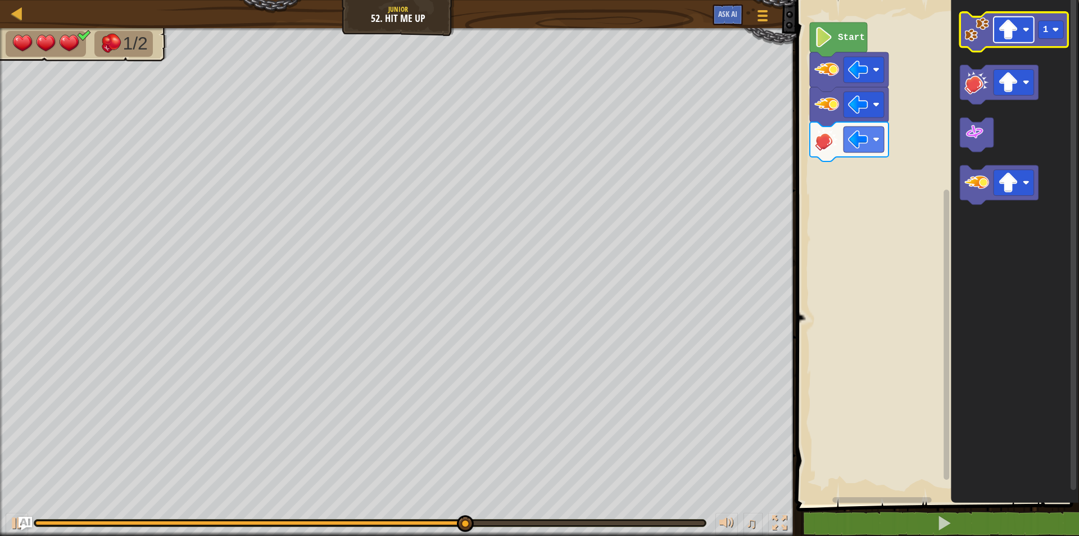
click at [1014, 27] on image "Blockly Workspace" at bounding box center [1009, 30] width 20 height 20
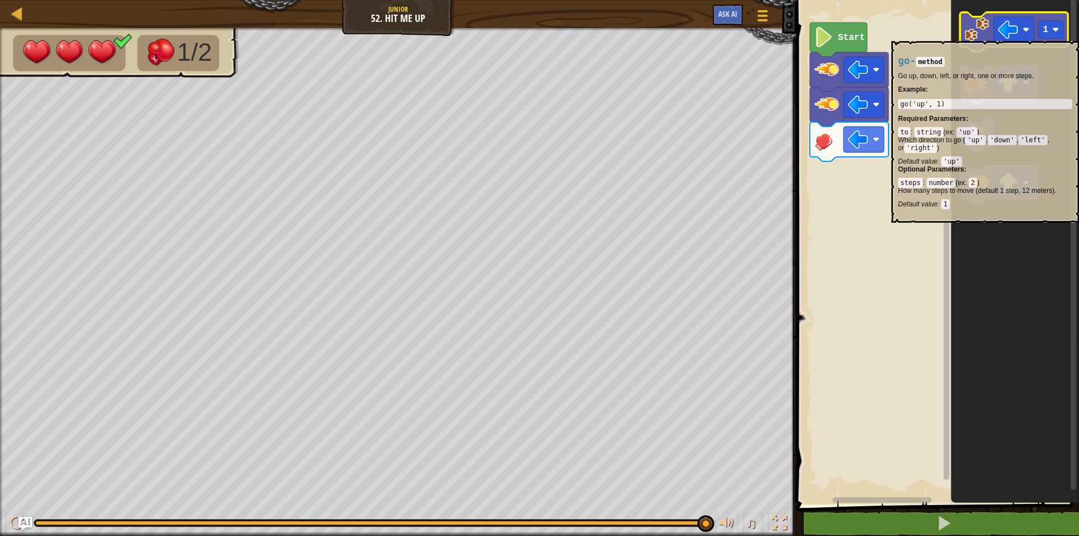
click at [976, 35] on image "Blockly Workspace" at bounding box center [977, 29] width 25 height 25
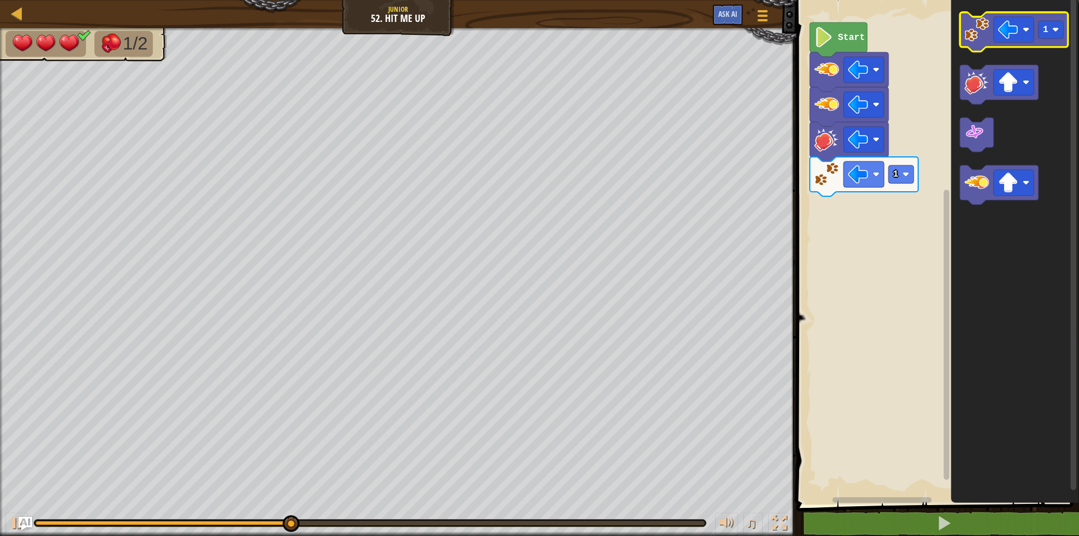
click at [976, 35] on image "Blockly Workspace" at bounding box center [977, 29] width 25 height 25
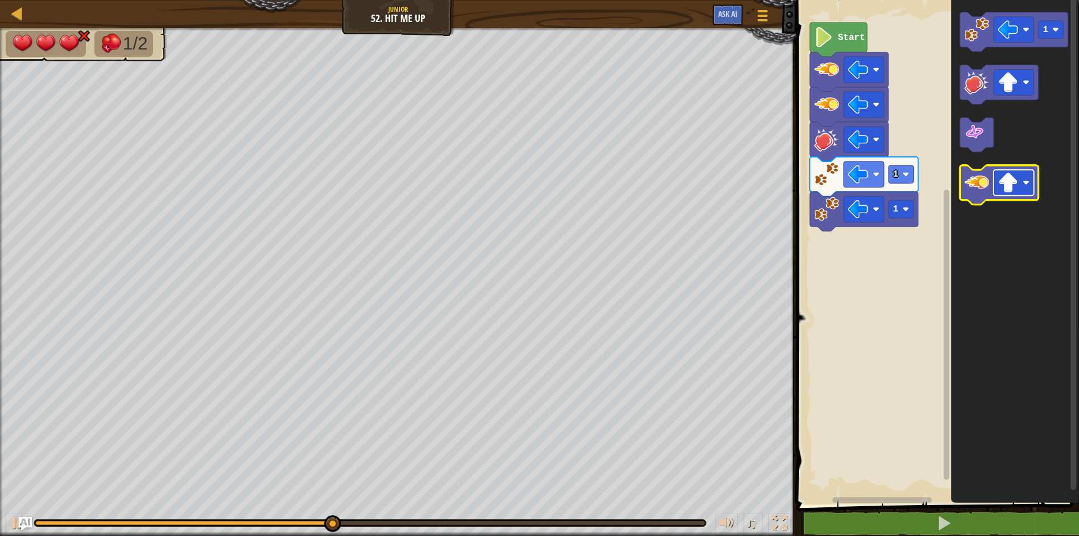
click at [994, 188] on rect "Blockly Workspace" at bounding box center [1014, 183] width 40 height 26
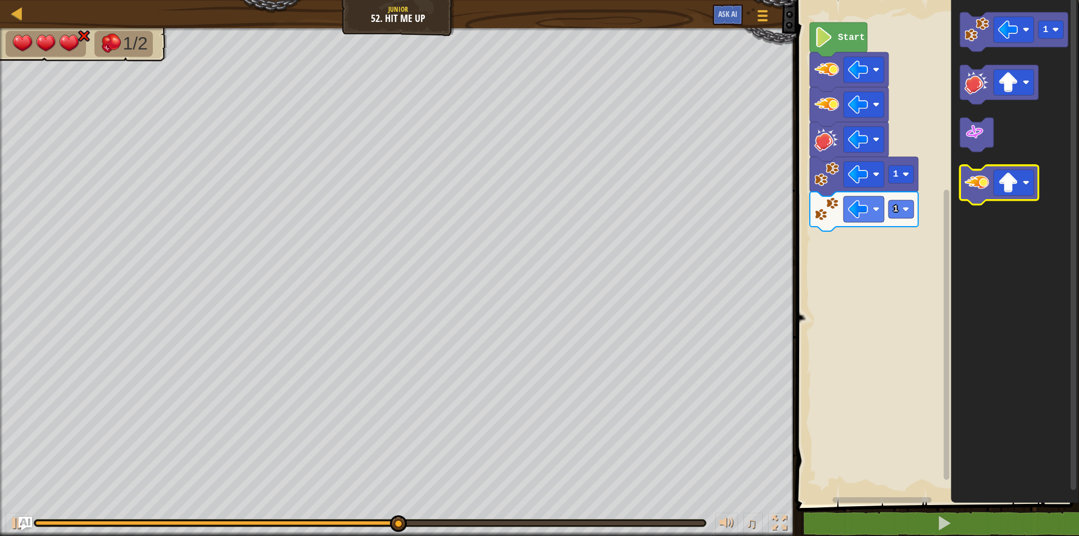
click at [983, 186] on image "Blockly Workspace" at bounding box center [977, 183] width 25 height 25
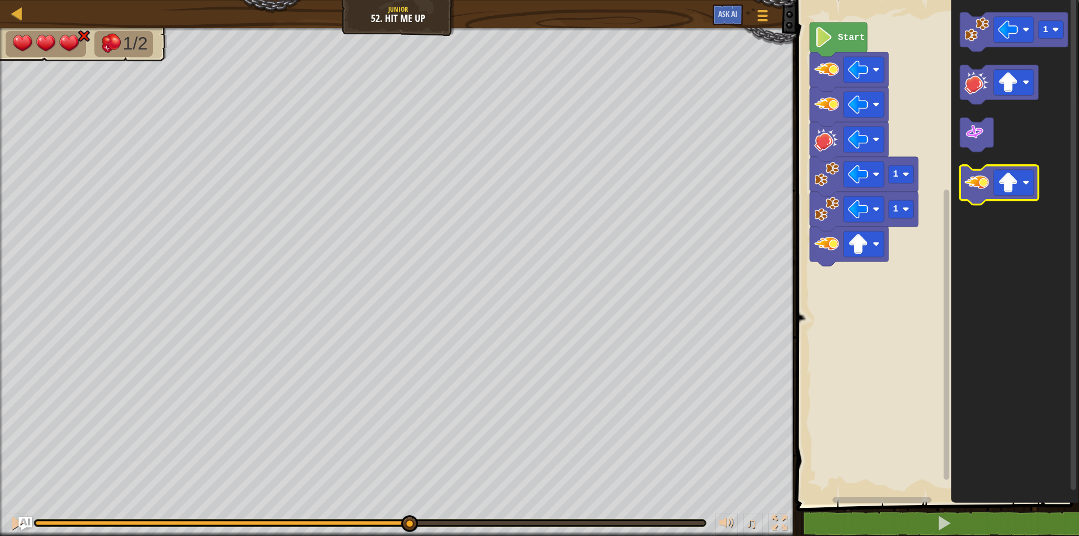
click at [983, 186] on image "Blockly Workspace" at bounding box center [977, 183] width 25 height 25
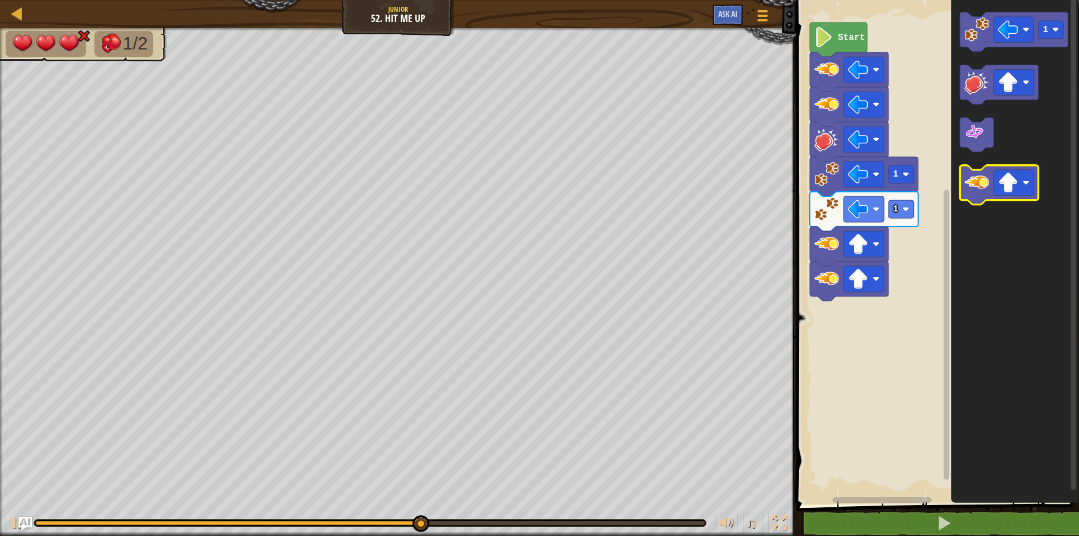
click at [983, 186] on image "Blockly Workspace" at bounding box center [977, 183] width 25 height 25
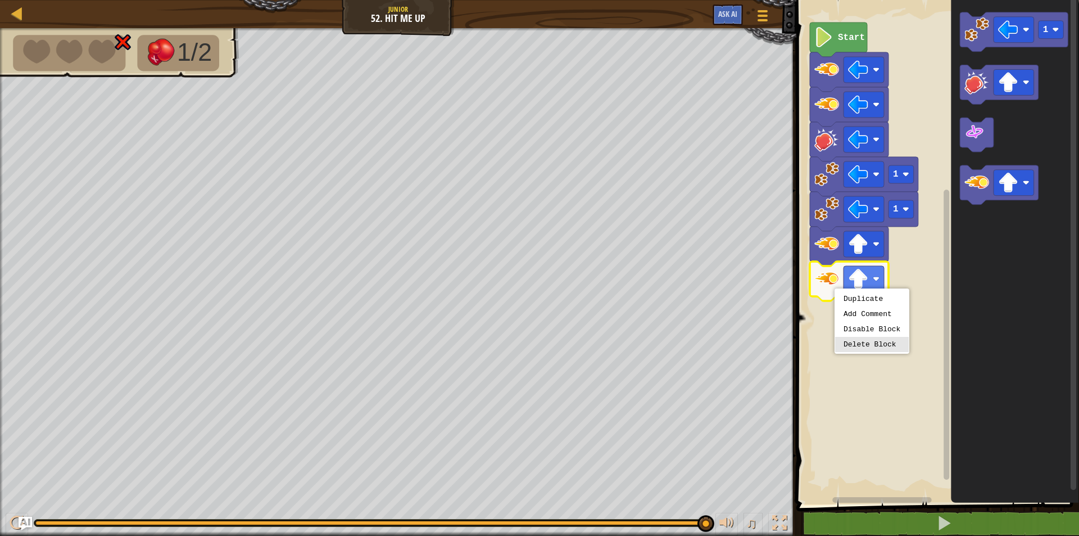
drag, startPoint x: 872, startPoint y: 347, endPoint x: 864, endPoint y: 332, distance: 17.1
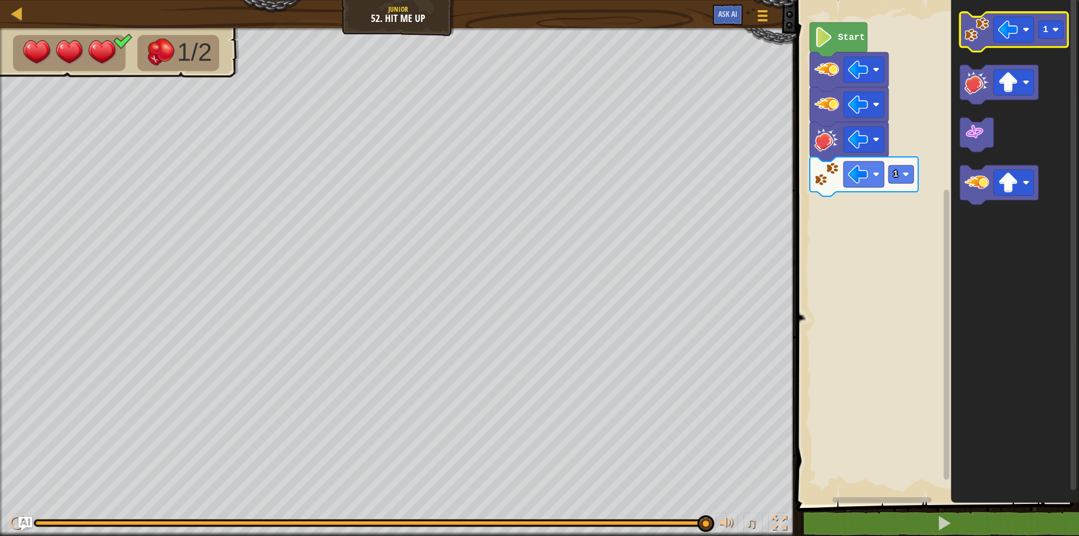
click at [979, 46] on icon "Blockly Workspace" at bounding box center [1014, 31] width 109 height 39
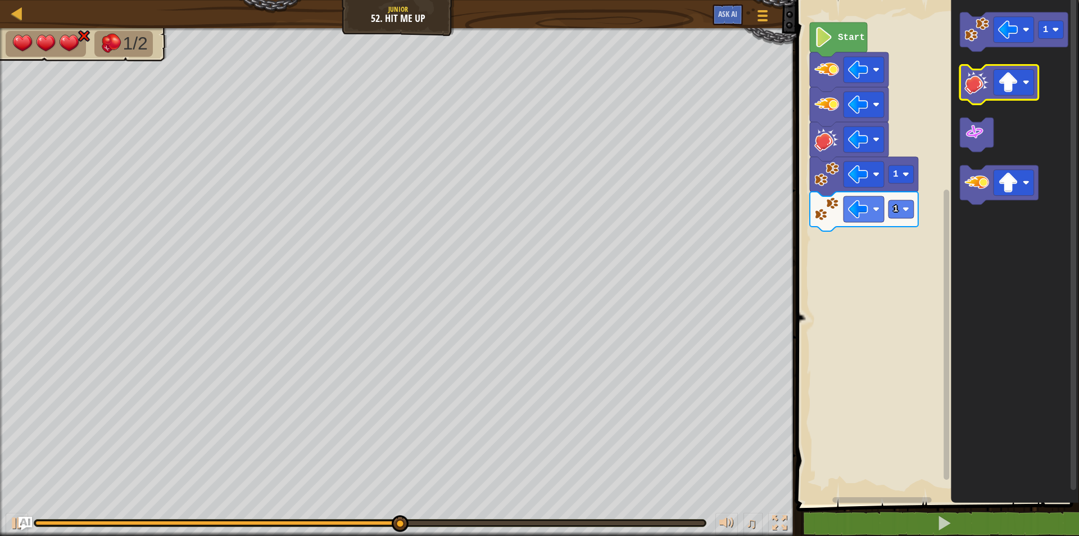
click at [981, 90] on image "Blockly Workspace" at bounding box center [977, 82] width 25 height 25
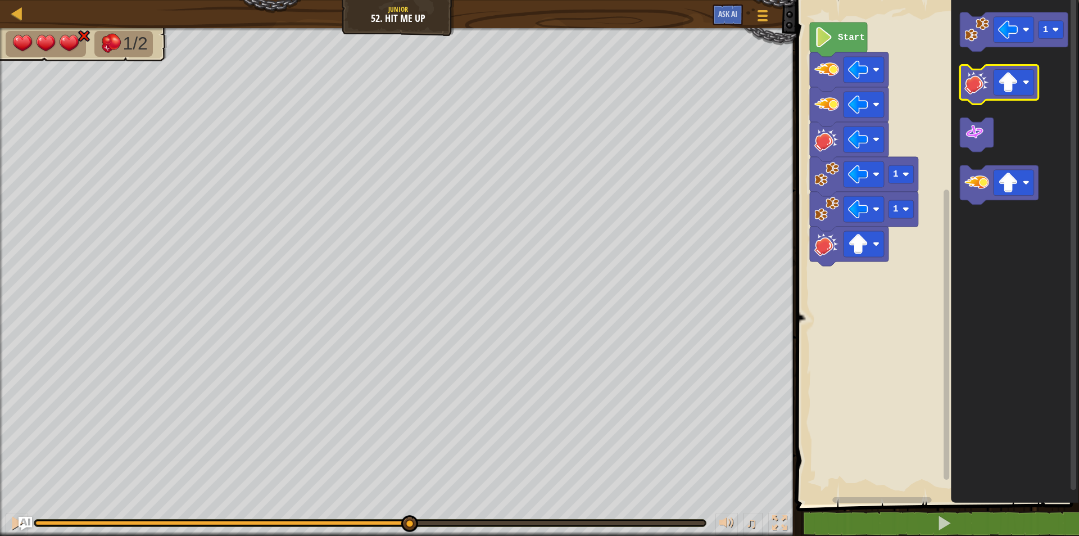
click at [981, 90] on image "Blockly Workspace" at bounding box center [977, 82] width 25 height 25
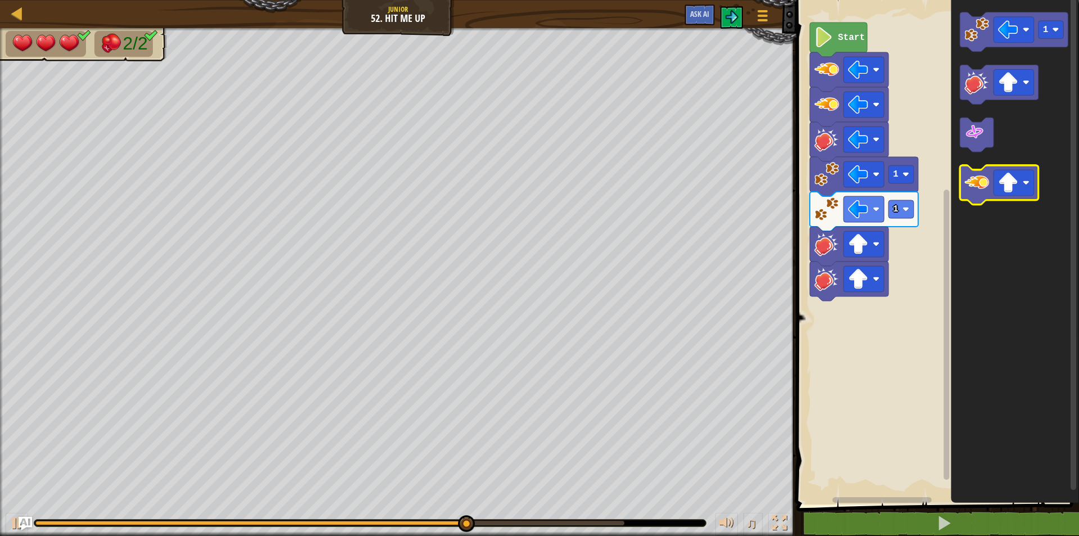
click at [990, 189] on icon "Blockly Workspace" at bounding box center [999, 185] width 79 height 39
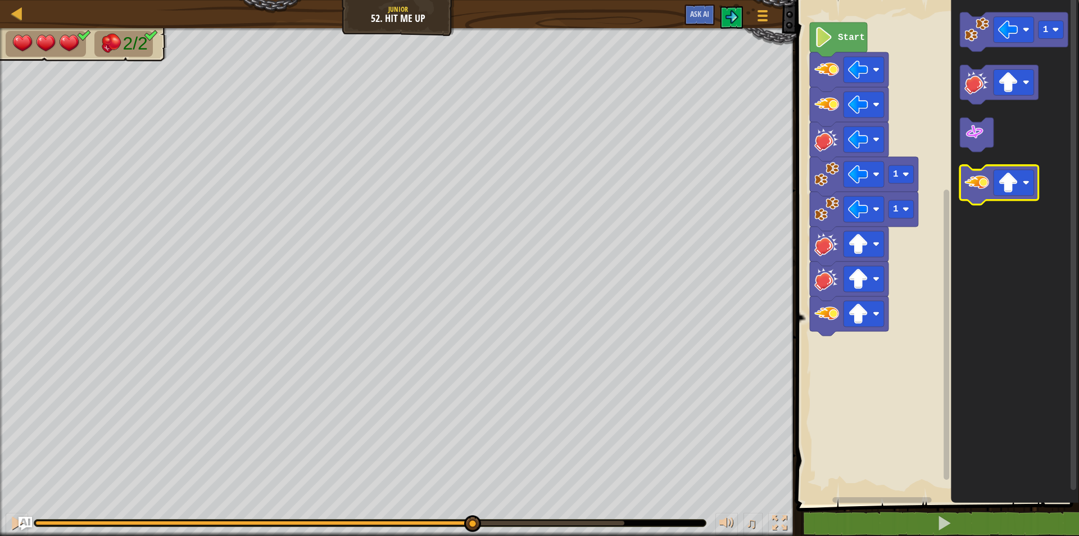
click at [990, 189] on icon "Blockly Workspace" at bounding box center [999, 185] width 79 height 39
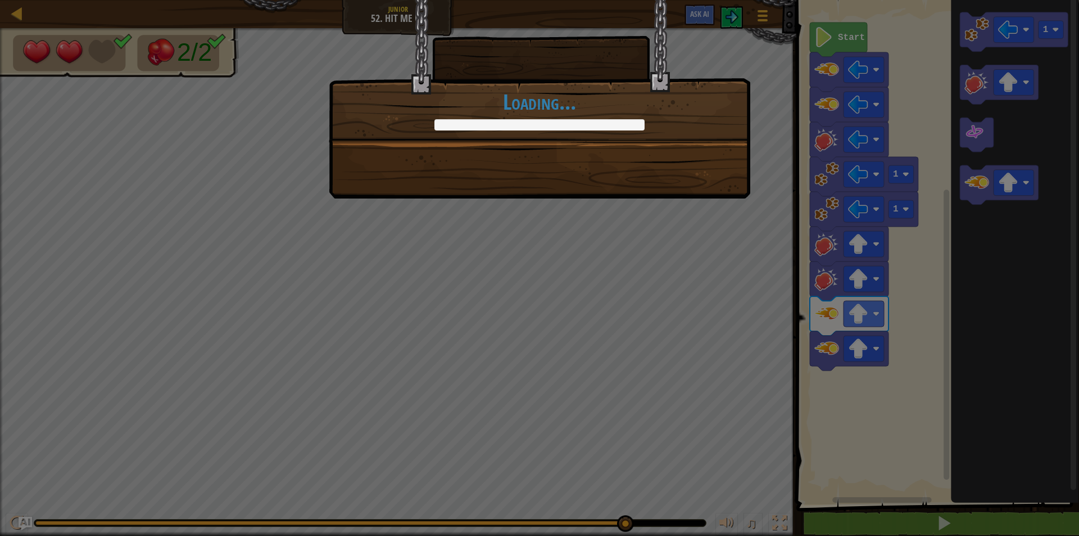
click at [728, 175] on div "+0 +0 Continue Loading..." at bounding box center [540, 99] width 422 height 198
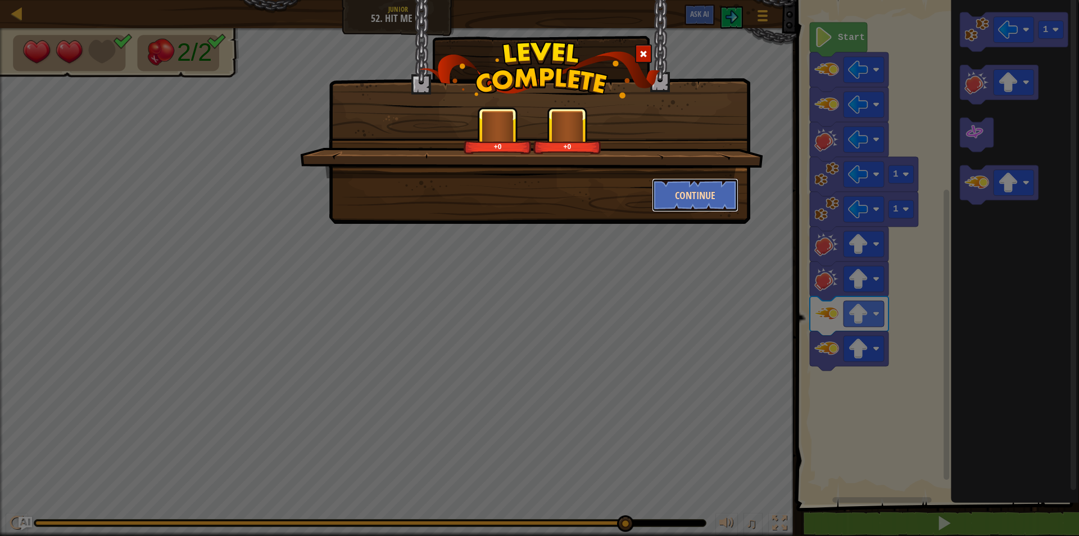
click at [717, 191] on button "Continue" at bounding box center [695, 195] width 87 height 34
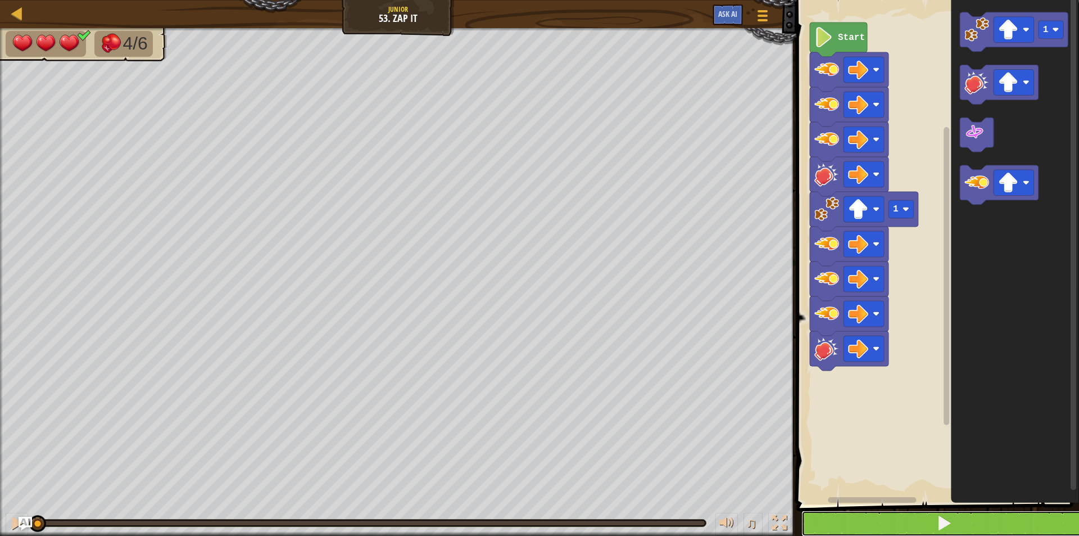
click at [981, 520] on button at bounding box center [945, 523] width 286 height 26
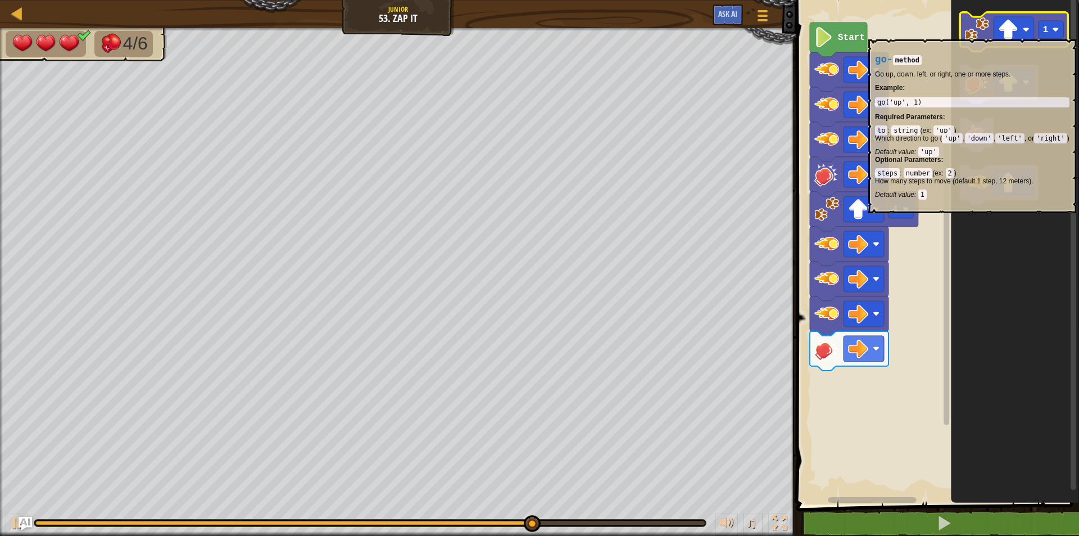
click at [981, 34] on image "Blockly Workspace" at bounding box center [977, 29] width 25 height 25
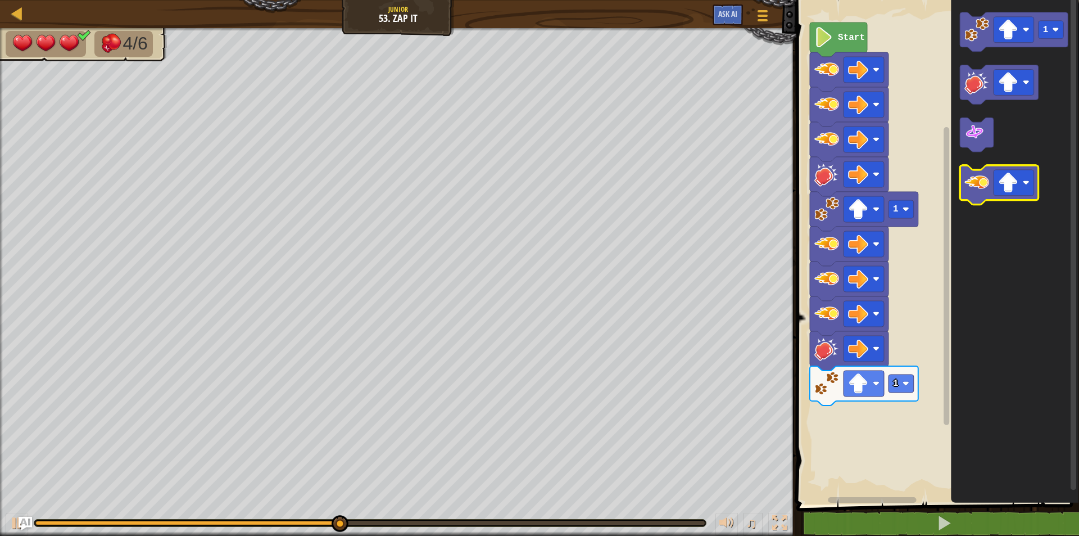
click at [985, 185] on image "Blockly Workspace" at bounding box center [977, 183] width 25 height 25
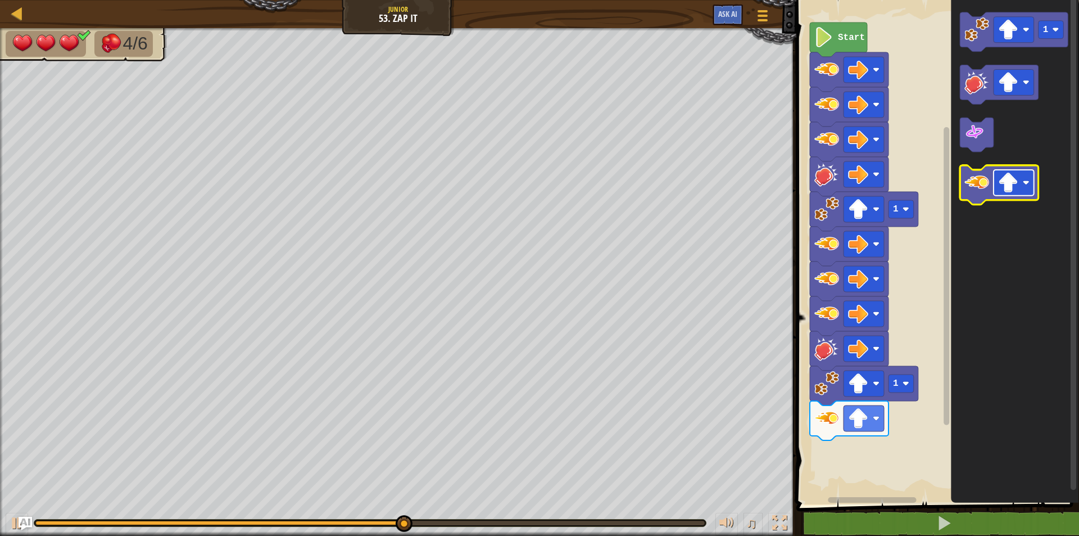
click at [1000, 191] on image "Blockly Workspace" at bounding box center [1009, 183] width 20 height 20
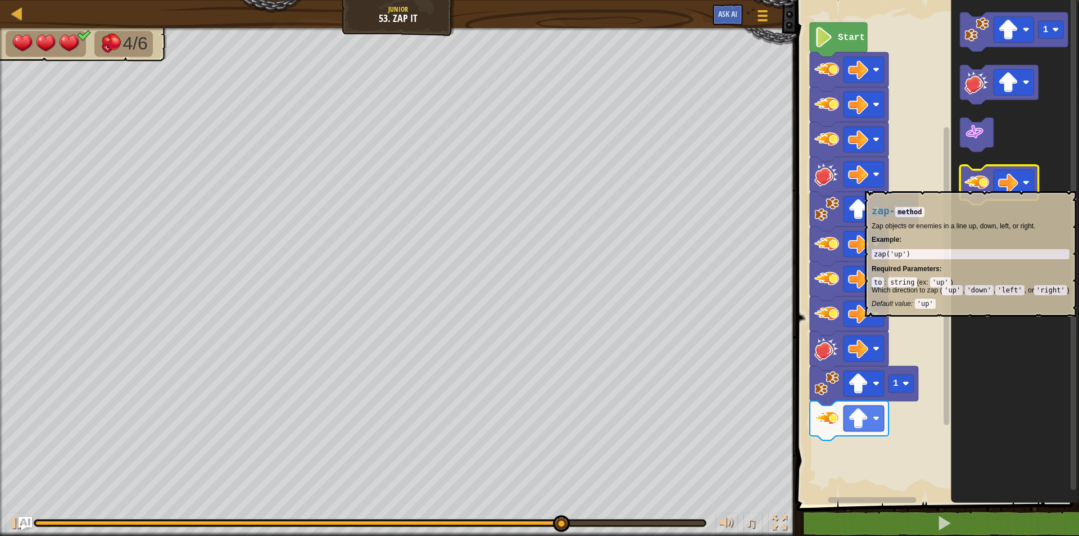
click at [973, 186] on image "Blockly Workspace" at bounding box center [977, 183] width 25 height 25
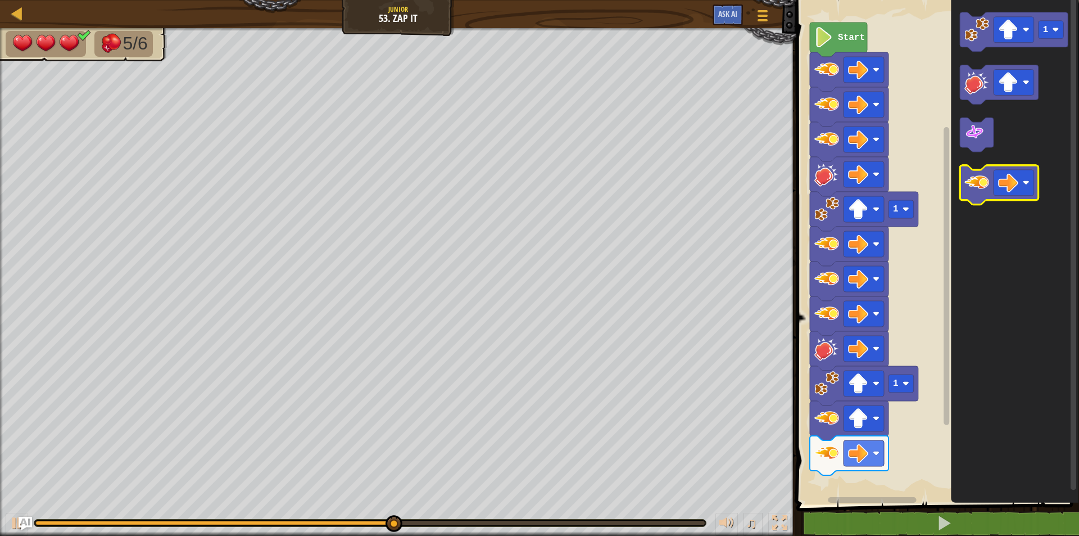
click at [973, 186] on image "Blockly Workspace" at bounding box center [977, 183] width 25 height 25
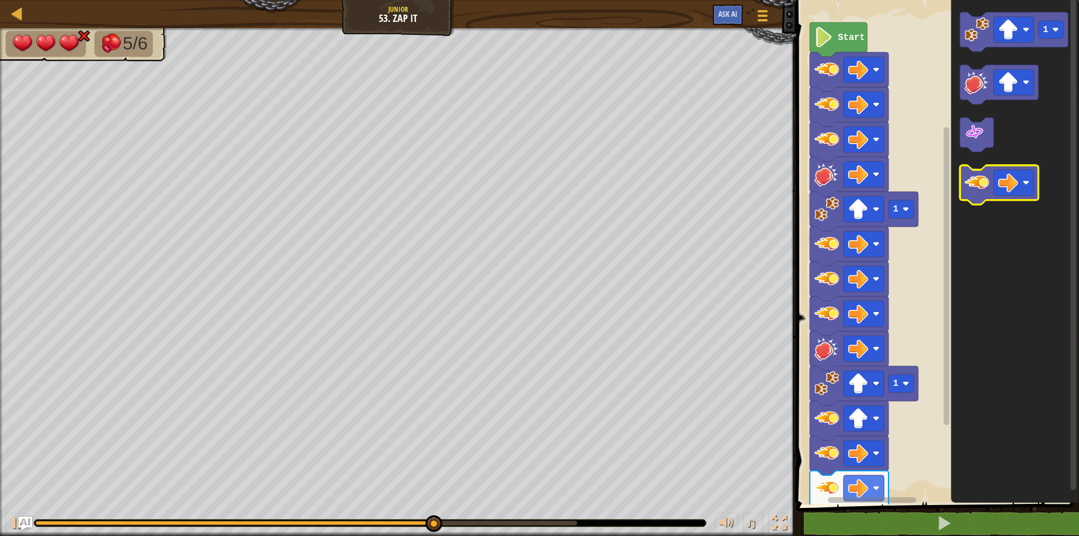
click at [973, 186] on image "Blockly Workspace" at bounding box center [977, 183] width 25 height 25
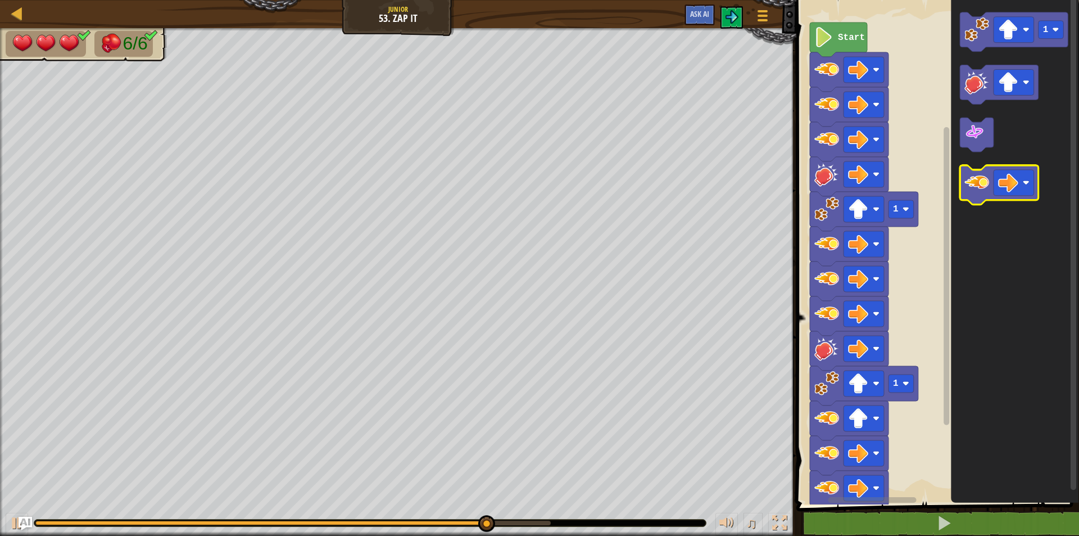
click at [973, 186] on image "Blockly Workspace" at bounding box center [977, 183] width 25 height 25
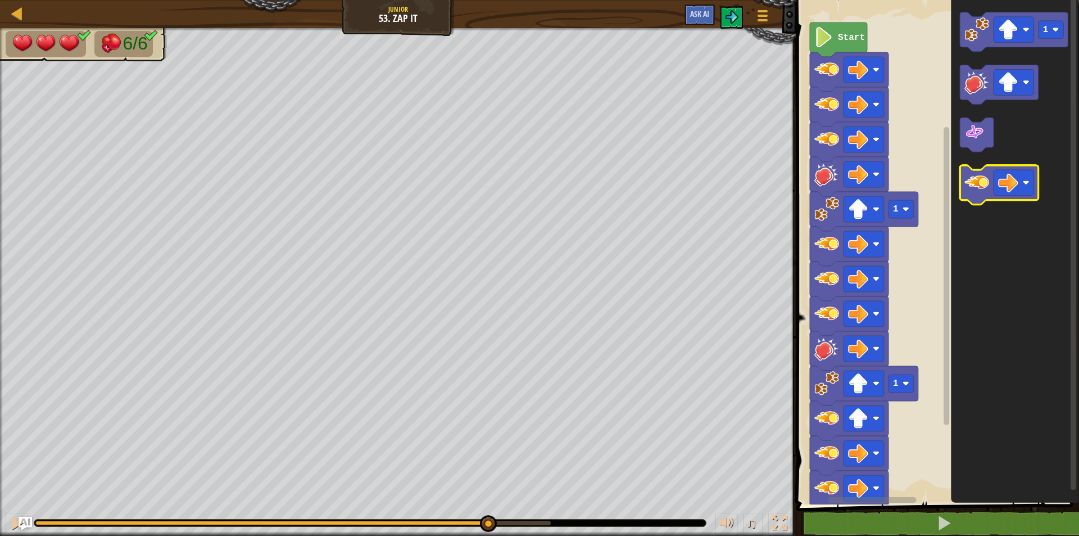
click at [973, 186] on image "Blockly Workspace" at bounding box center [977, 183] width 25 height 25
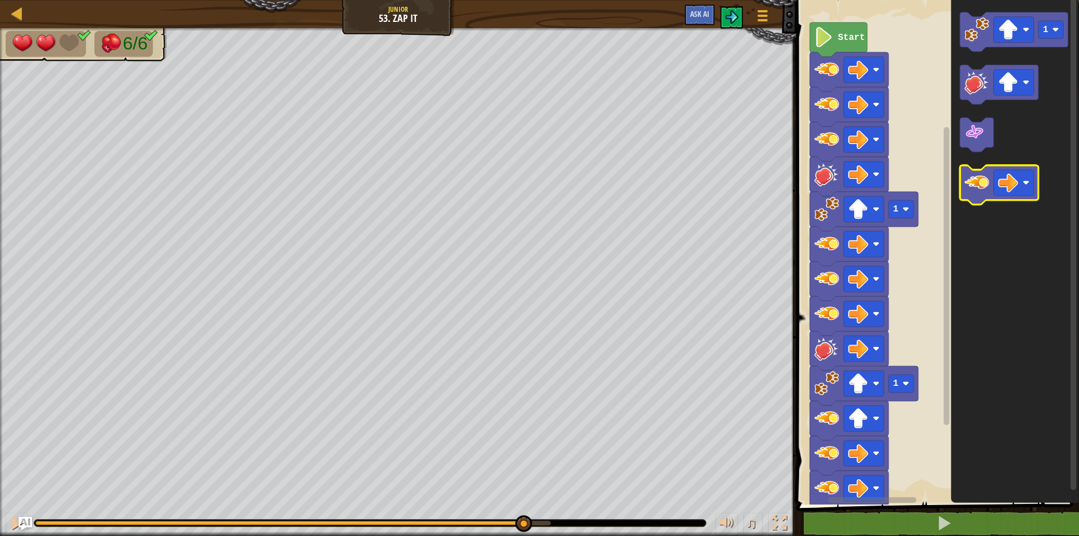
click at [973, 186] on image "Blockly Workspace" at bounding box center [977, 183] width 25 height 25
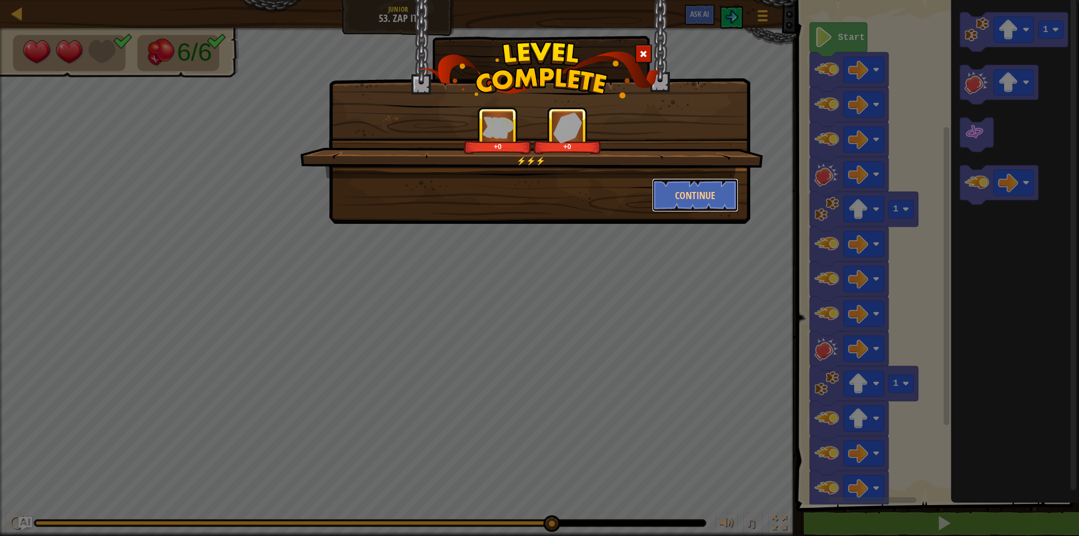
click at [710, 191] on button "Continue" at bounding box center [695, 195] width 87 height 34
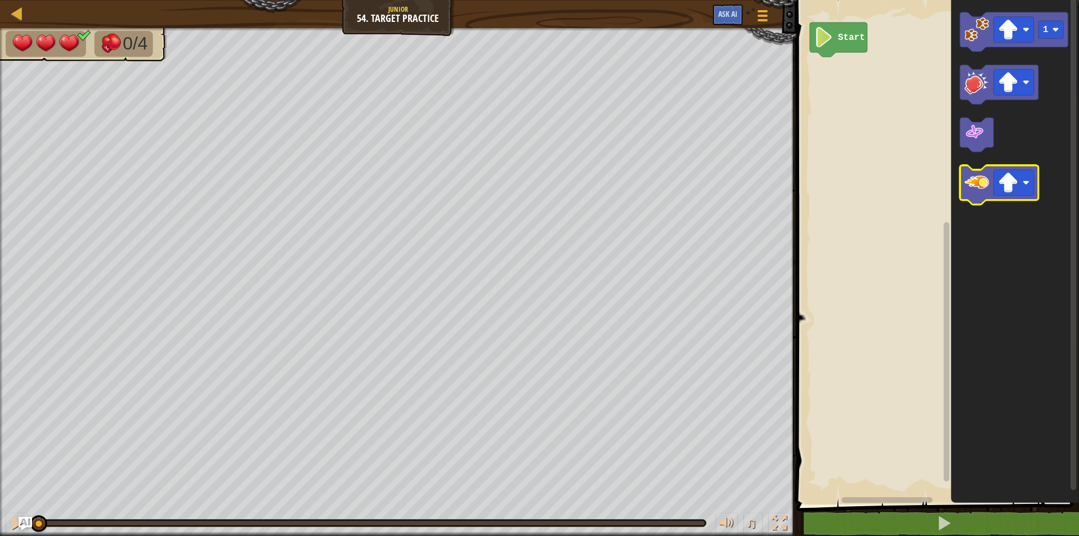
click at [989, 183] on image "Blockly Workspace" at bounding box center [977, 183] width 25 height 25
click at [1008, 185] on image "Blockly Workspace" at bounding box center [1009, 183] width 20 height 20
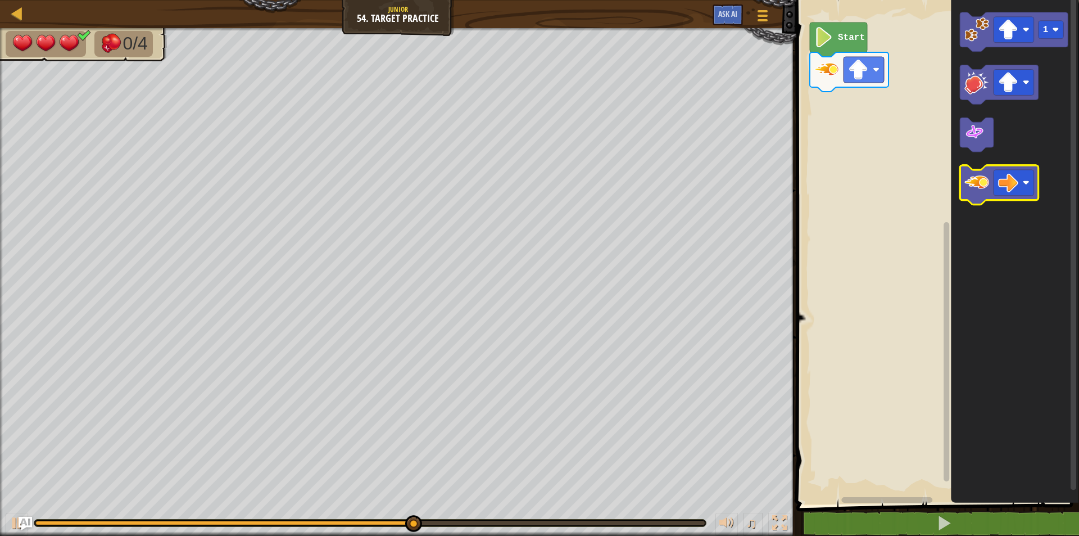
click at [974, 188] on image "Blockly Workspace" at bounding box center [977, 183] width 25 height 25
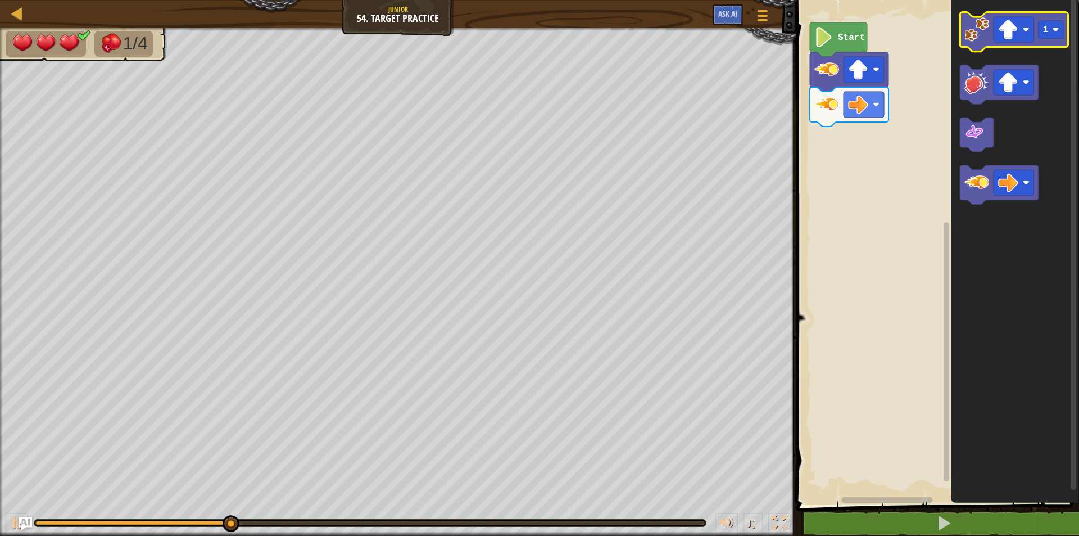
click at [968, 34] on image "Blockly Workspace" at bounding box center [977, 29] width 25 height 25
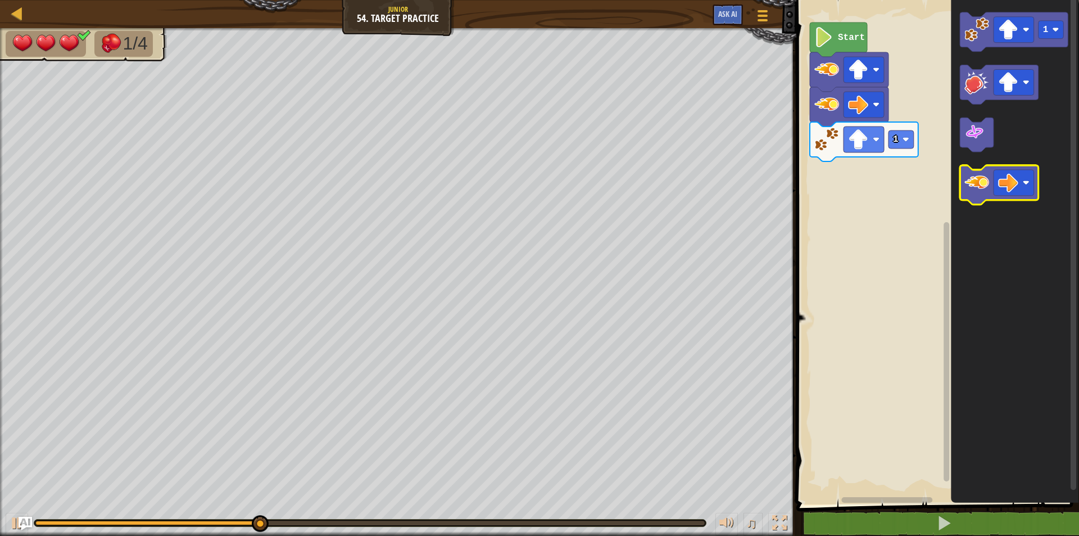
click at [984, 191] on image "Blockly Workspace" at bounding box center [977, 183] width 25 height 25
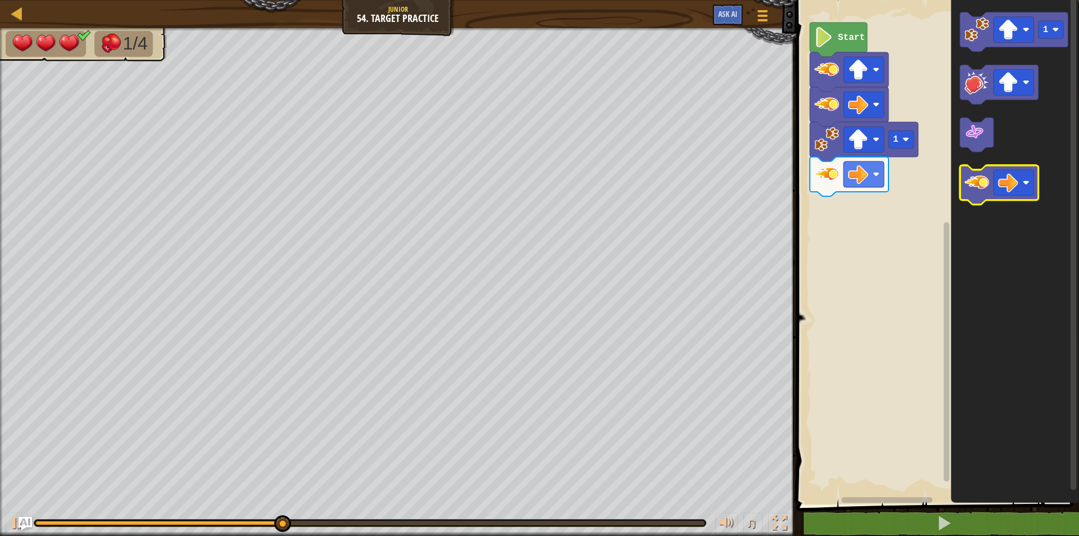
click at [984, 191] on image "Blockly Workspace" at bounding box center [977, 183] width 25 height 25
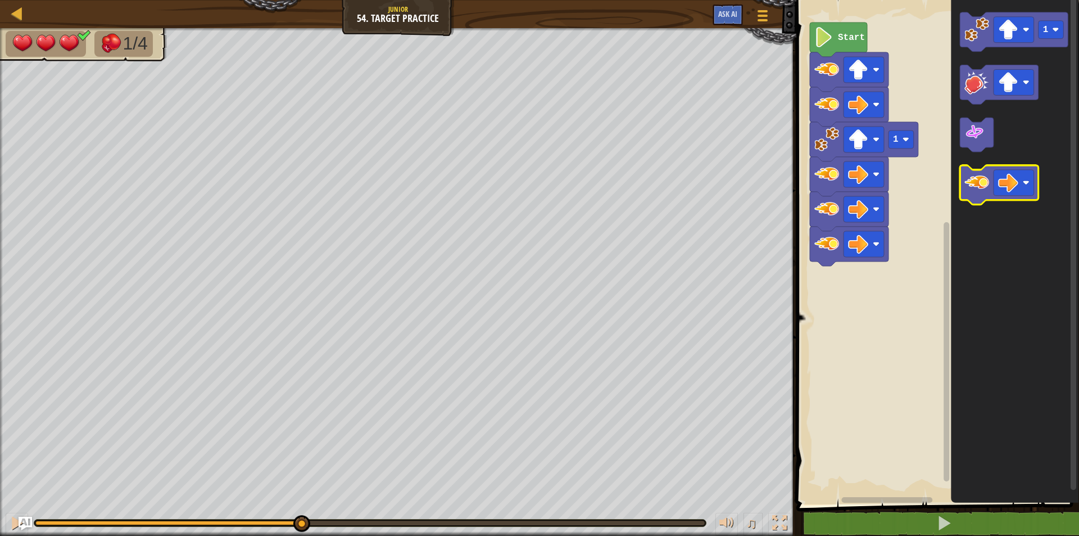
click at [984, 191] on image "Blockly Workspace" at bounding box center [977, 183] width 25 height 25
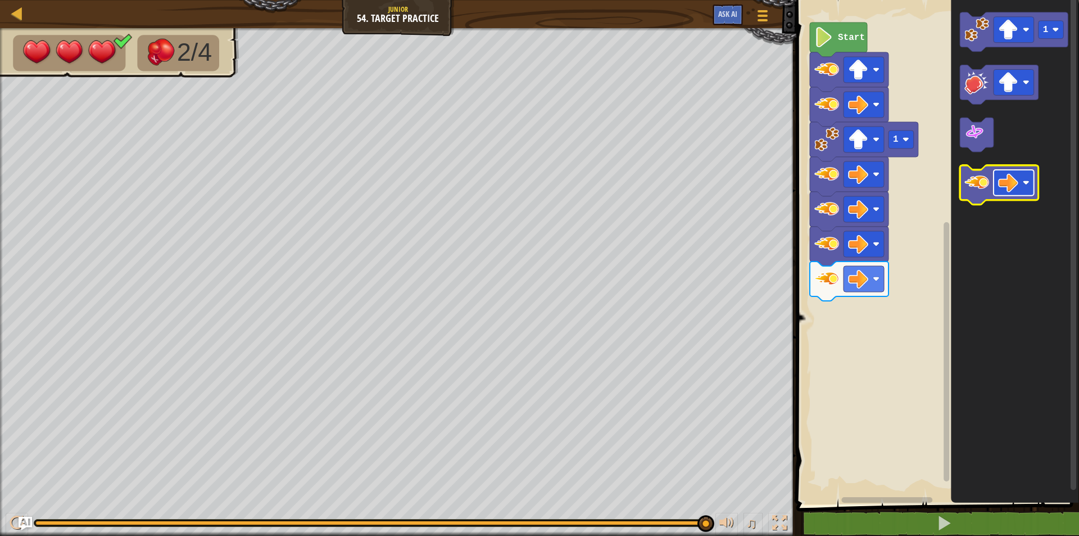
click at [1013, 188] on image "Blockly Workspace" at bounding box center [1009, 183] width 20 height 20
click at [983, 192] on image "Blockly Workspace" at bounding box center [977, 183] width 25 height 25
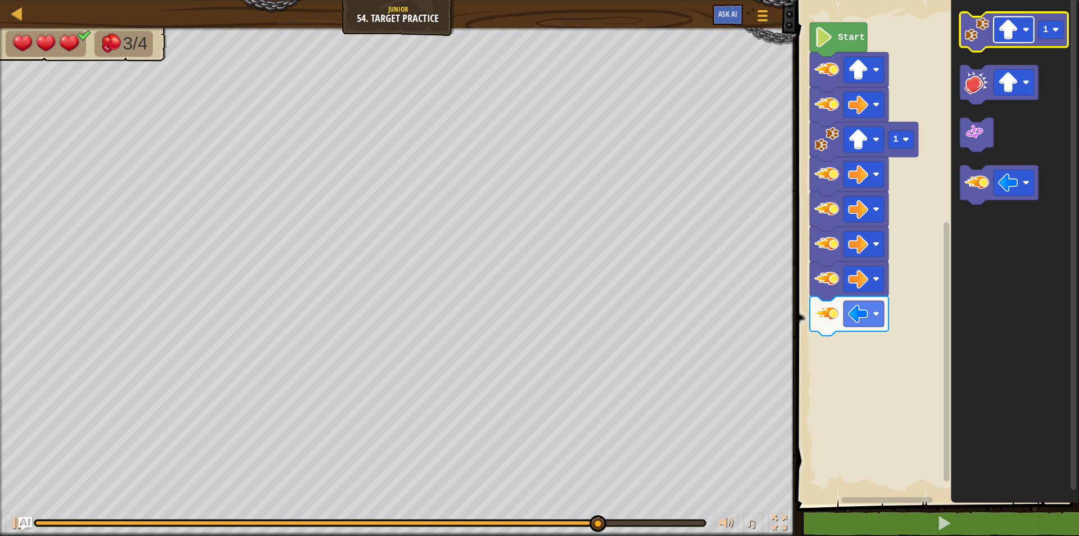
click at [1018, 36] on image "Blockly Workspace" at bounding box center [1009, 30] width 20 height 20
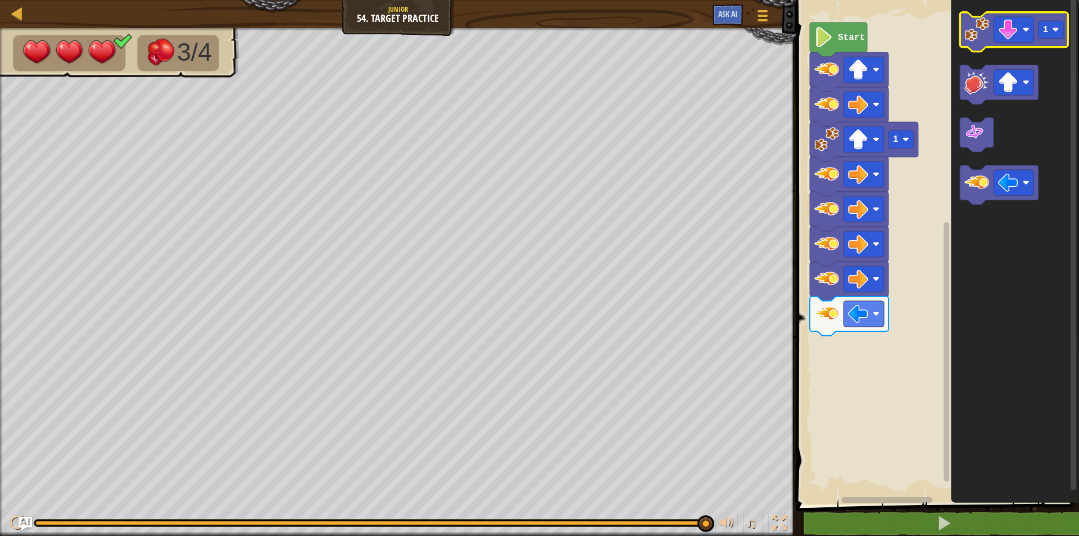
click at [975, 43] on icon "Blockly Workspace" at bounding box center [1014, 31] width 109 height 39
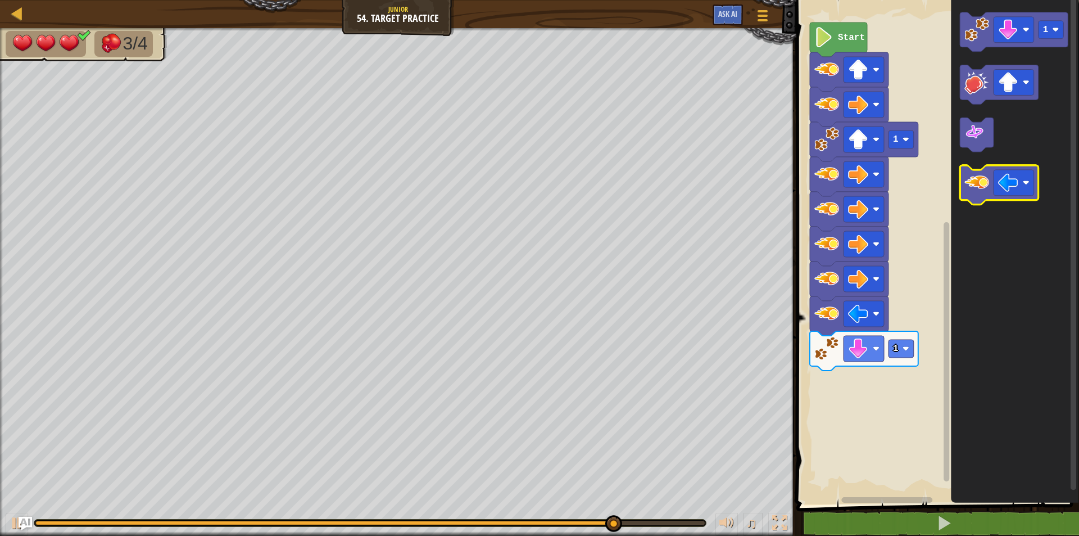
click at [989, 187] on image "Blockly Workspace" at bounding box center [977, 183] width 25 height 25
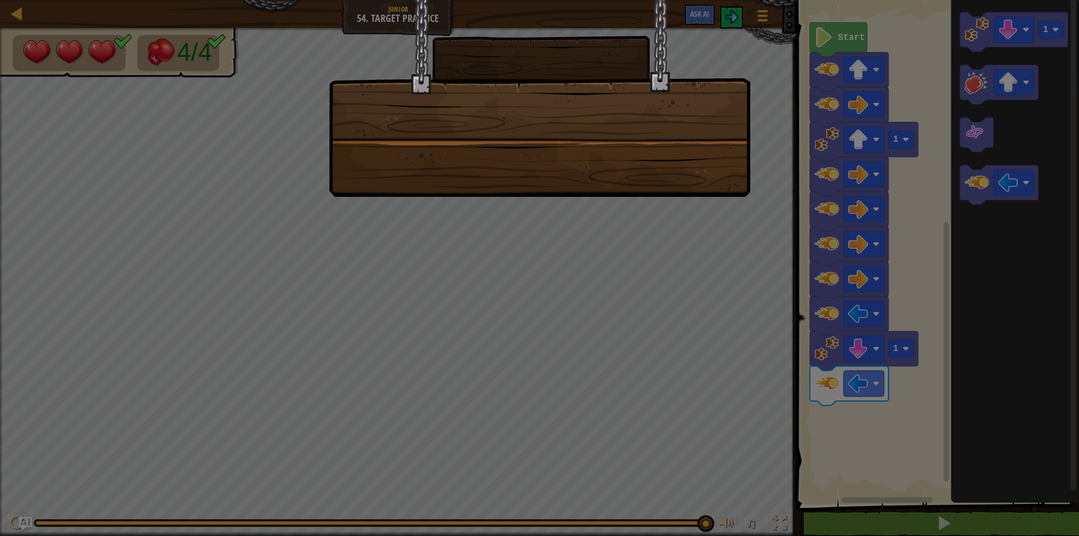
click at [693, 209] on div at bounding box center [539, 268] width 1079 height 536
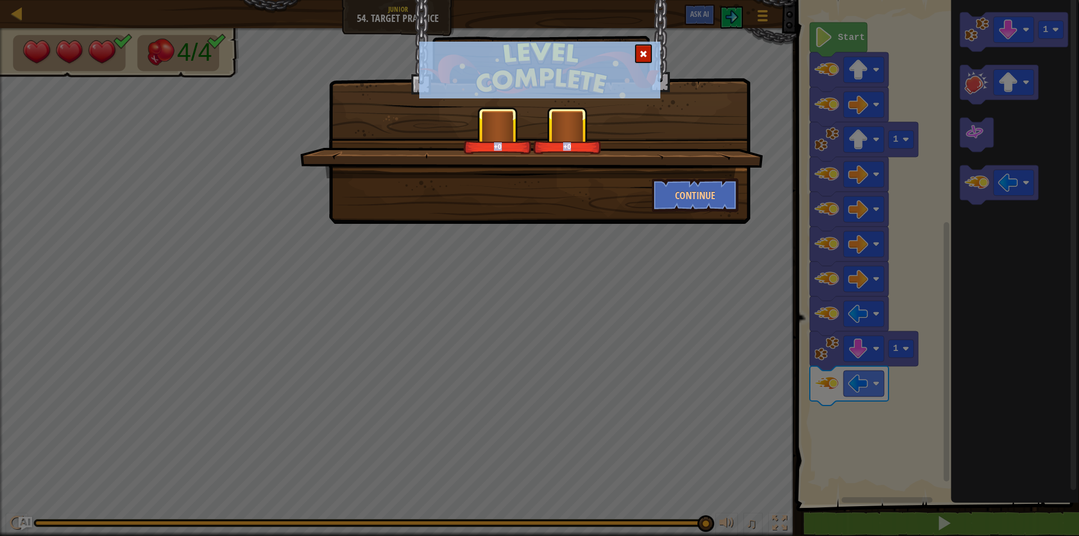
click at [698, 200] on button "Continue" at bounding box center [695, 195] width 87 height 34
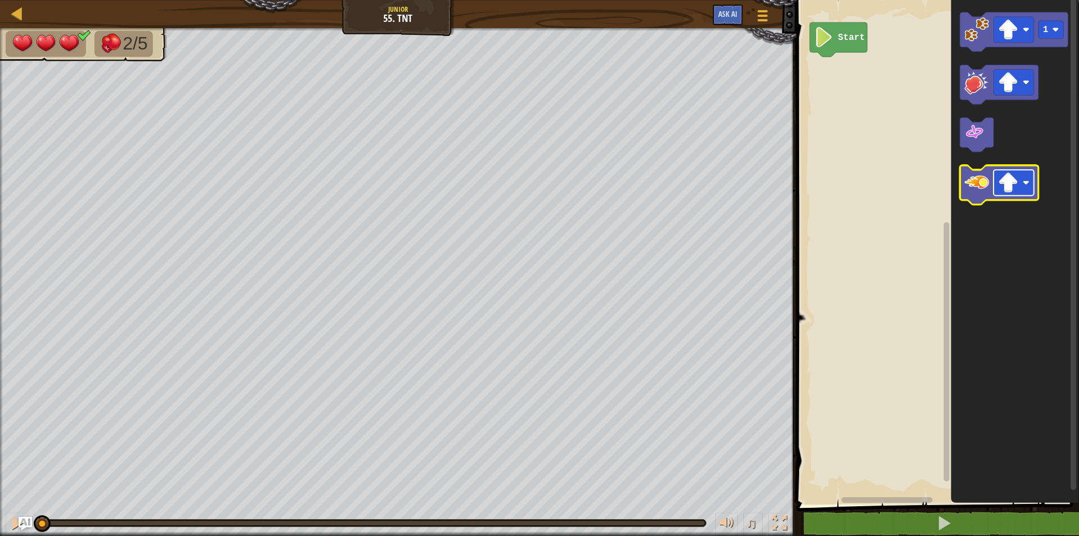
click at [1002, 178] on image "Blockly Workspace" at bounding box center [1009, 183] width 20 height 20
click at [975, 189] on image "Blockly Workspace" at bounding box center [977, 183] width 25 height 25
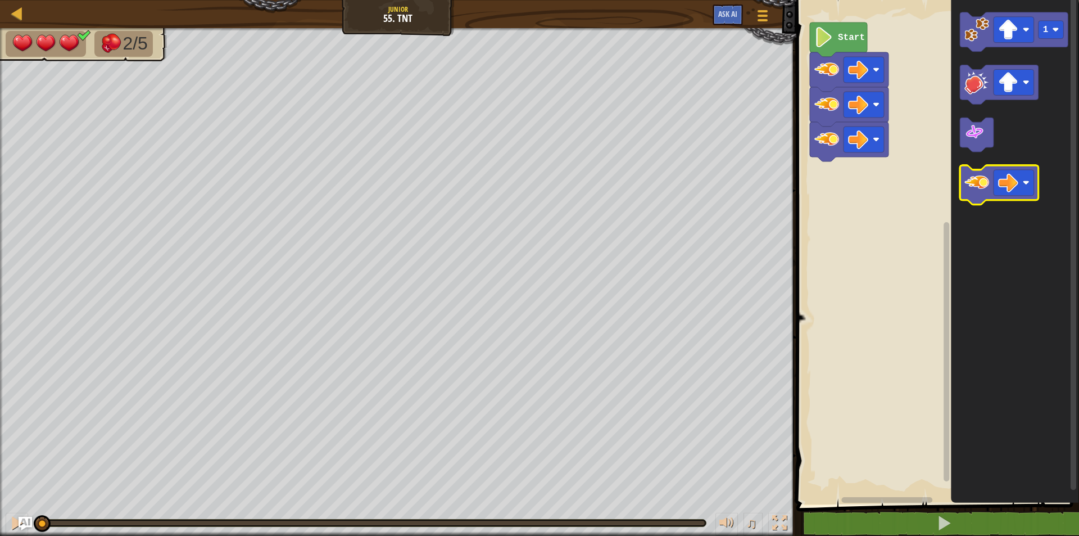
click at [975, 189] on image "Blockly Workspace" at bounding box center [977, 183] width 25 height 25
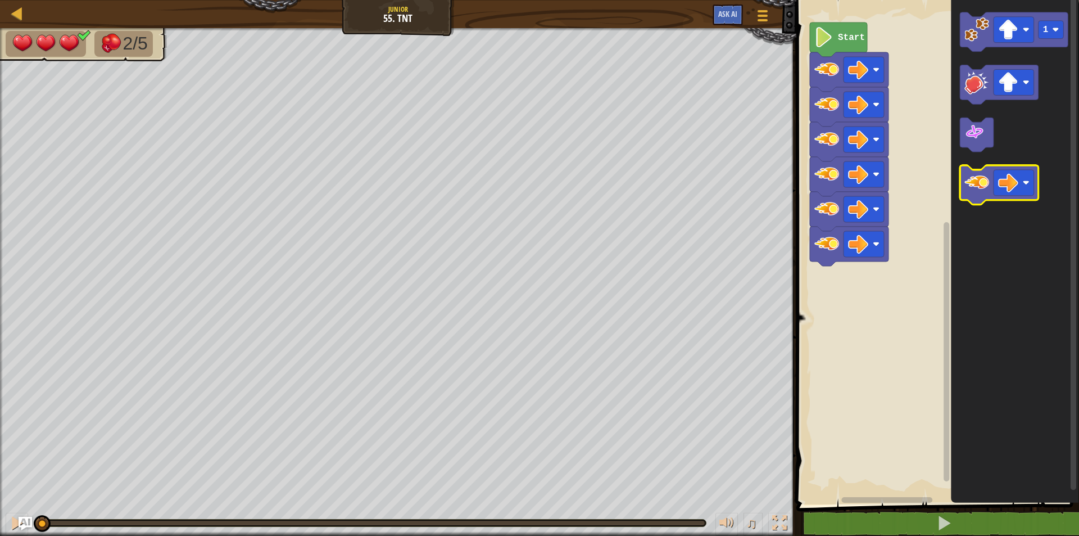
click at [975, 189] on image "Blockly Workspace" at bounding box center [977, 183] width 25 height 25
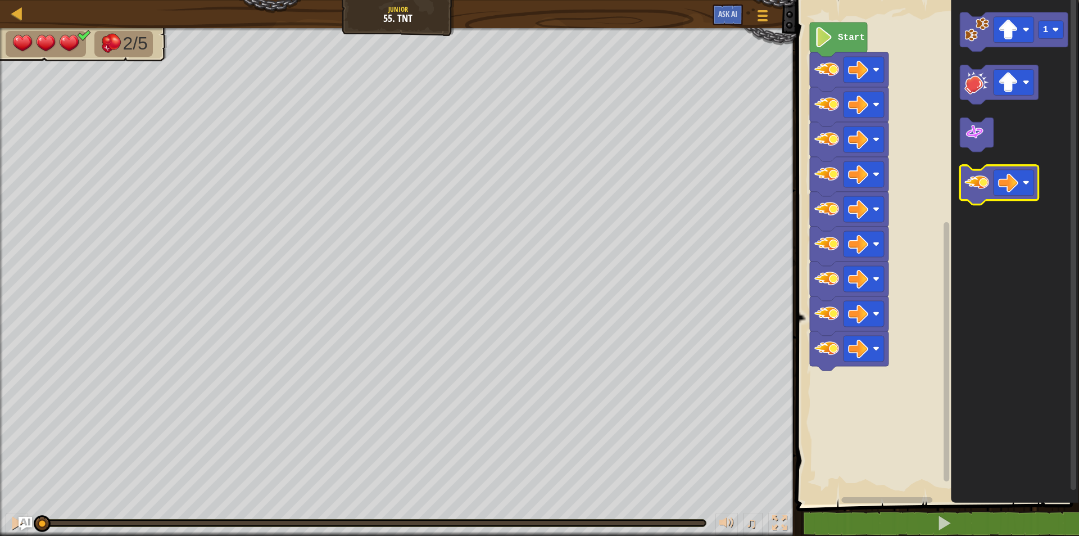
click at [975, 189] on image "Blockly Workspace" at bounding box center [977, 183] width 25 height 25
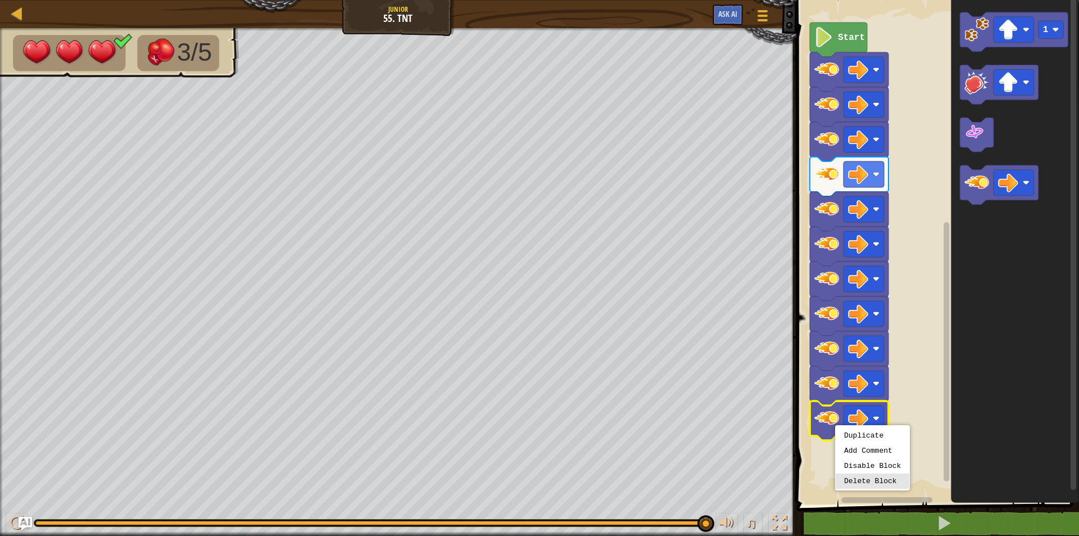
drag, startPoint x: 878, startPoint y: 485, endPoint x: 852, endPoint y: 454, distance: 40.7
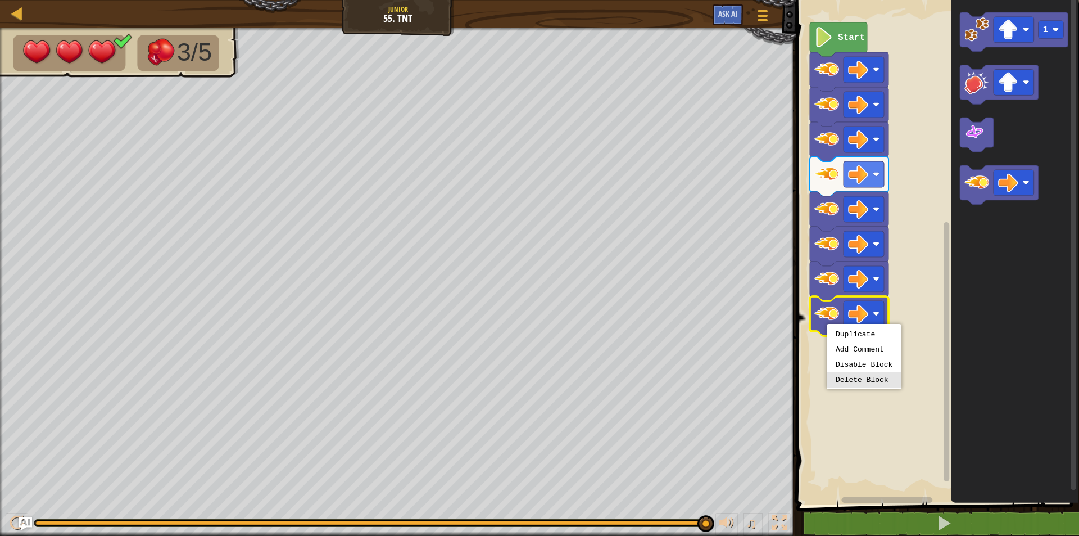
click at [863, 387] on div "Duplicate Add Comment Disable Block Delete Block" at bounding box center [864, 356] width 75 height 65
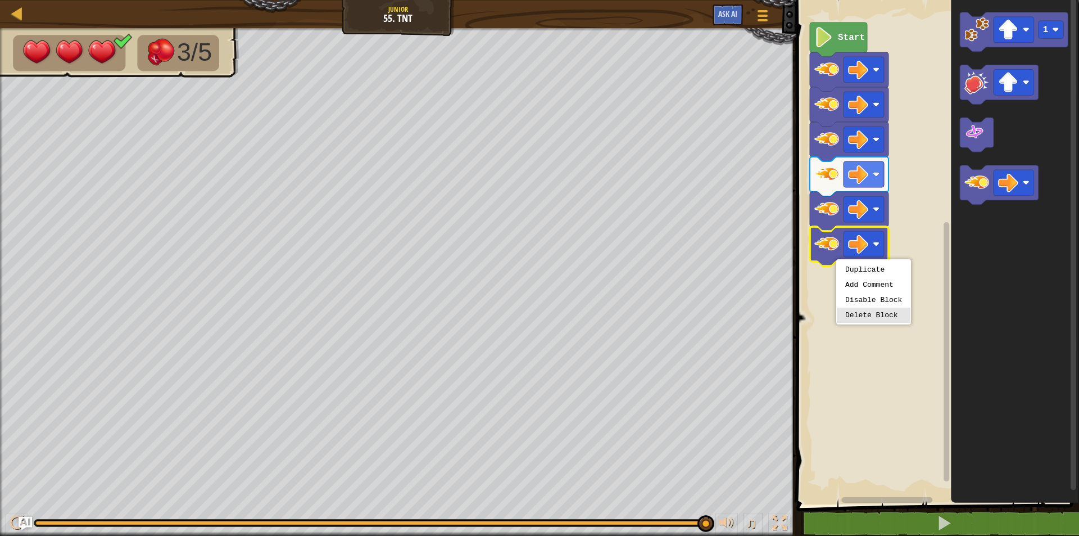
click at [869, 323] on div "Duplicate Add Comment Disable Block Delete Block" at bounding box center [874, 291] width 75 height 65
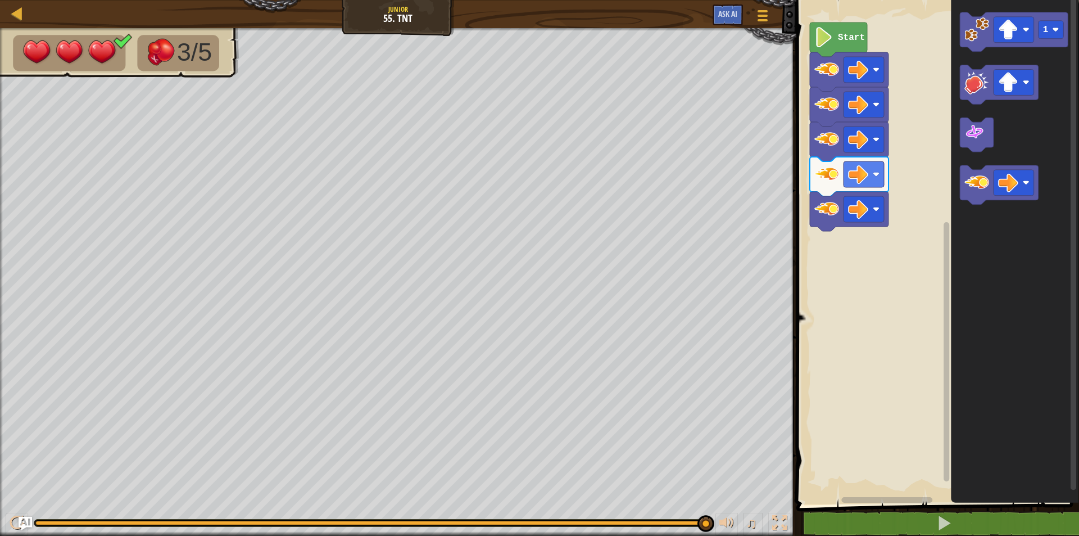
click at [829, 220] on image "Blockly Workspace" at bounding box center [827, 209] width 25 height 25
click at [845, 33] on text "Start" at bounding box center [851, 38] width 27 height 10
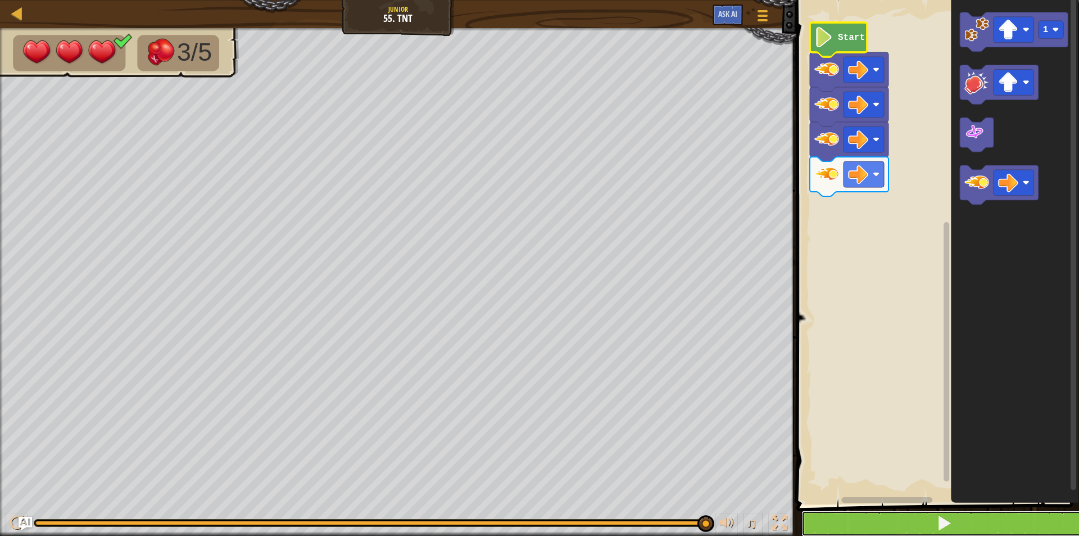
click at [929, 519] on button at bounding box center [945, 523] width 286 height 26
